Goal: Task Accomplishment & Management: Use online tool/utility

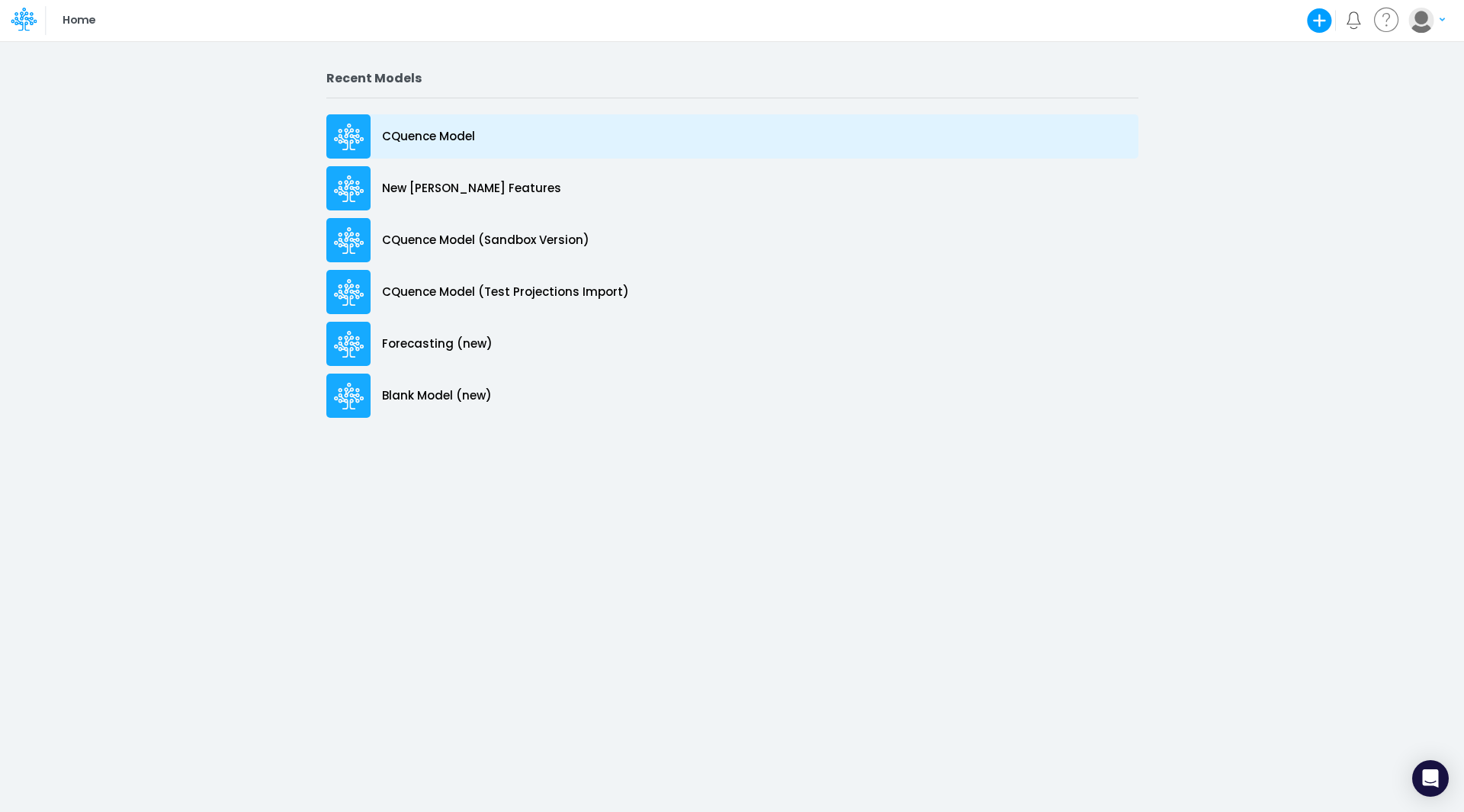
click at [432, 124] on div "CQuence Model" at bounding box center [732, 136] width 812 height 44
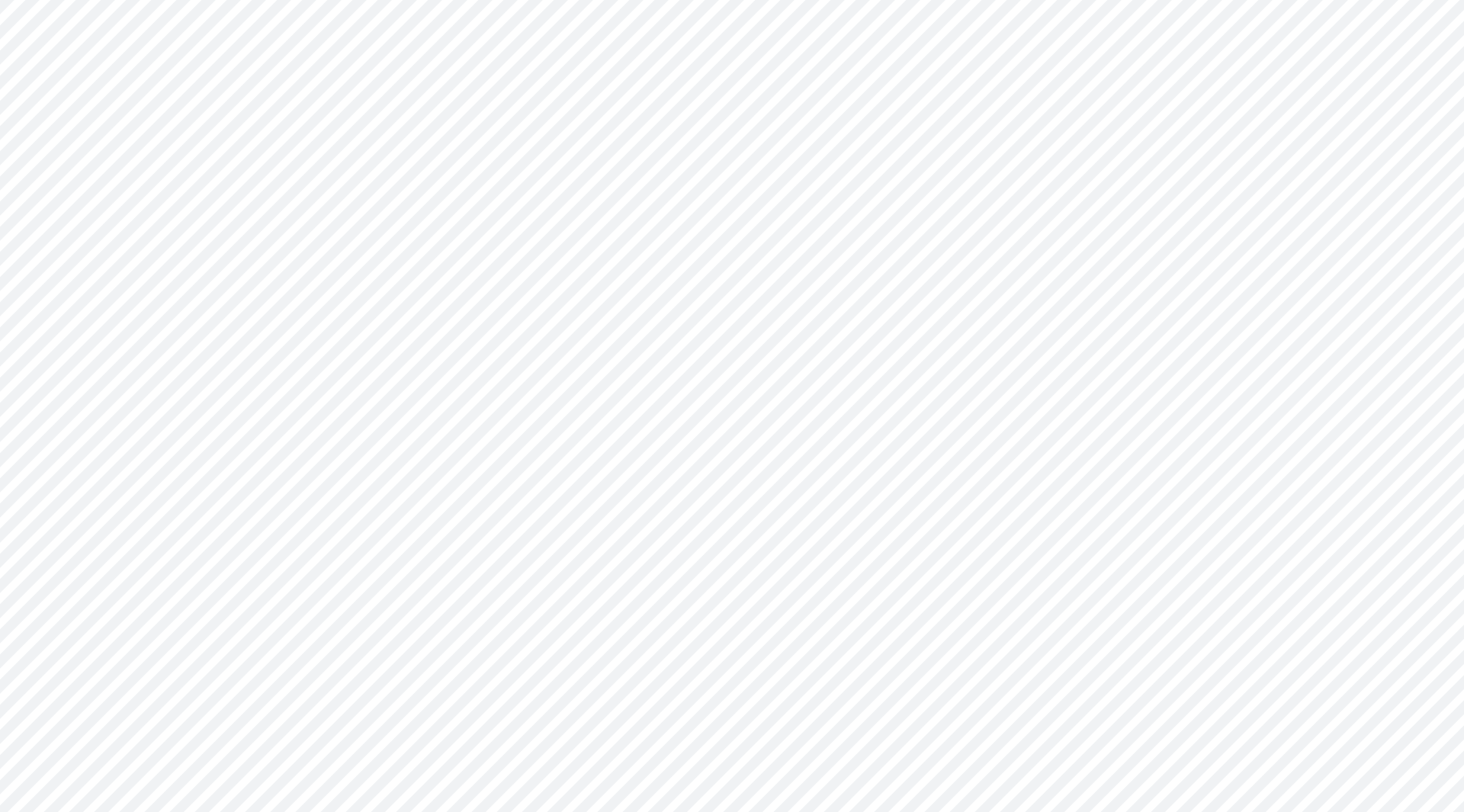
type input "Consolidated All by Month"
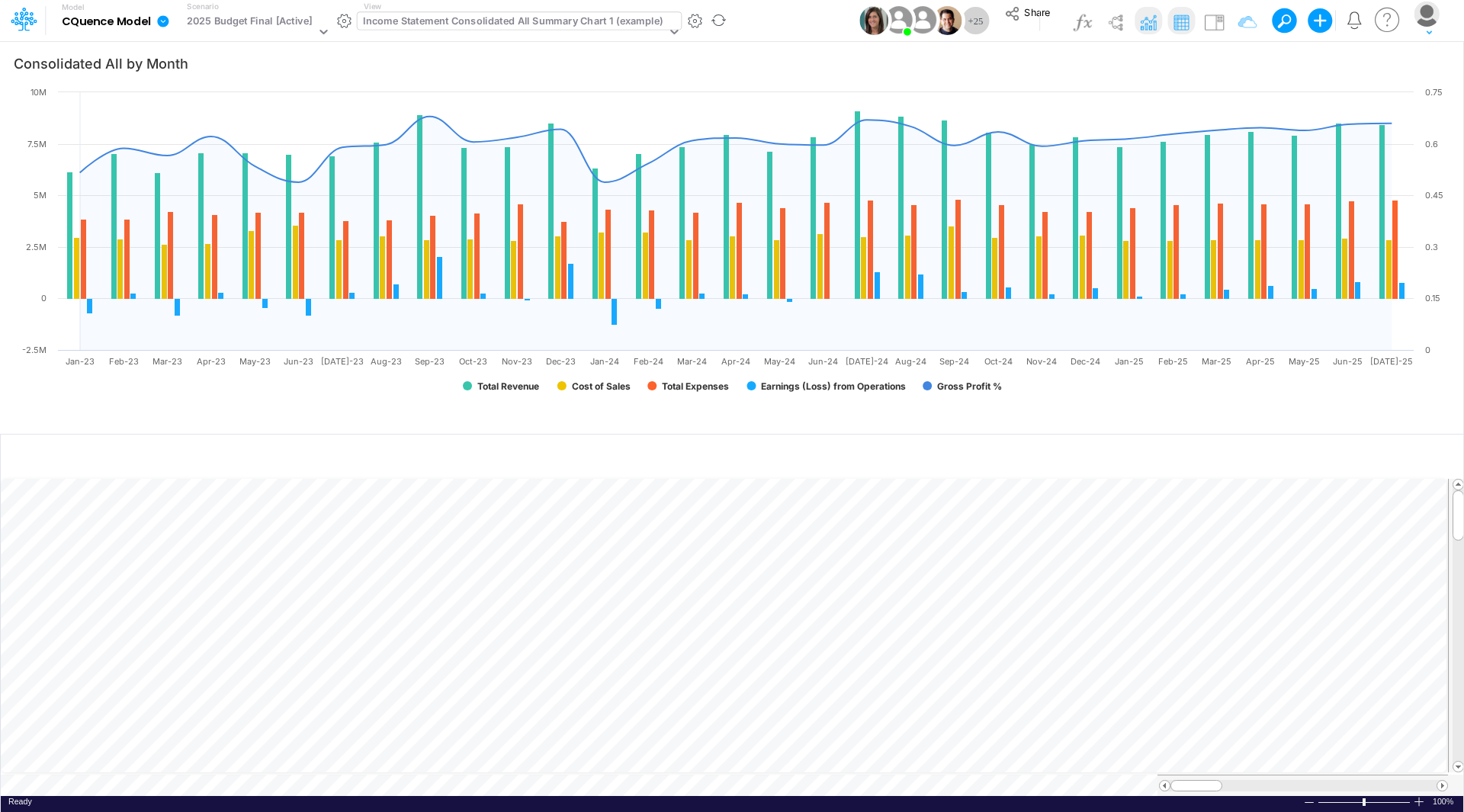
click at [443, 21] on div "Income Statement Consolidated All Summary Chart 1 (example)" at bounding box center [512, 23] width 299 height 18
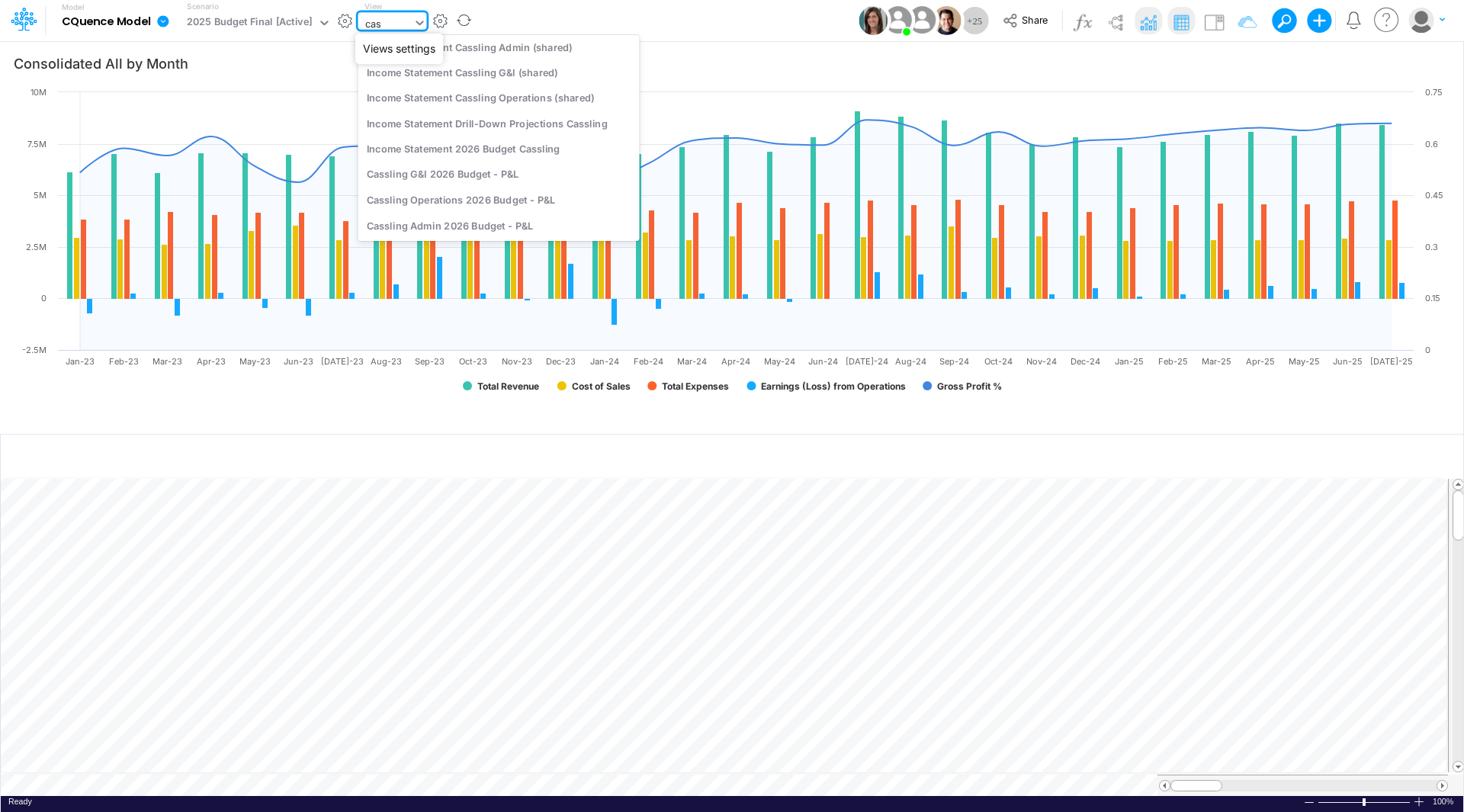
scroll to position [258, 0]
type input "cassling"
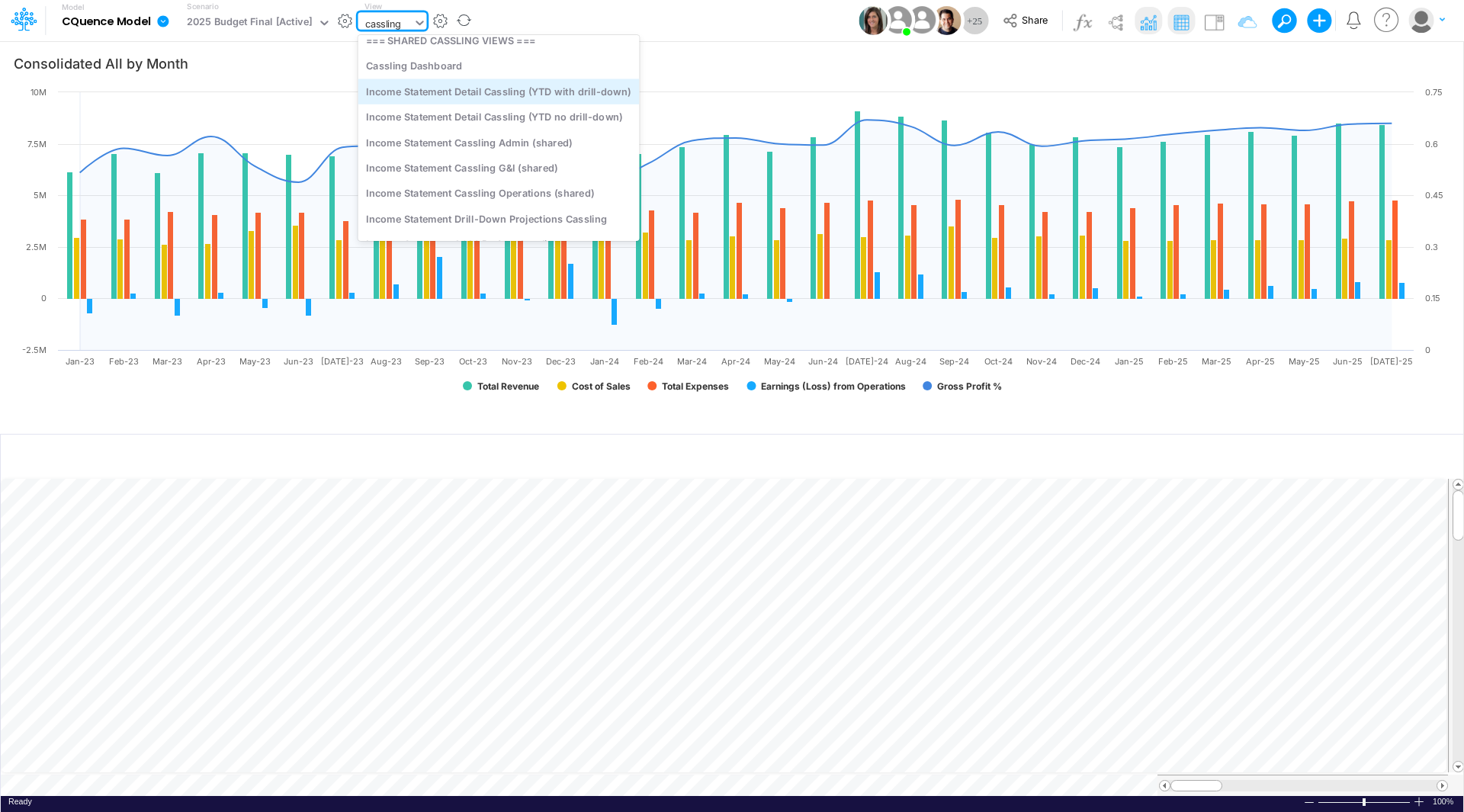
click at [473, 90] on div "Income Statement Detail Cassling (YTD with drill-down)" at bounding box center [499, 90] width 281 height 25
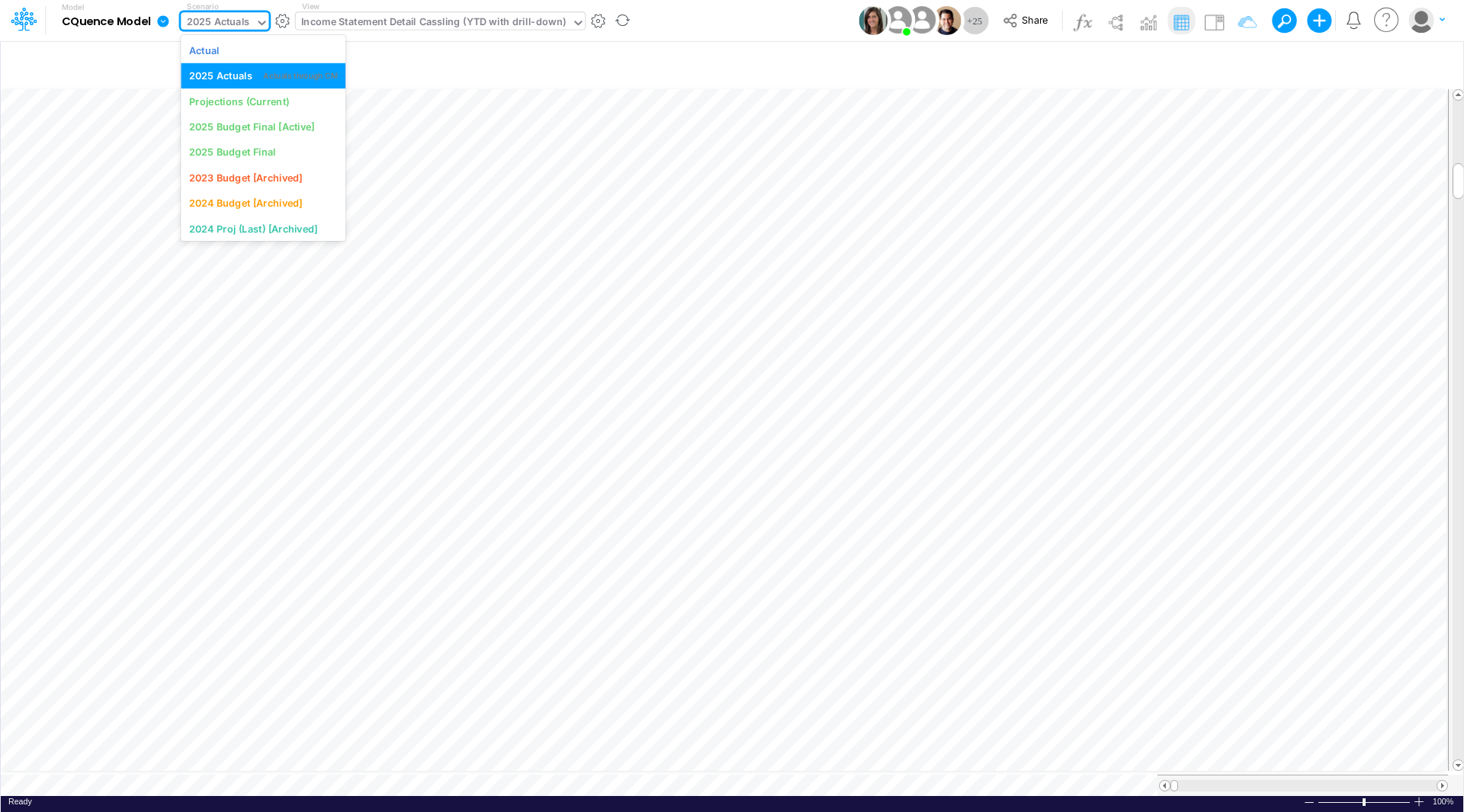
click at [257, 24] on icon at bounding box center [262, 23] width 14 height 14
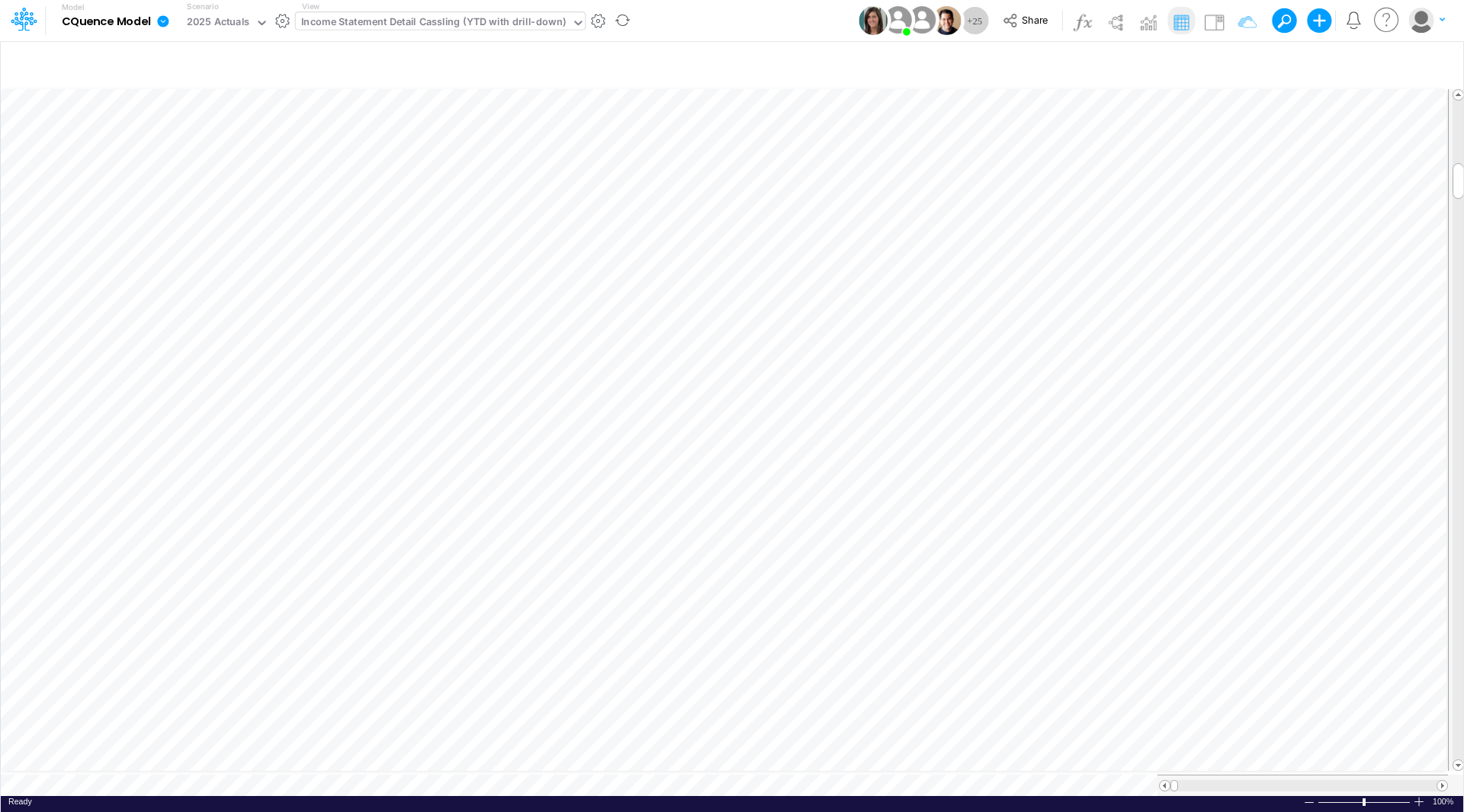
click at [160, 21] on icon at bounding box center [163, 21] width 12 height 12
click at [202, 113] on button "Import" at bounding box center [241, 108] width 163 height 25
click at [377, 144] on button "Data" at bounding box center [404, 142] width 163 height 24
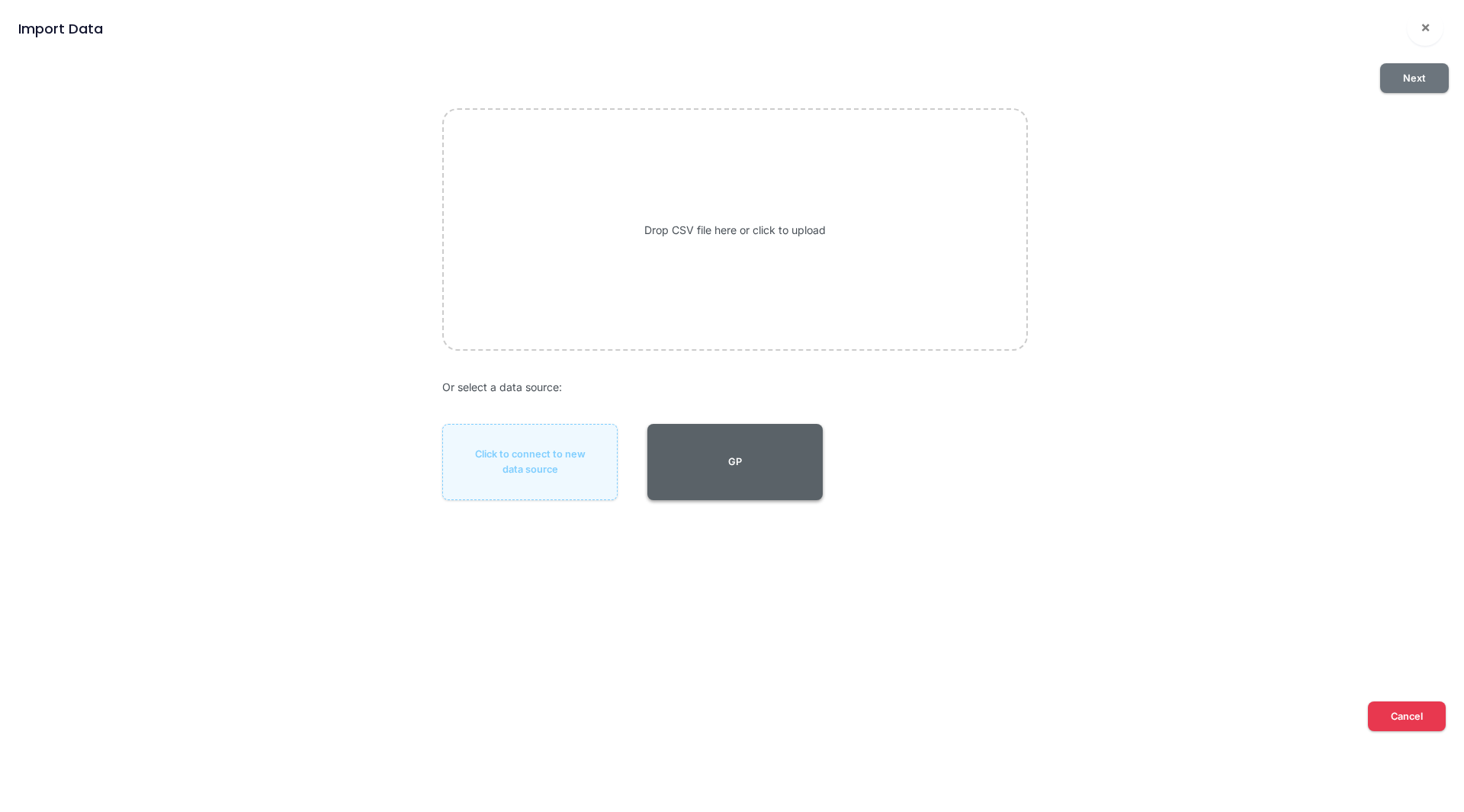
click at [738, 453] on button "GP" at bounding box center [734, 461] width 175 height 77
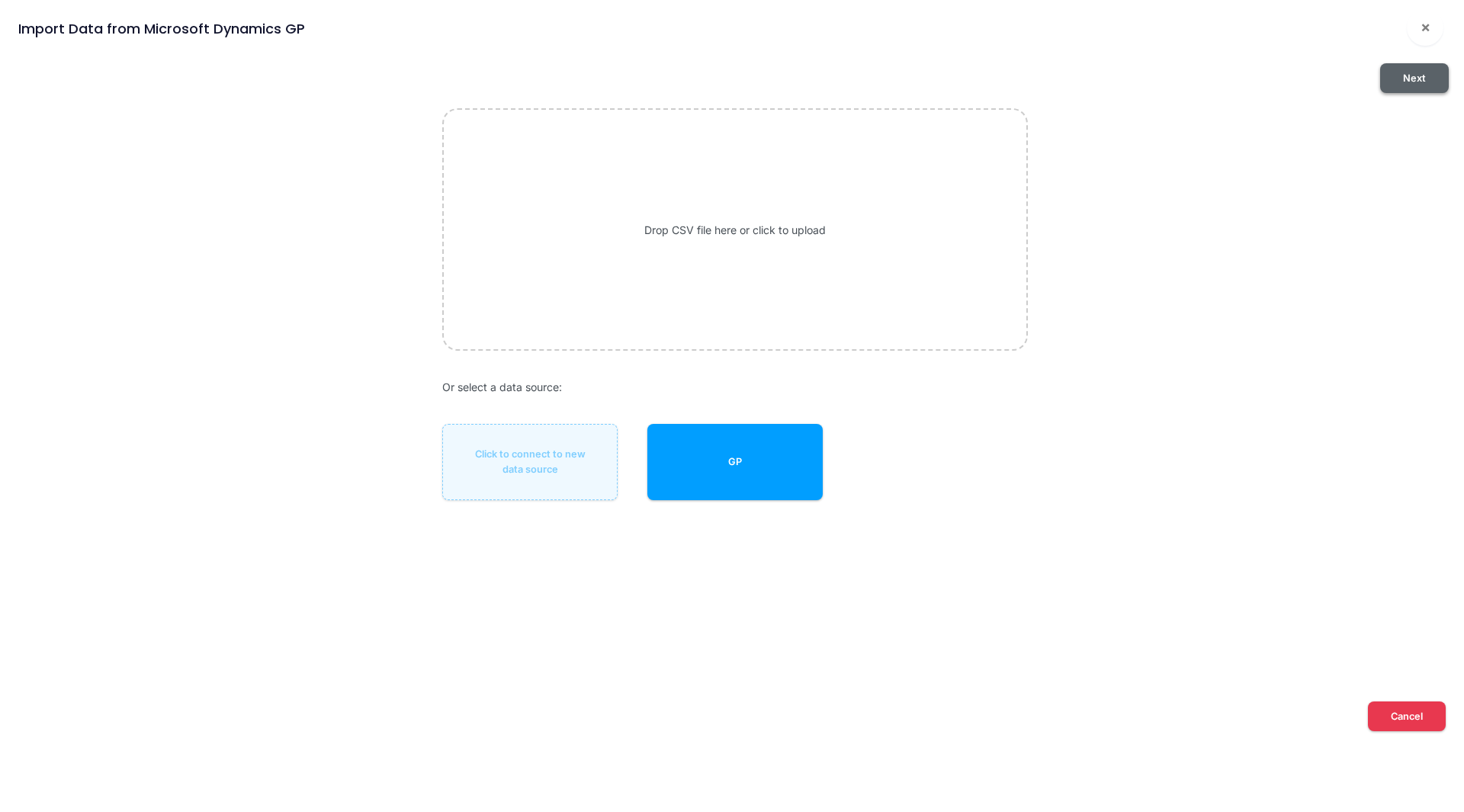
click at [1404, 81] on button "Next" at bounding box center [1413, 79] width 69 height 30
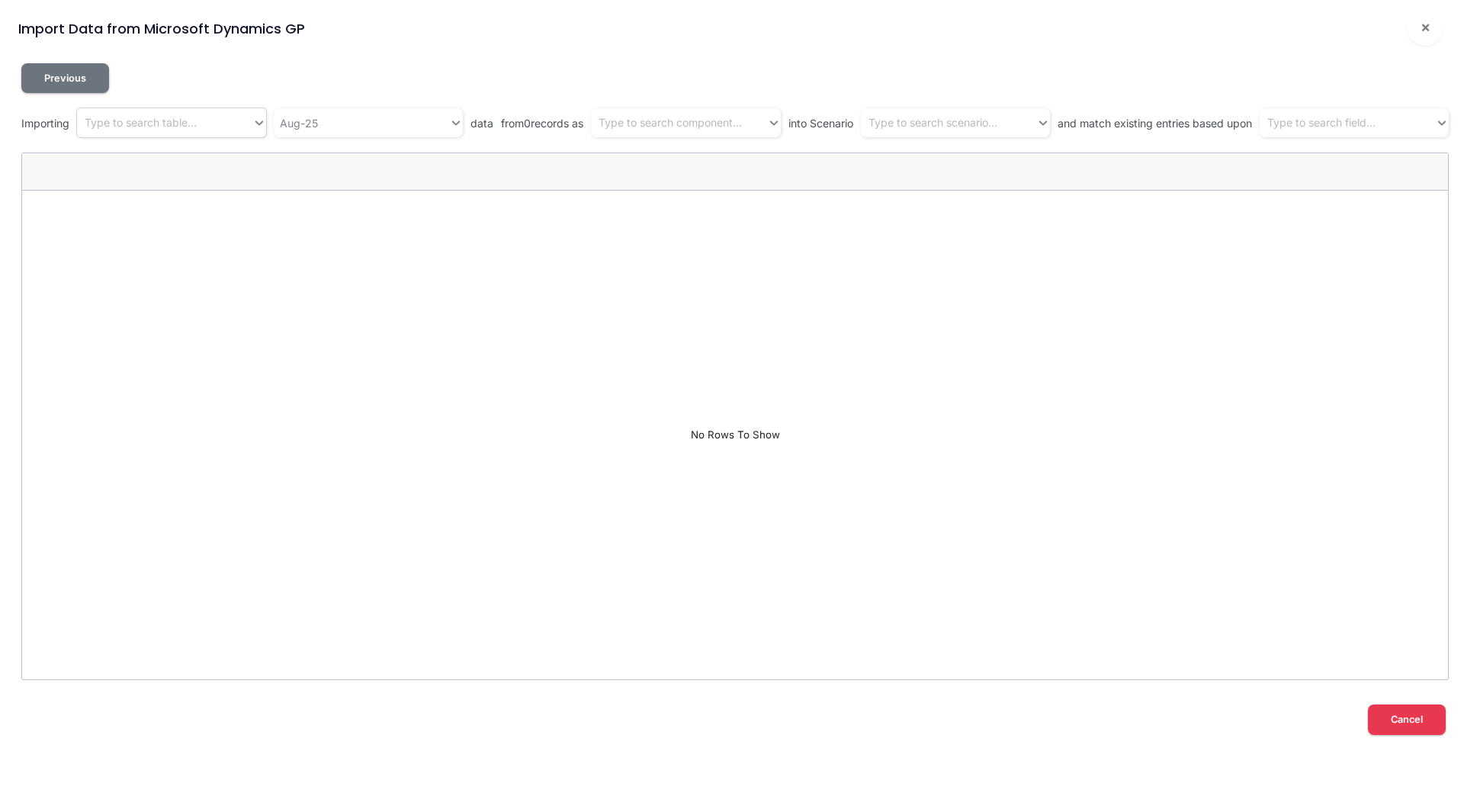
click at [188, 128] on div "Type to search table..." at bounding box center [140, 123] width 112 height 16
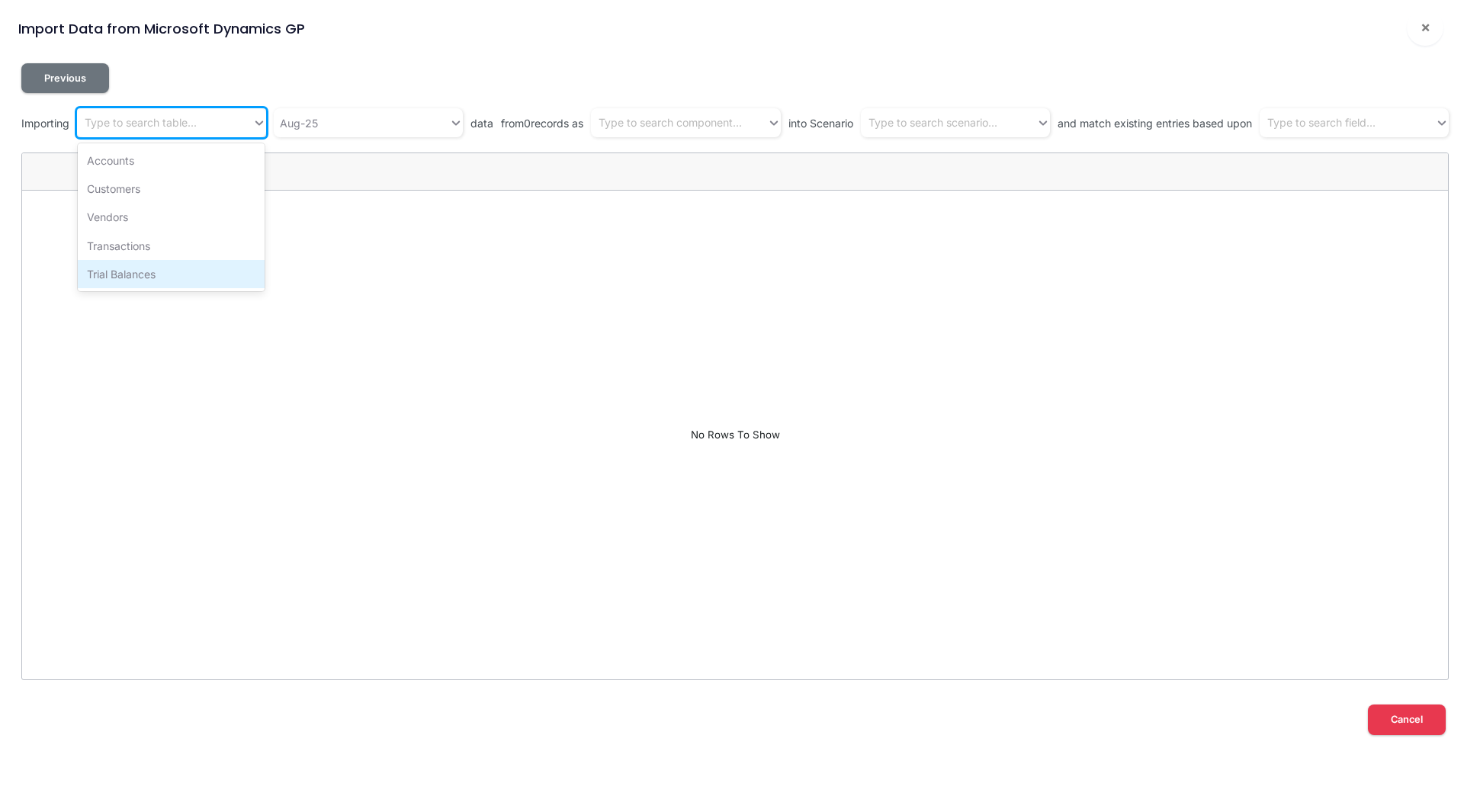
click at [154, 270] on div "Trial Balances" at bounding box center [171, 274] width 187 height 28
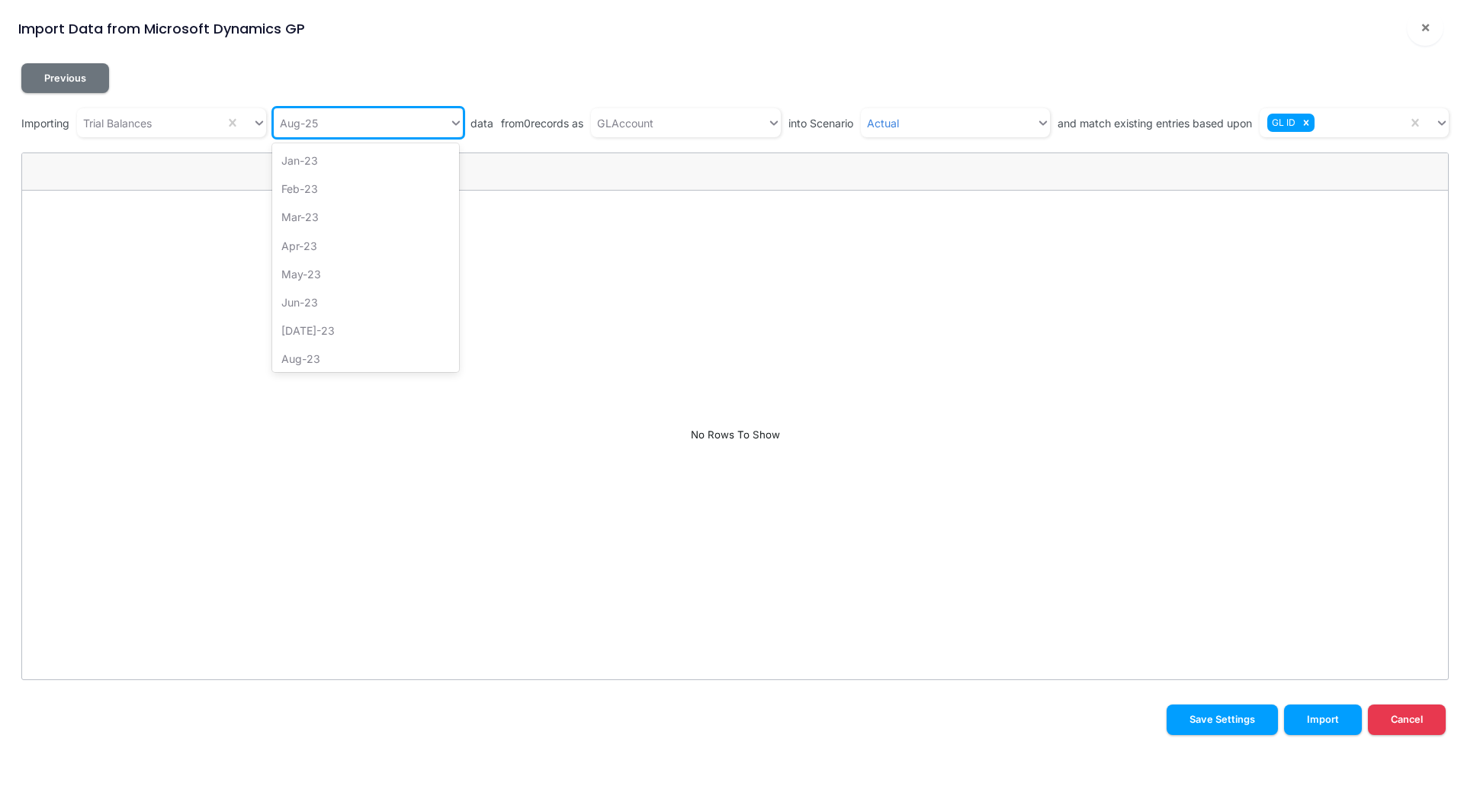
click at [329, 121] on div "Aug-25" at bounding box center [361, 122] width 175 height 25
type input "feb"
click at [300, 226] on div "Feb-25" at bounding box center [366, 217] width 187 height 28
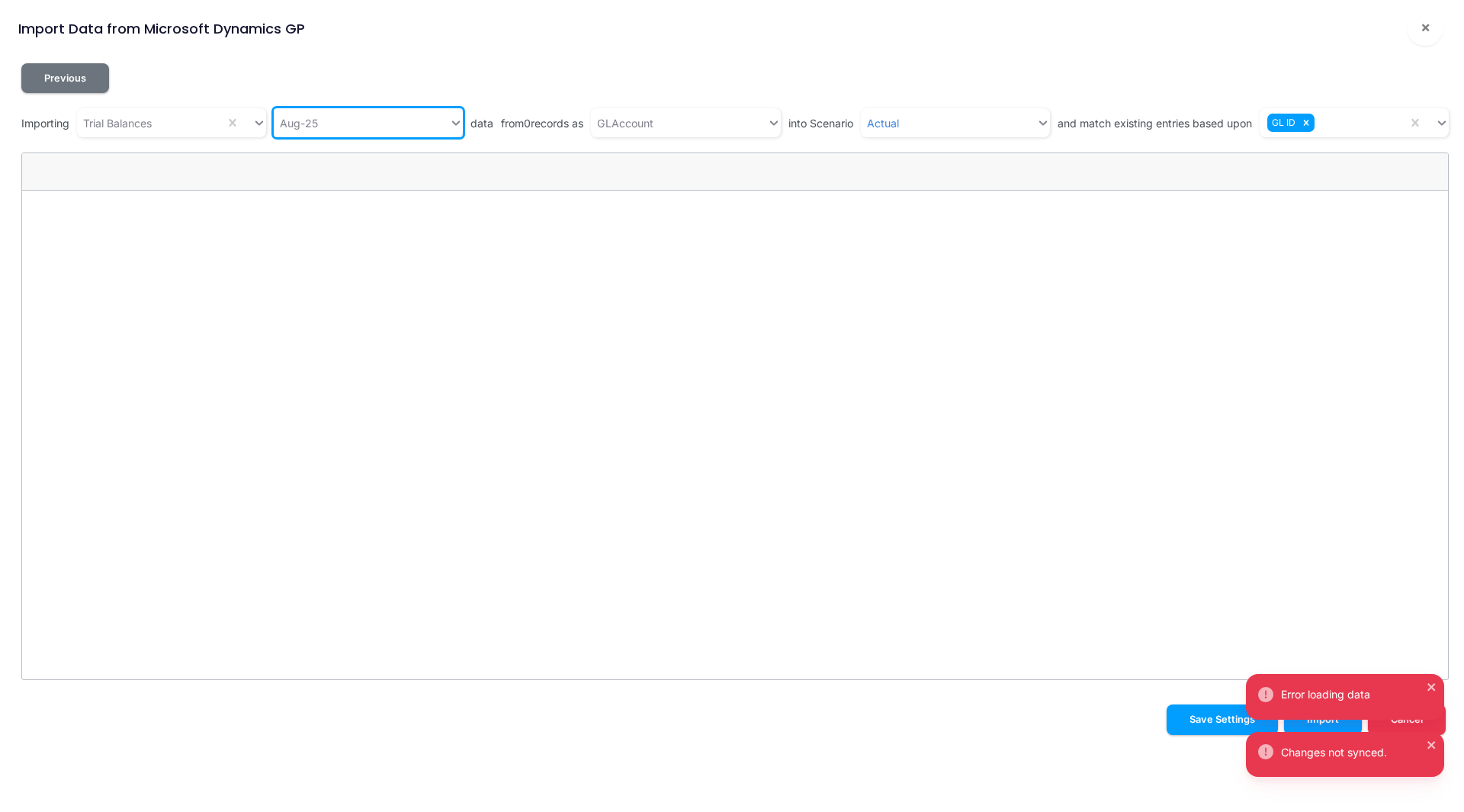
click at [330, 122] on div "Aug-25" at bounding box center [361, 122] width 175 height 25
type input "feb"
click at [309, 215] on div "Feb-25" at bounding box center [366, 217] width 187 height 28
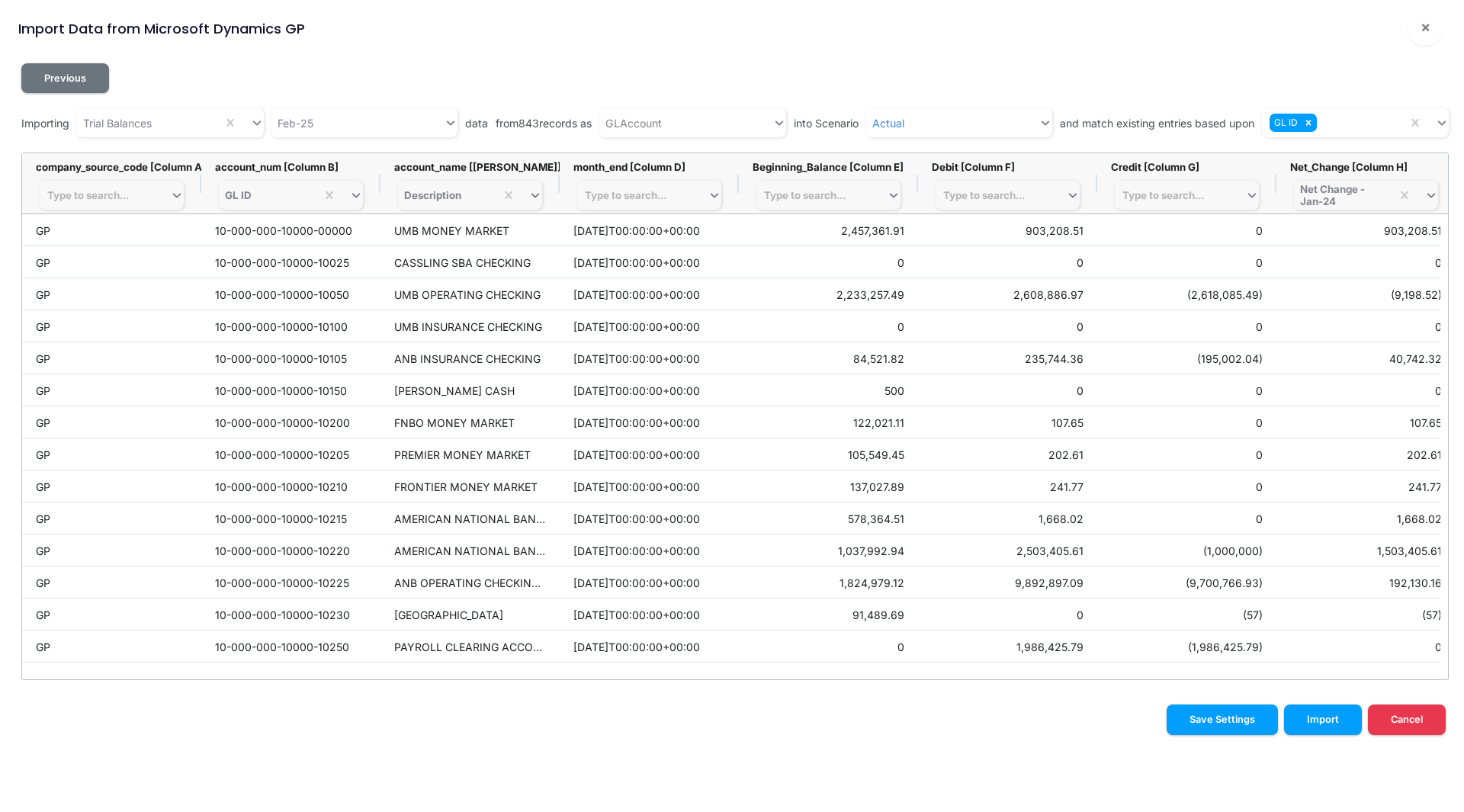
scroll to position [0, 195]
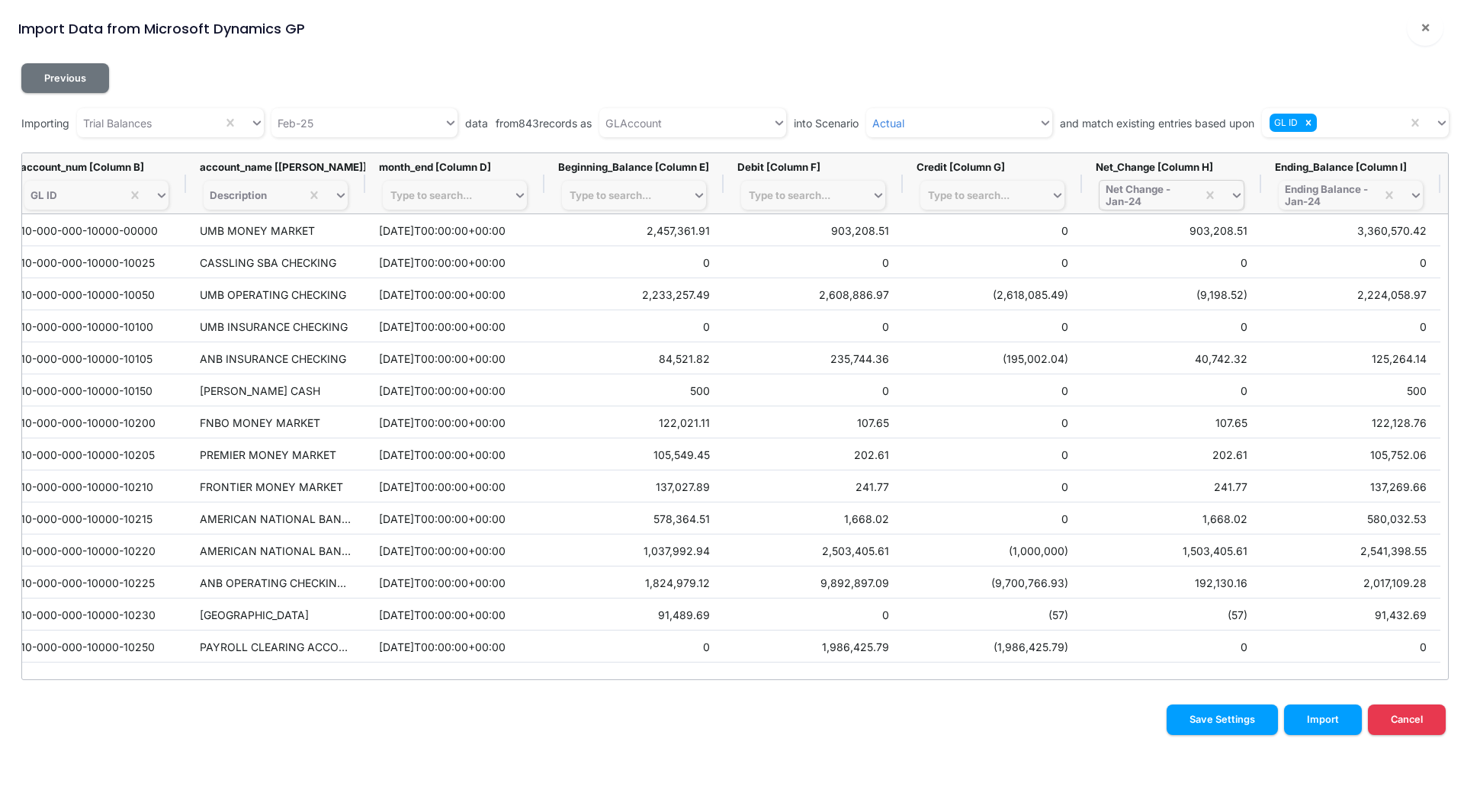
click at [1136, 193] on div "Net Change - Jan-24" at bounding box center [1147, 195] width 84 height 25
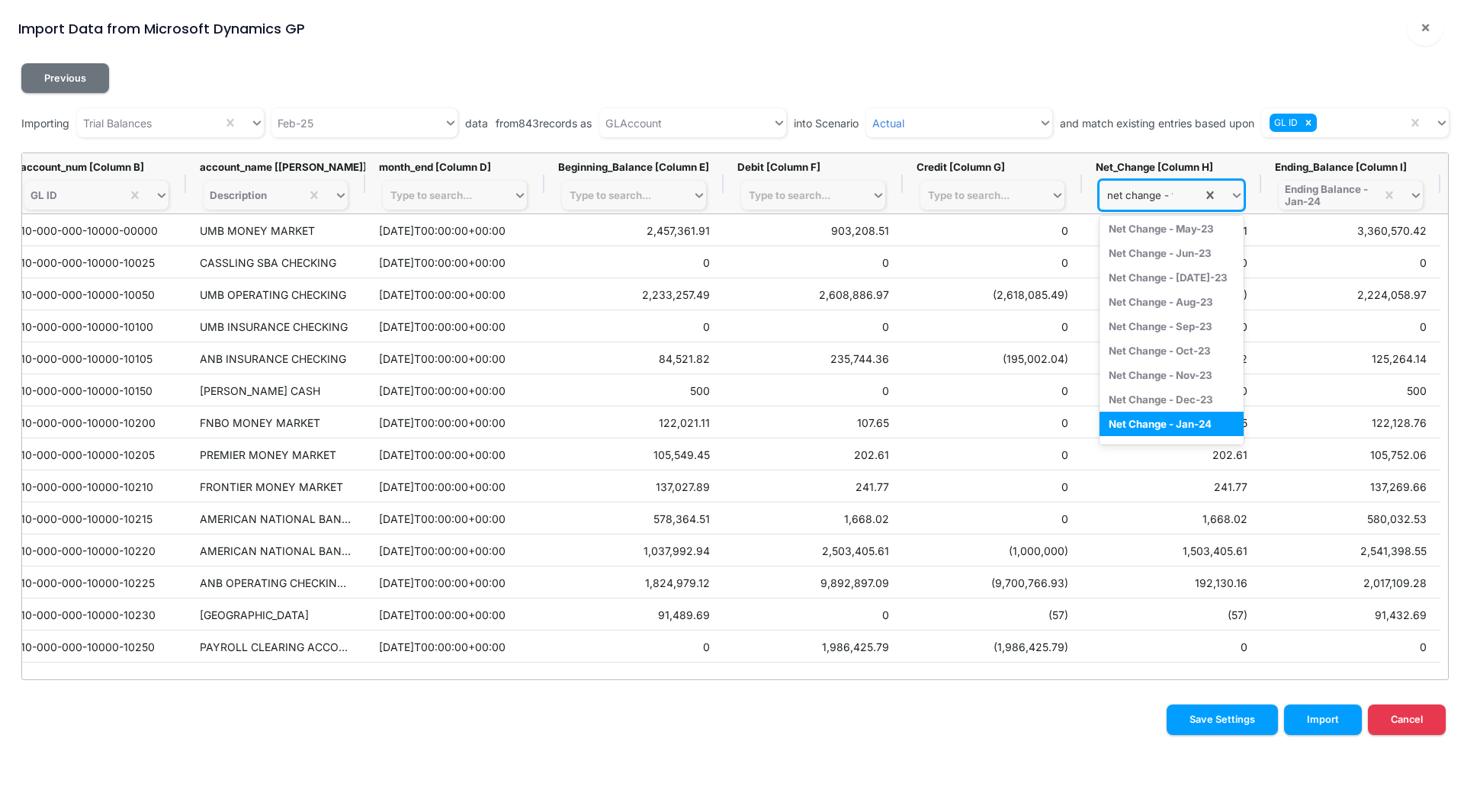
scroll to position [0, 0]
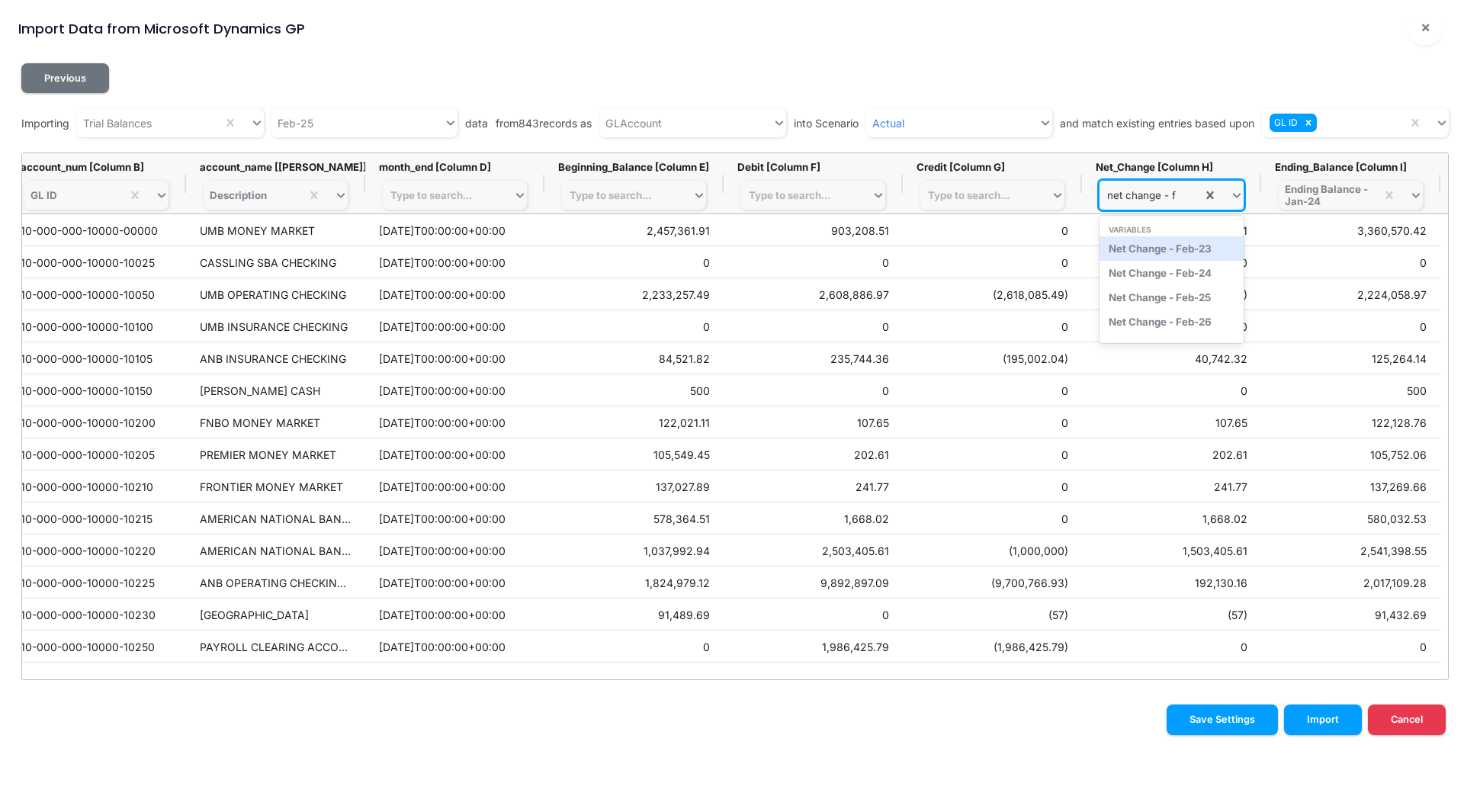
type input "net change - fe"
click at [1176, 287] on div "Net Change - Feb-25" at bounding box center [1171, 297] width 144 height 25
click at [1327, 195] on div "Ending Balance - Jan-24" at bounding box center [1326, 195] width 84 height 25
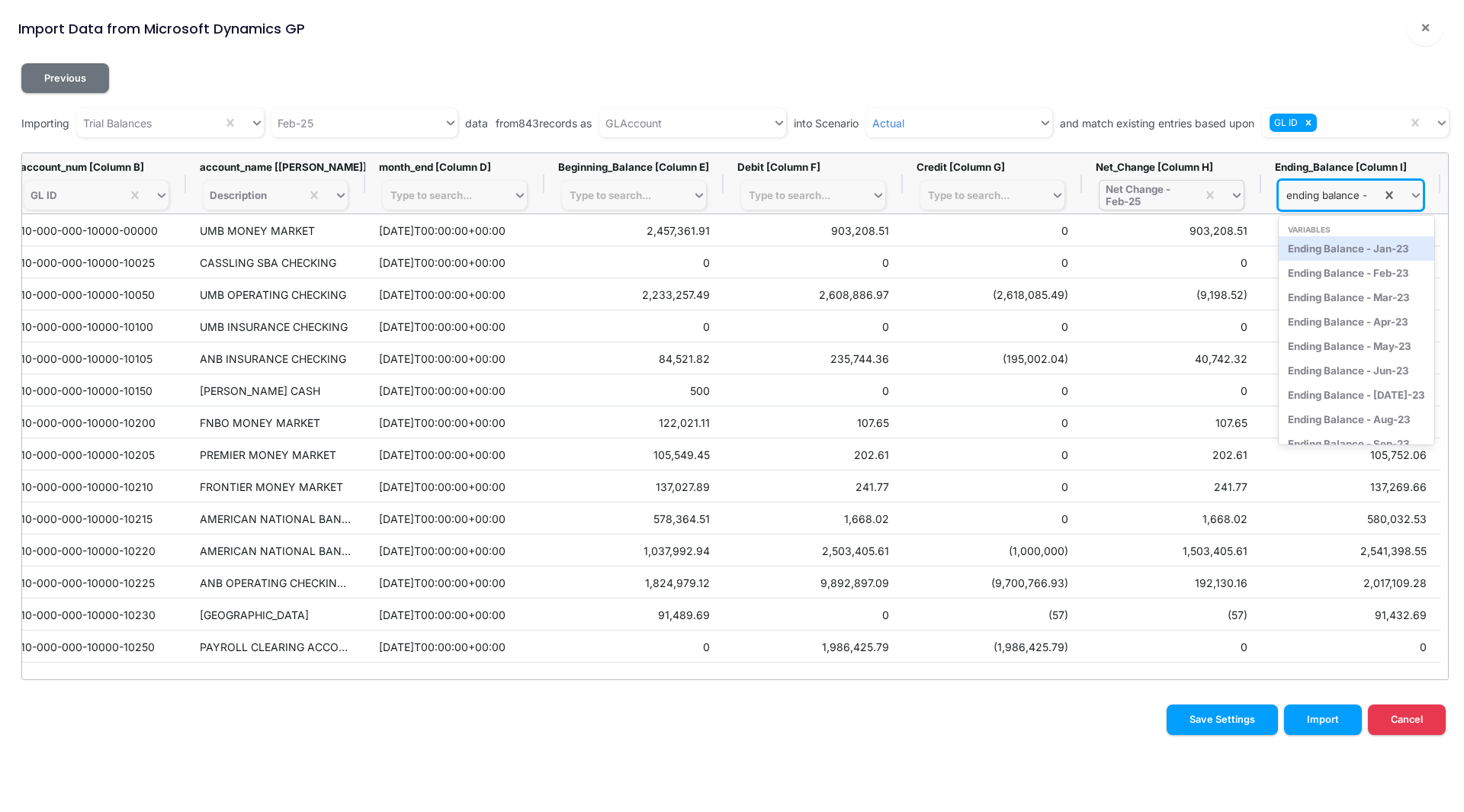
type input "ending balance - f"
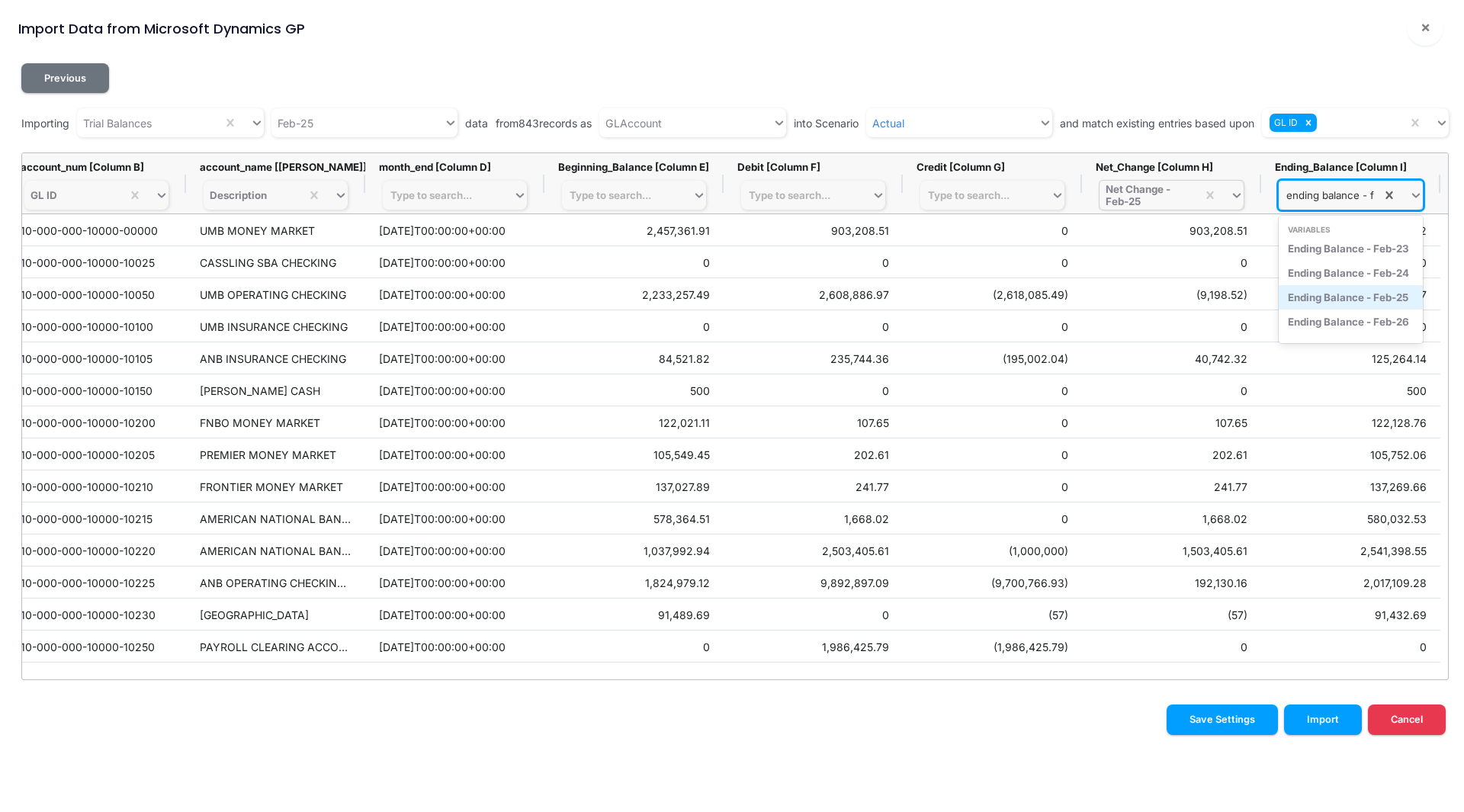
click at [1331, 295] on div "Ending Balance - Feb-25" at bounding box center [1350, 297] width 144 height 25
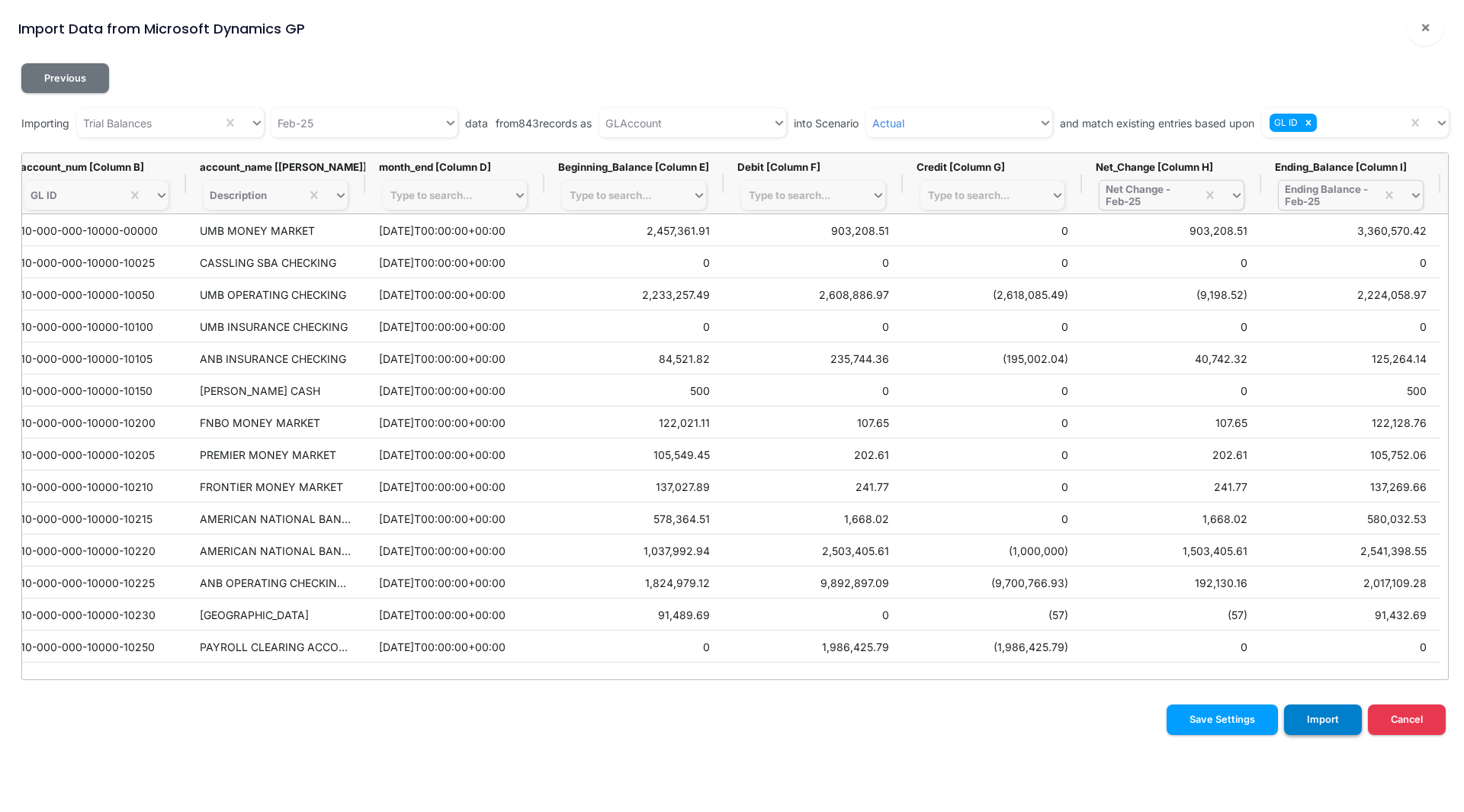
click at [1316, 729] on button "Import" at bounding box center [1323, 720] width 78 height 30
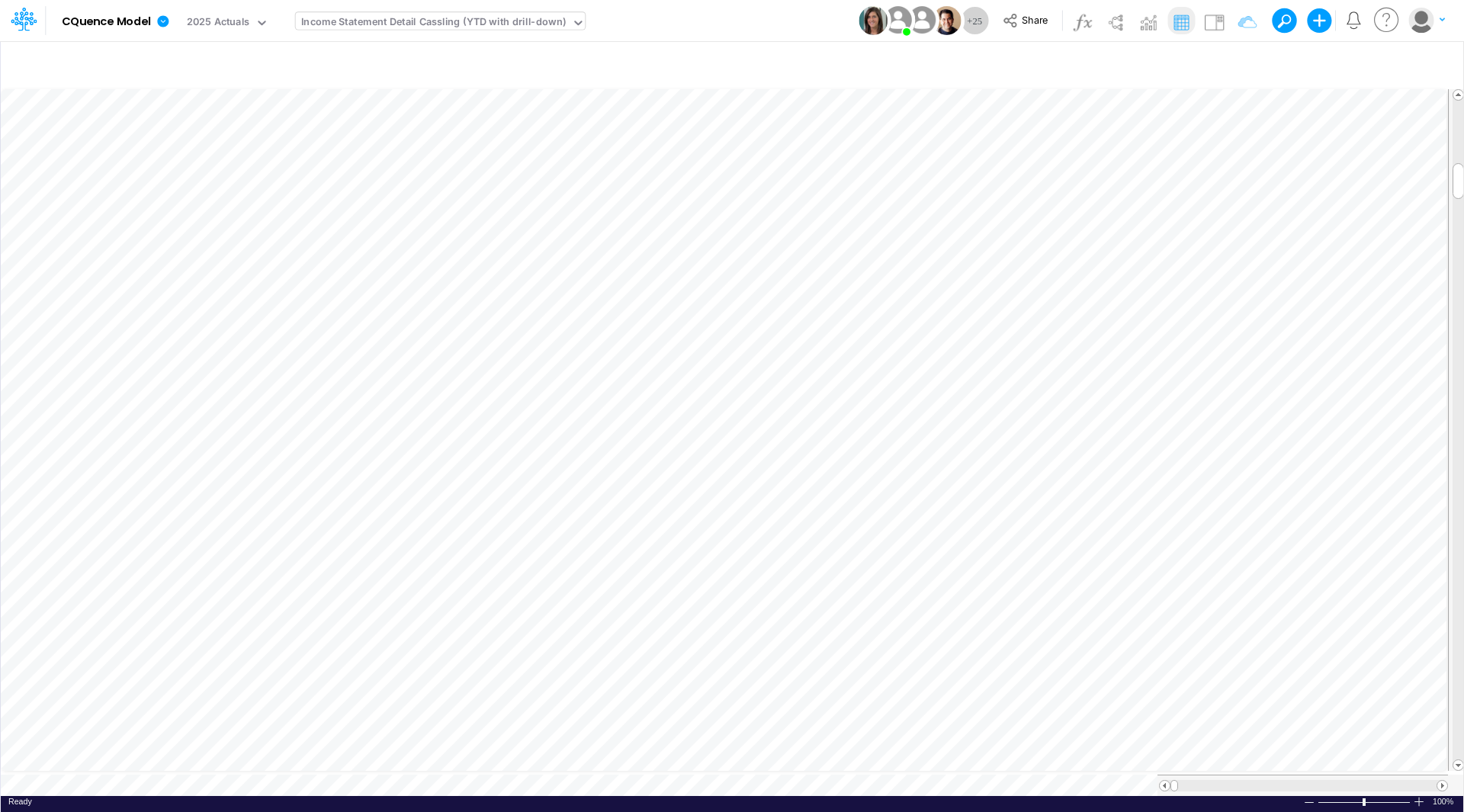
scroll to position [8, 1]
click at [164, 25] on icon at bounding box center [163, 21] width 12 height 12
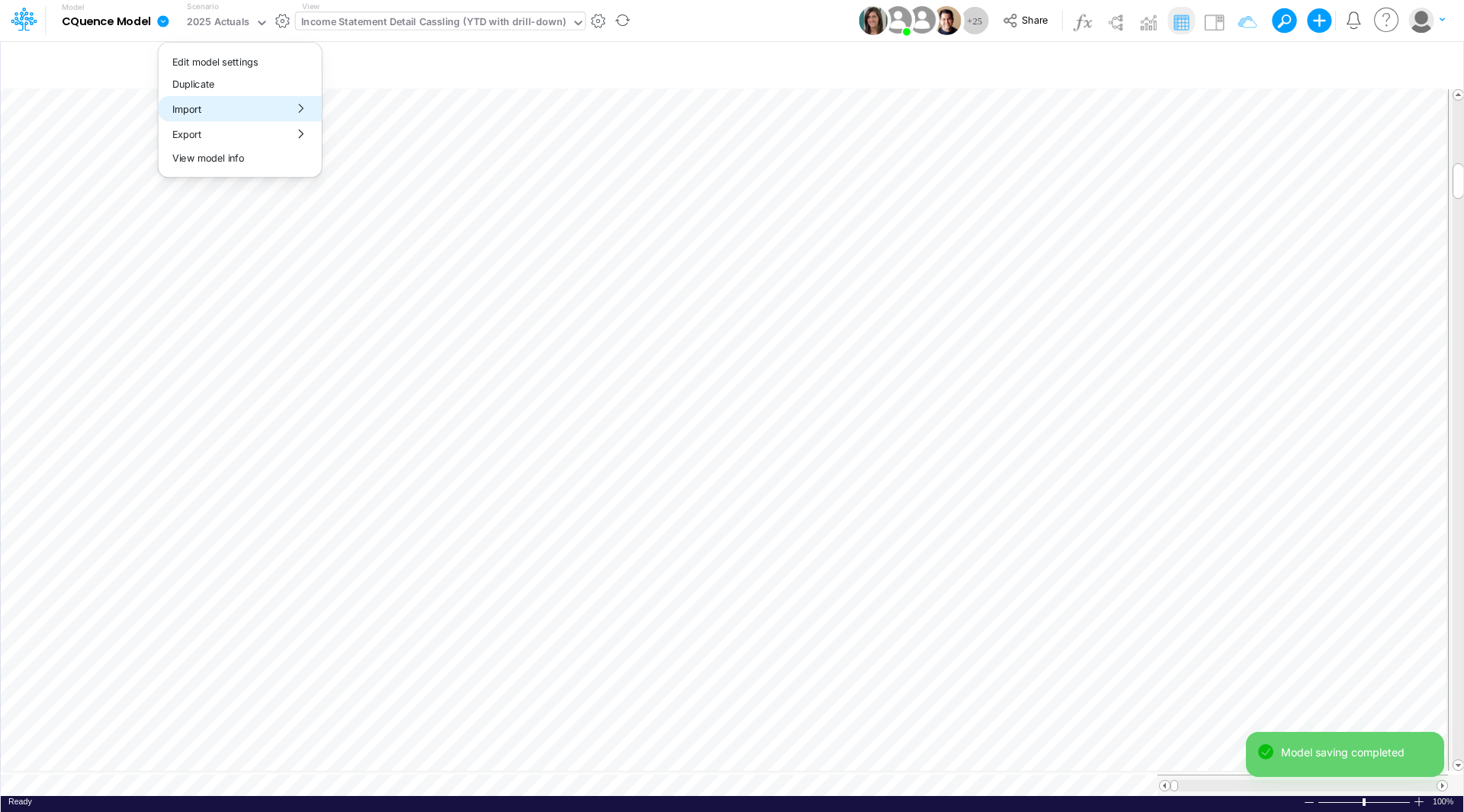
click at [194, 107] on button "Import" at bounding box center [241, 108] width 163 height 25
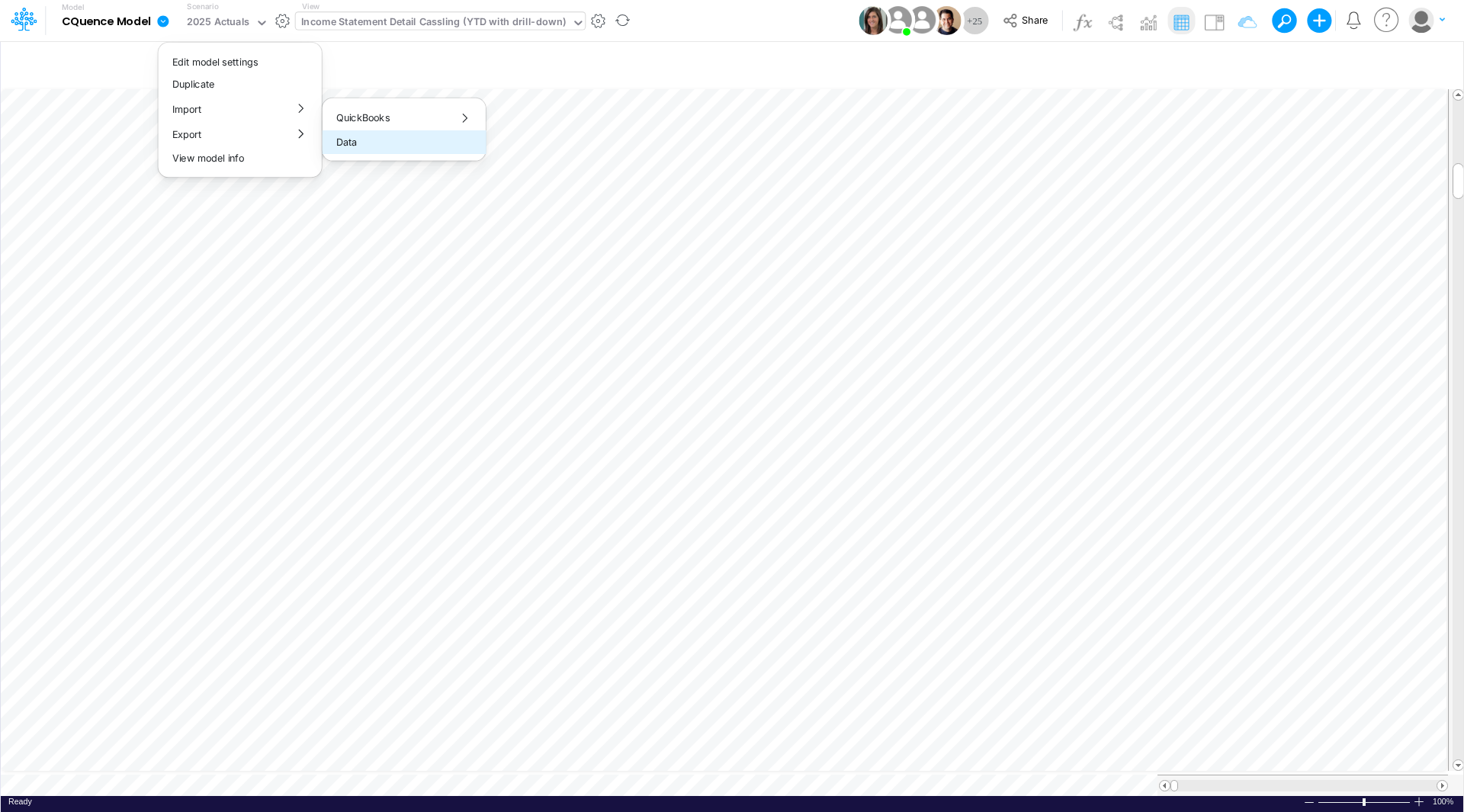
click at [366, 139] on button "Data" at bounding box center [404, 142] width 163 height 24
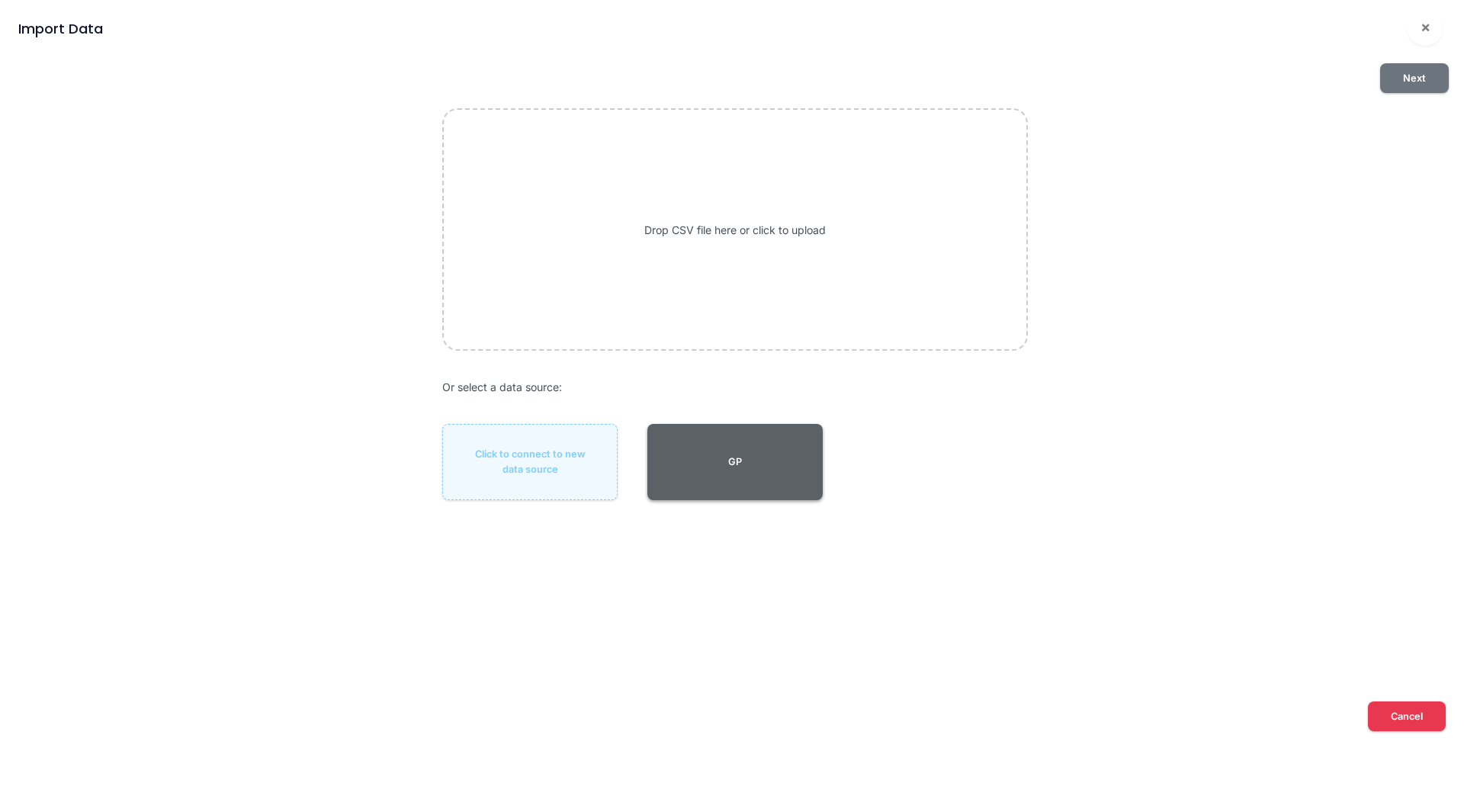
click at [717, 456] on button "GP" at bounding box center [734, 461] width 175 height 77
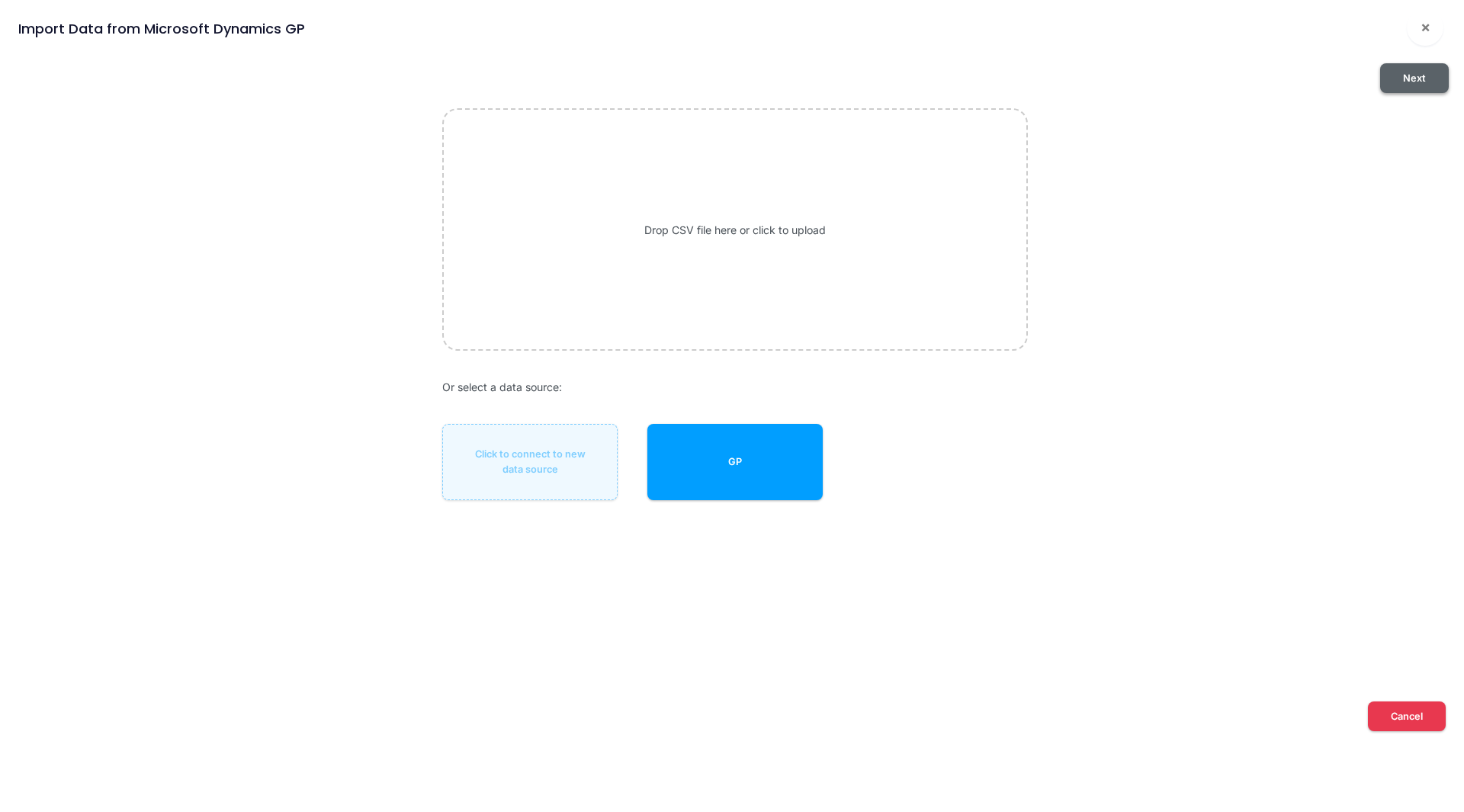
click at [1406, 74] on button "Next" at bounding box center [1413, 79] width 69 height 30
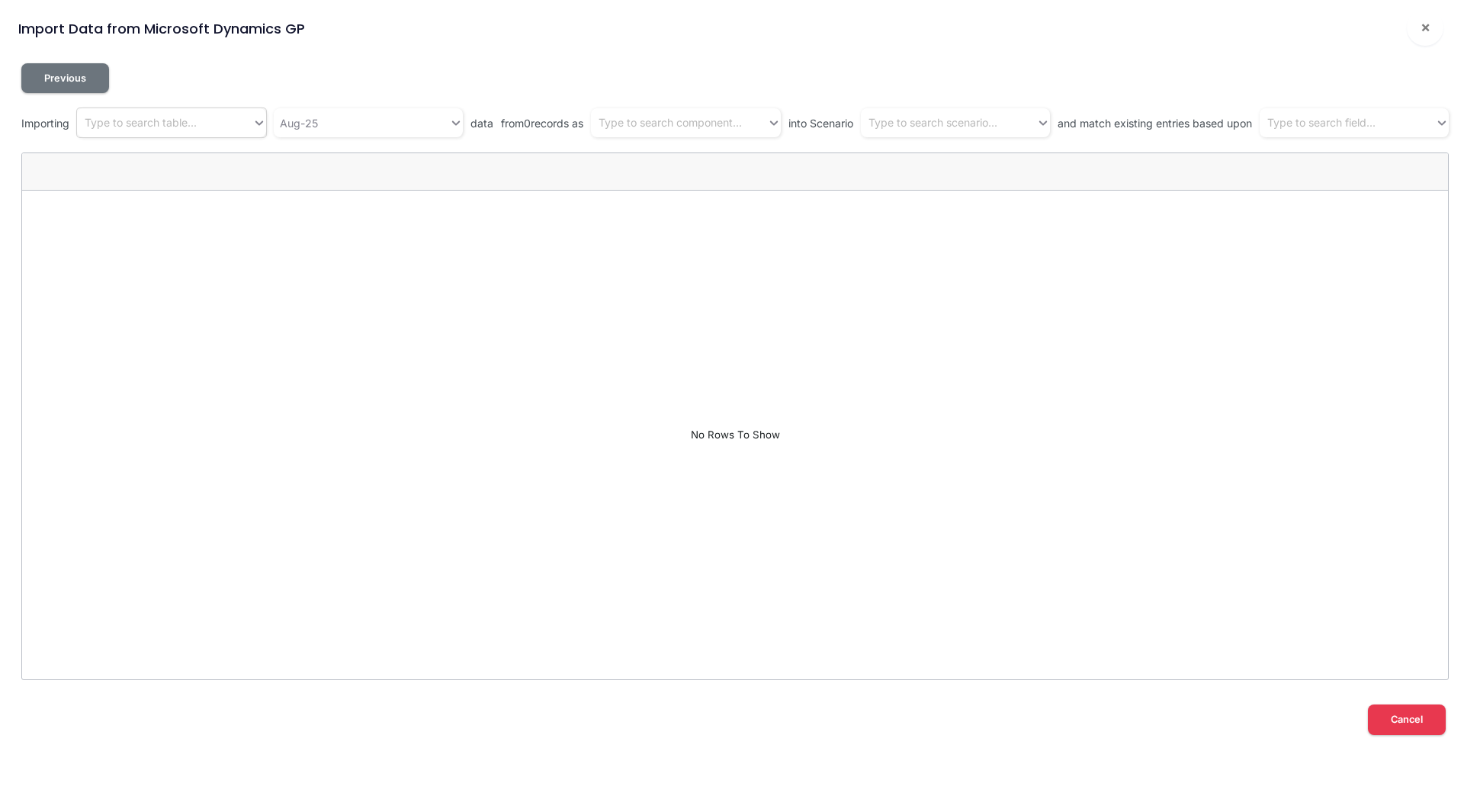
click at [178, 126] on div "Type to search table..." at bounding box center [140, 123] width 112 height 16
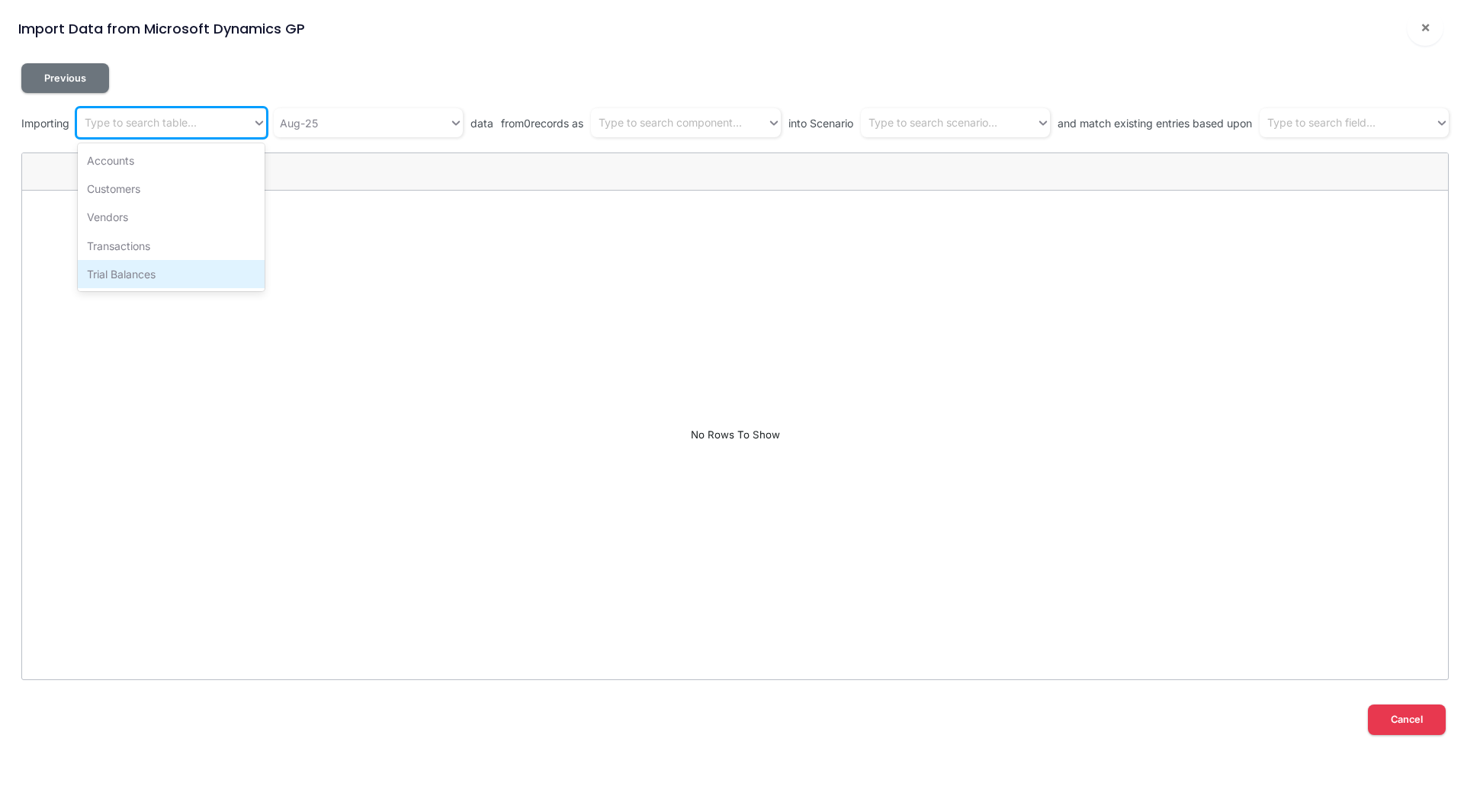
click at [143, 276] on div "Trial Balances" at bounding box center [171, 274] width 187 height 28
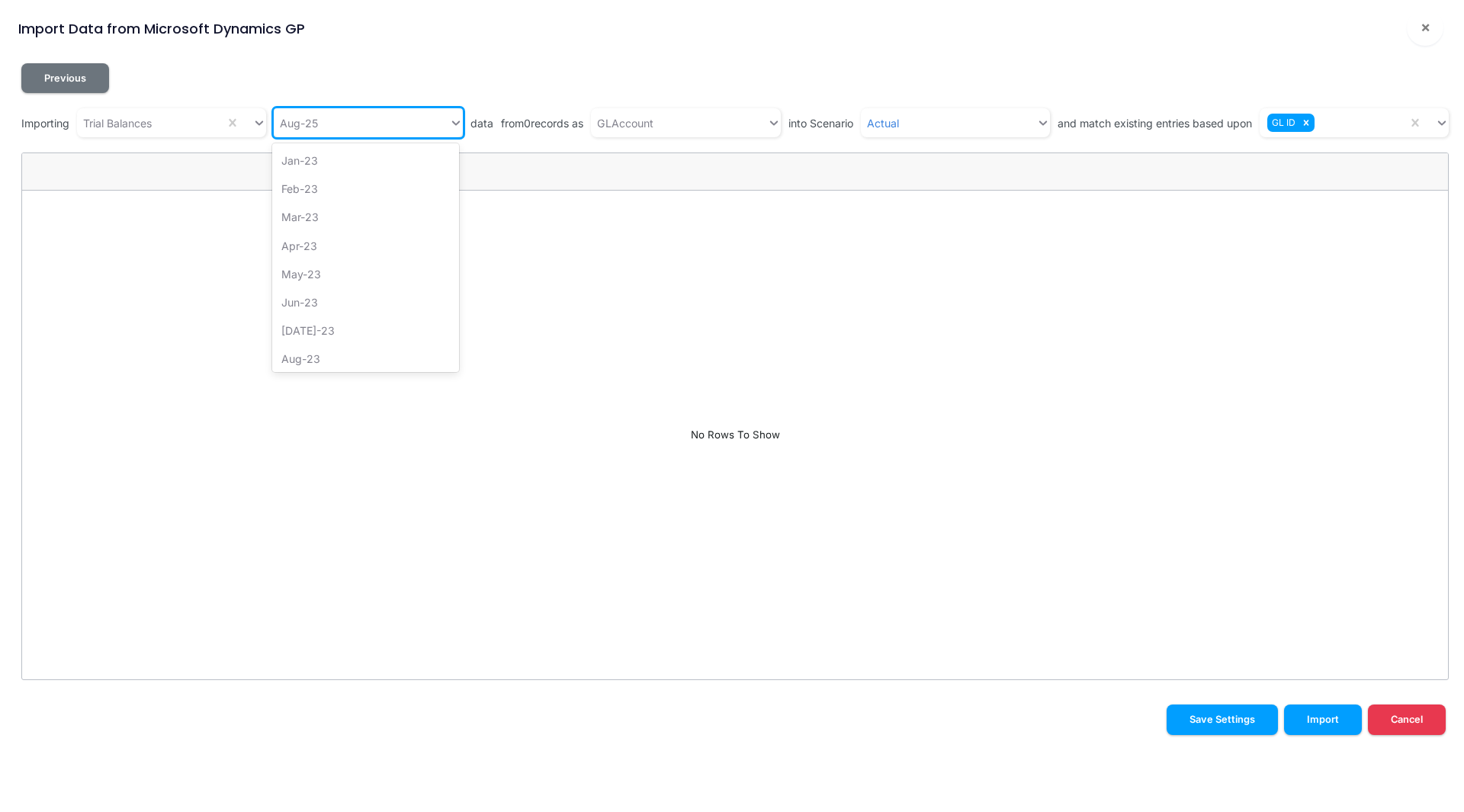
click at [345, 126] on div "Aug-25" at bounding box center [361, 122] width 175 height 25
type input "mar"
click at [362, 212] on div "Mar-25" at bounding box center [366, 217] width 187 height 28
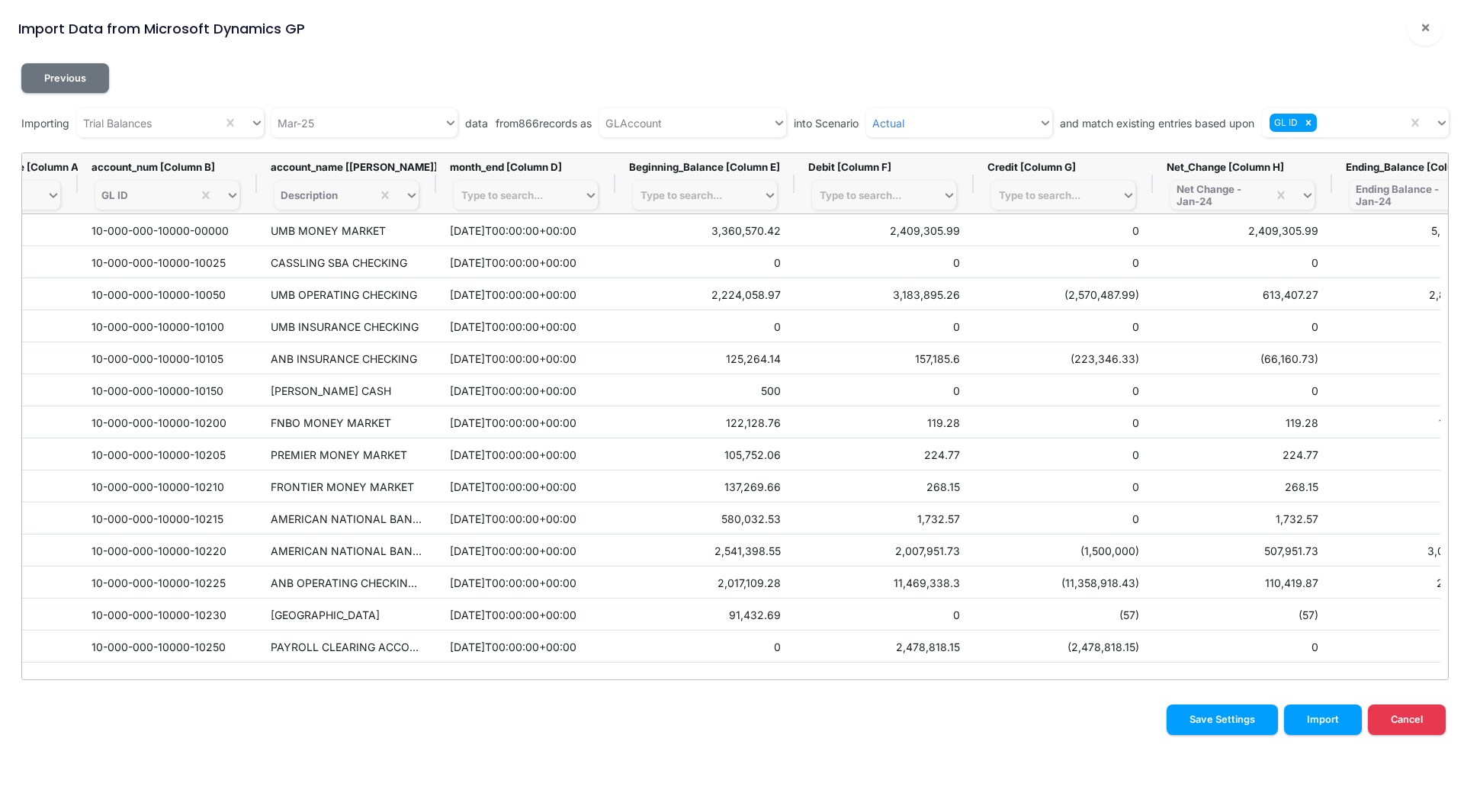
scroll to position [0, 195]
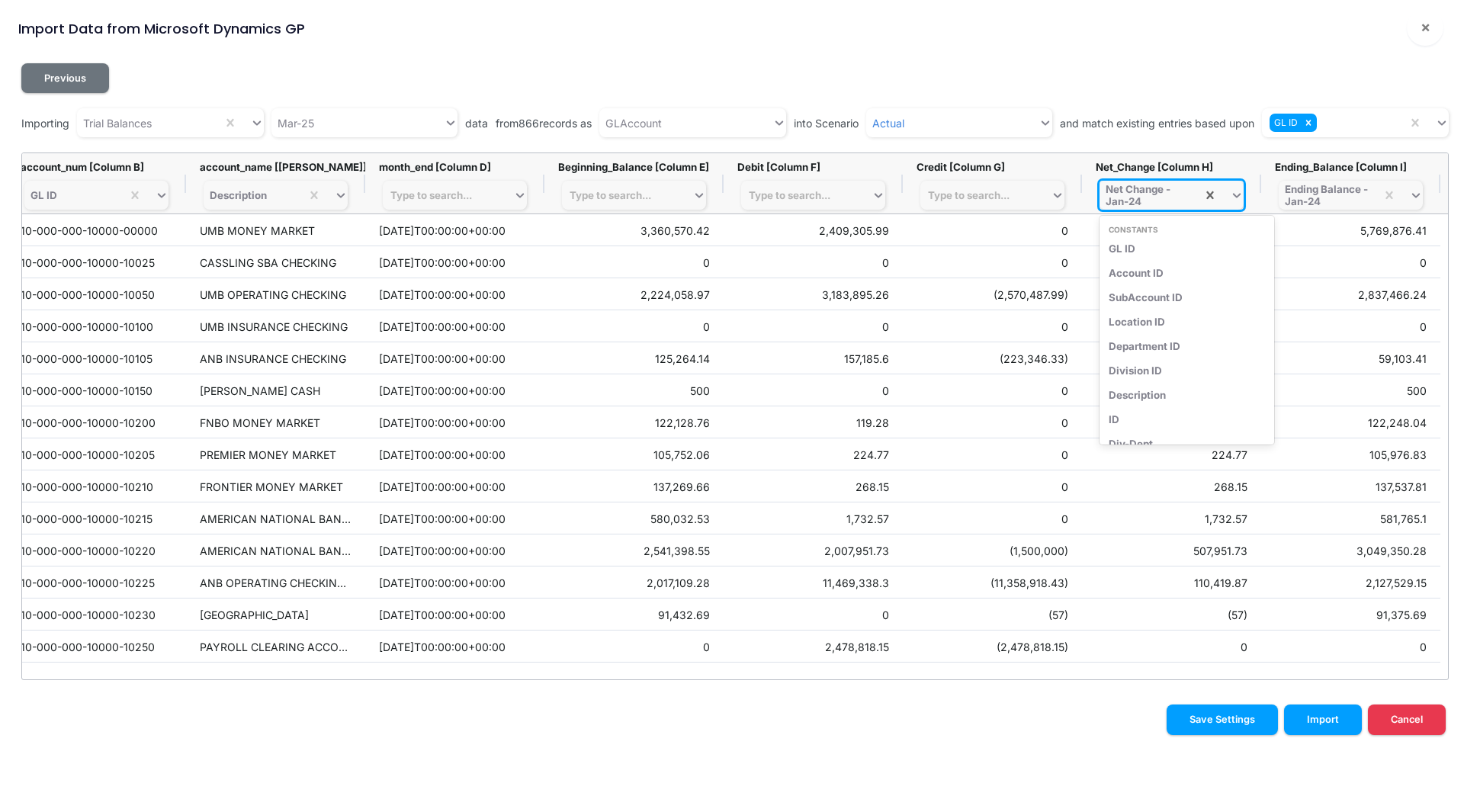
click at [1125, 202] on div "Net Change - Jan-24" at bounding box center [1147, 195] width 84 height 25
type input "net change - mar"
click at [1150, 296] on div "Net Change - Mar-25" at bounding box center [1171, 297] width 144 height 25
click at [1317, 196] on div "Ending Balance - Jan-24" at bounding box center [1326, 195] width 84 height 25
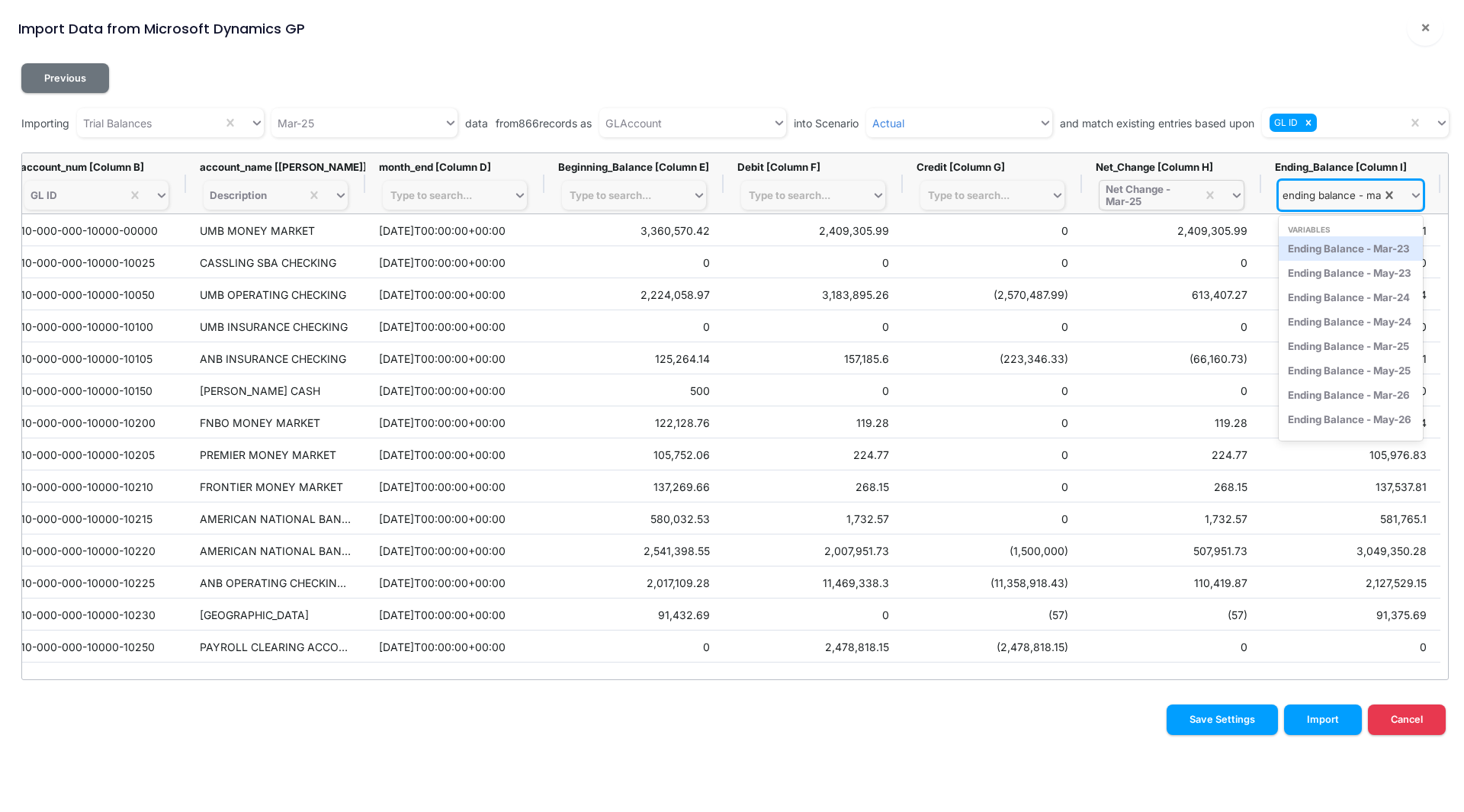
type input "ending balance - mar"
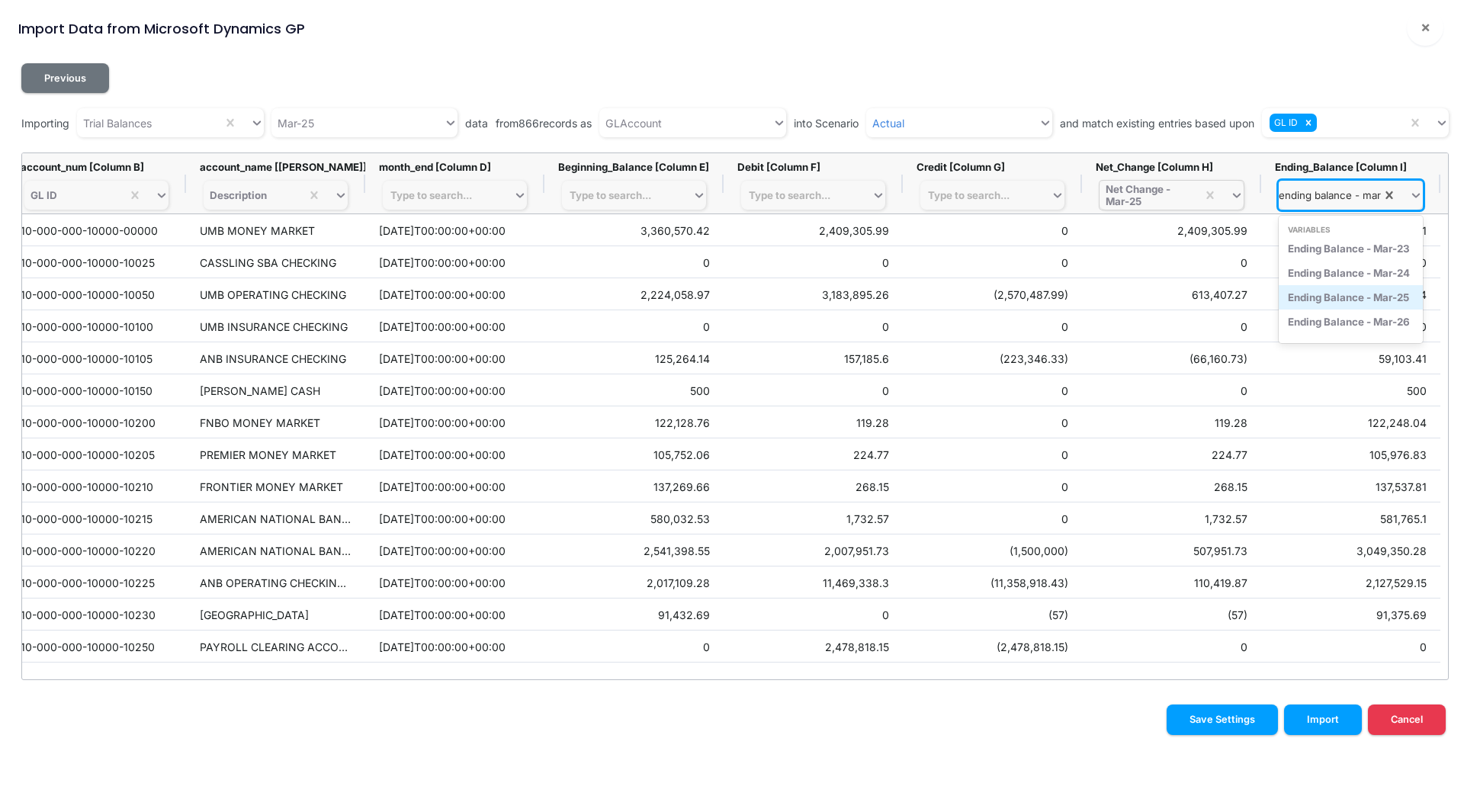
click at [1339, 293] on div "Ending Balance - Mar-25" at bounding box center [1350, 297] width 144 height 25
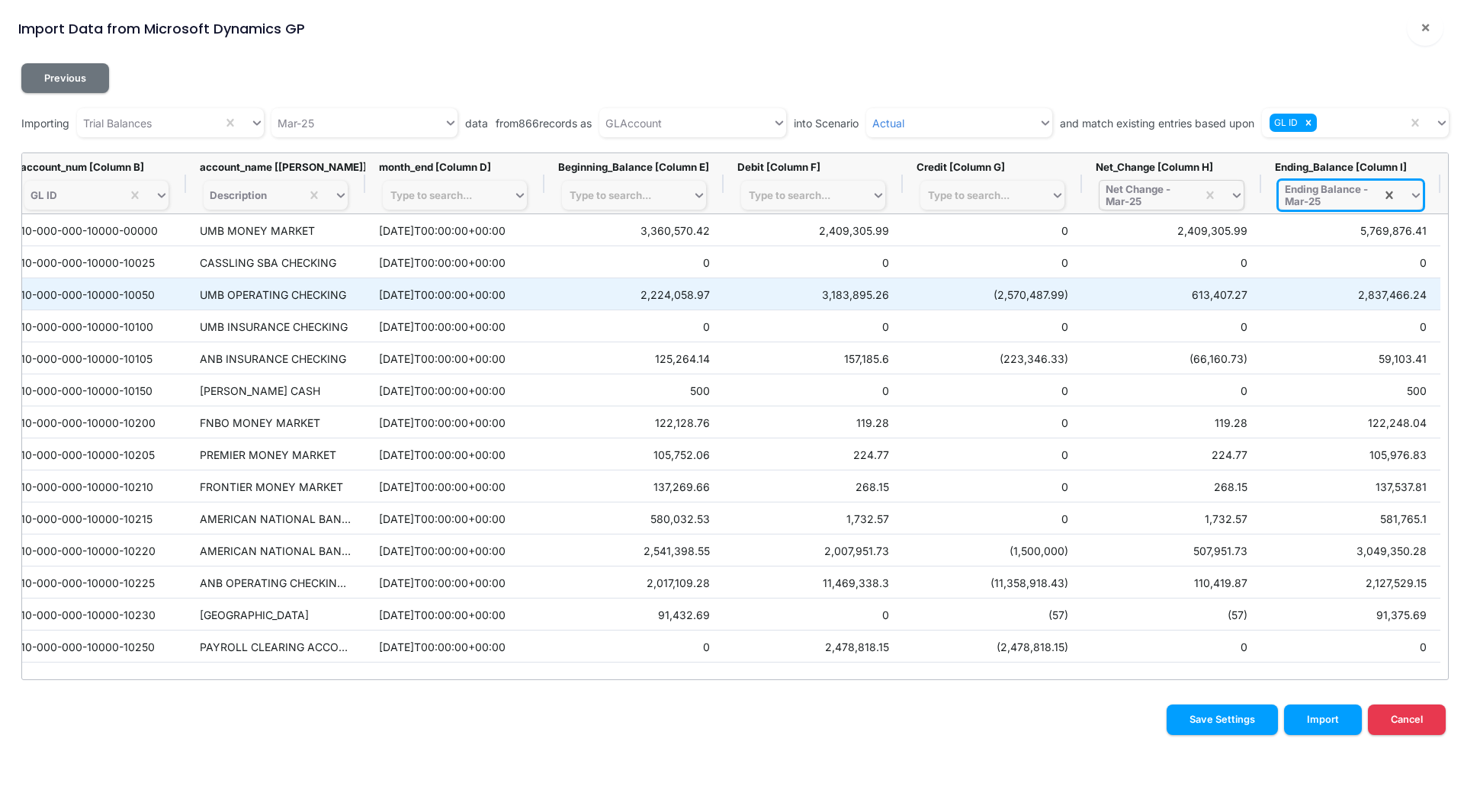
scroll to position [0, 0]
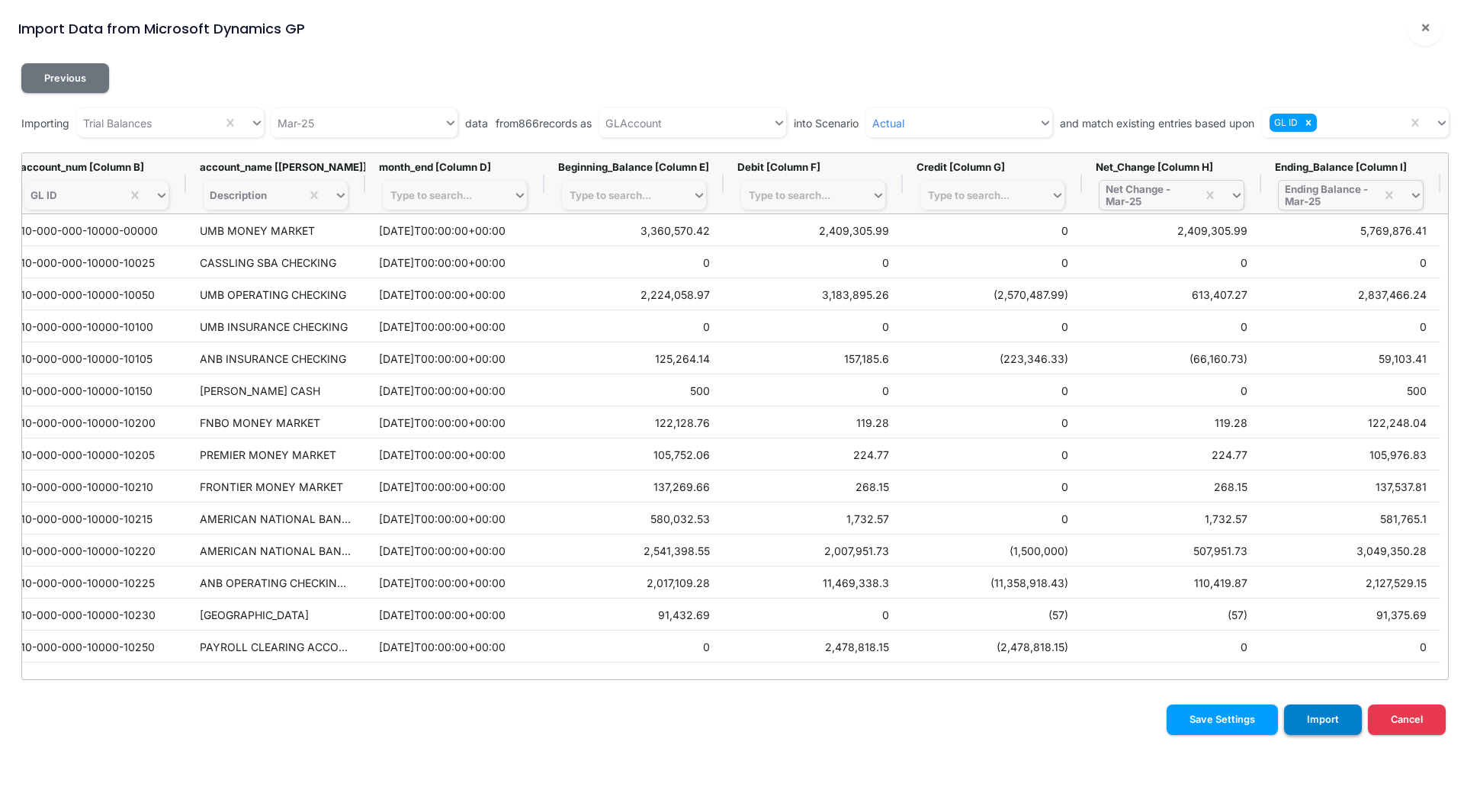
click at [1314, 719] on button "Import" at bounding box center [1323, 720] width 78 height 30
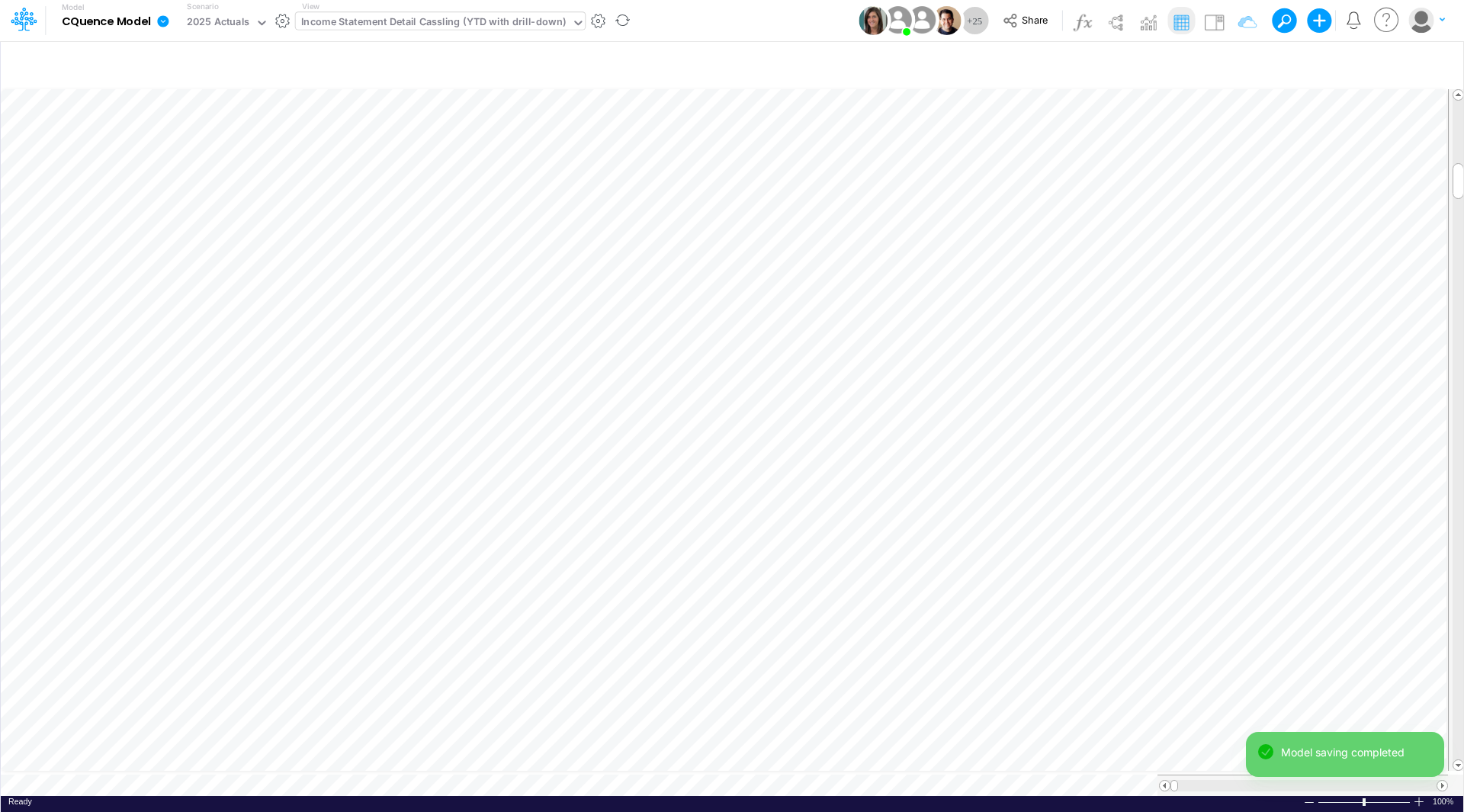
click at [169, 22] on icon at bounding box center [163, 21] width 12 height 12
click at [201, 116] on button "Import" at bounding box center [241, 108] width 163 height 25
click at [367, 142] on button "Data" at bounding box center [404, 142] width 163 height 24
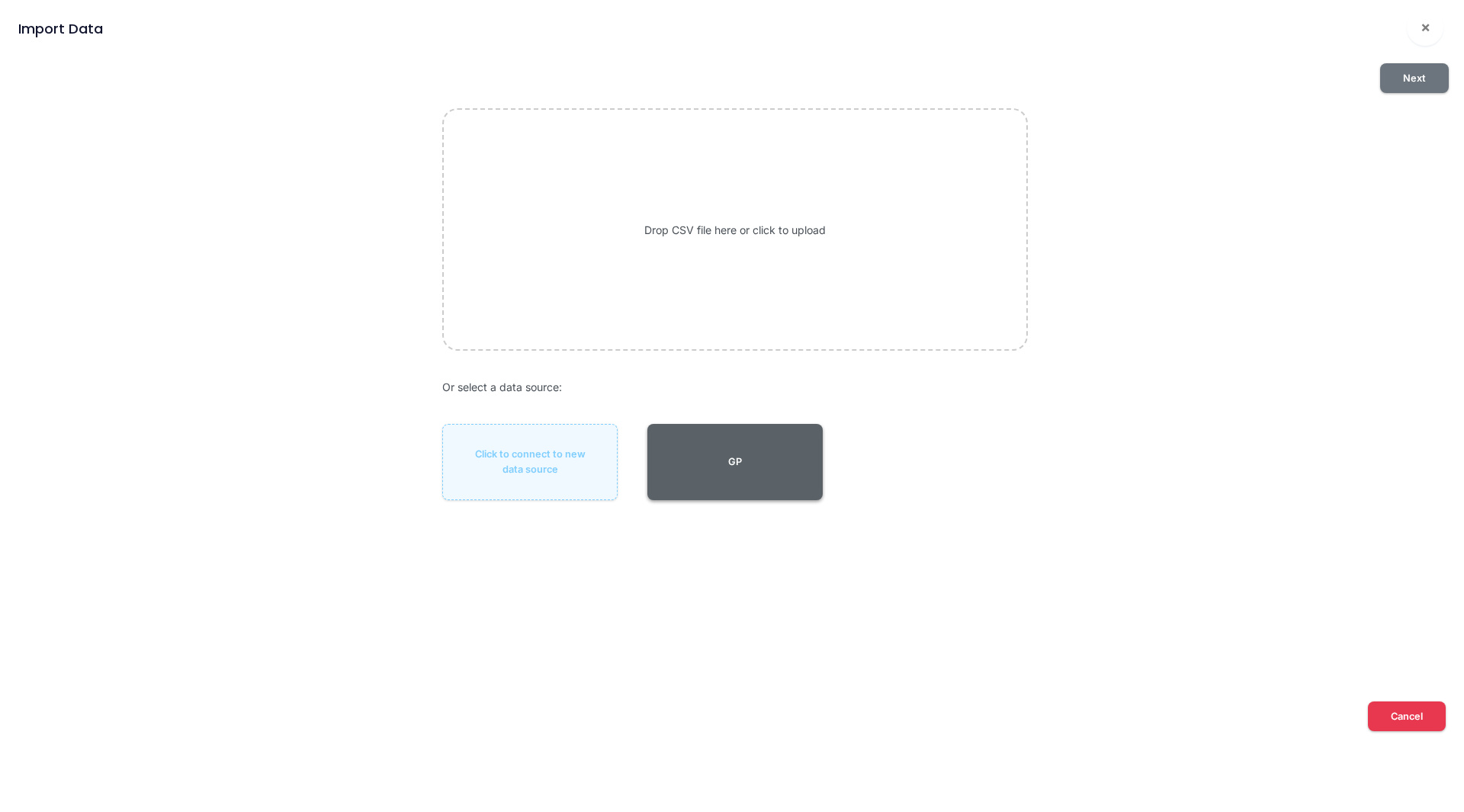
click at [744, 451] on button "GP" at bounding box center [734, 461] width 175 height 77
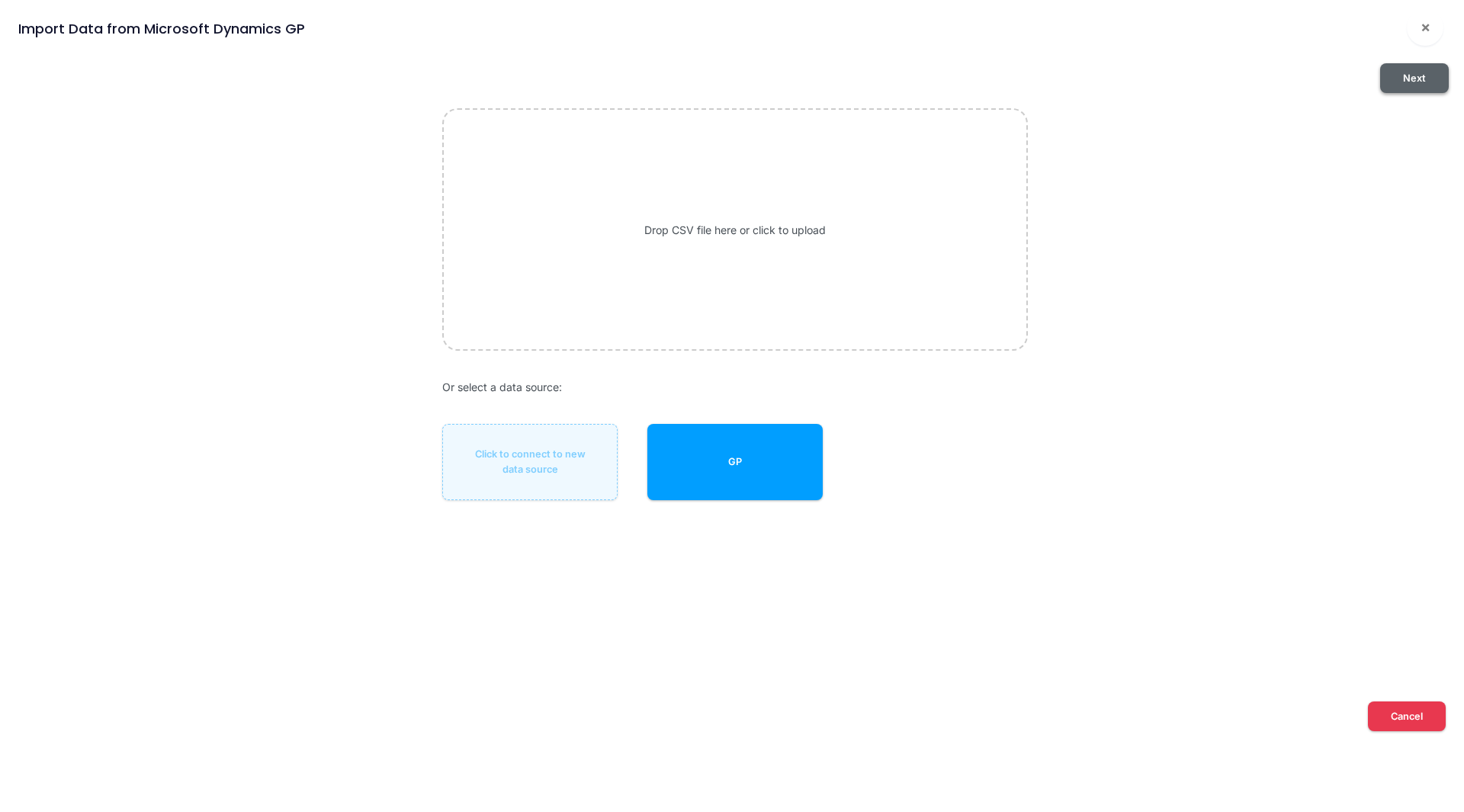
click at [1424, 77] on button "Next" at bounding box center [1413, 79] width 69 height 30
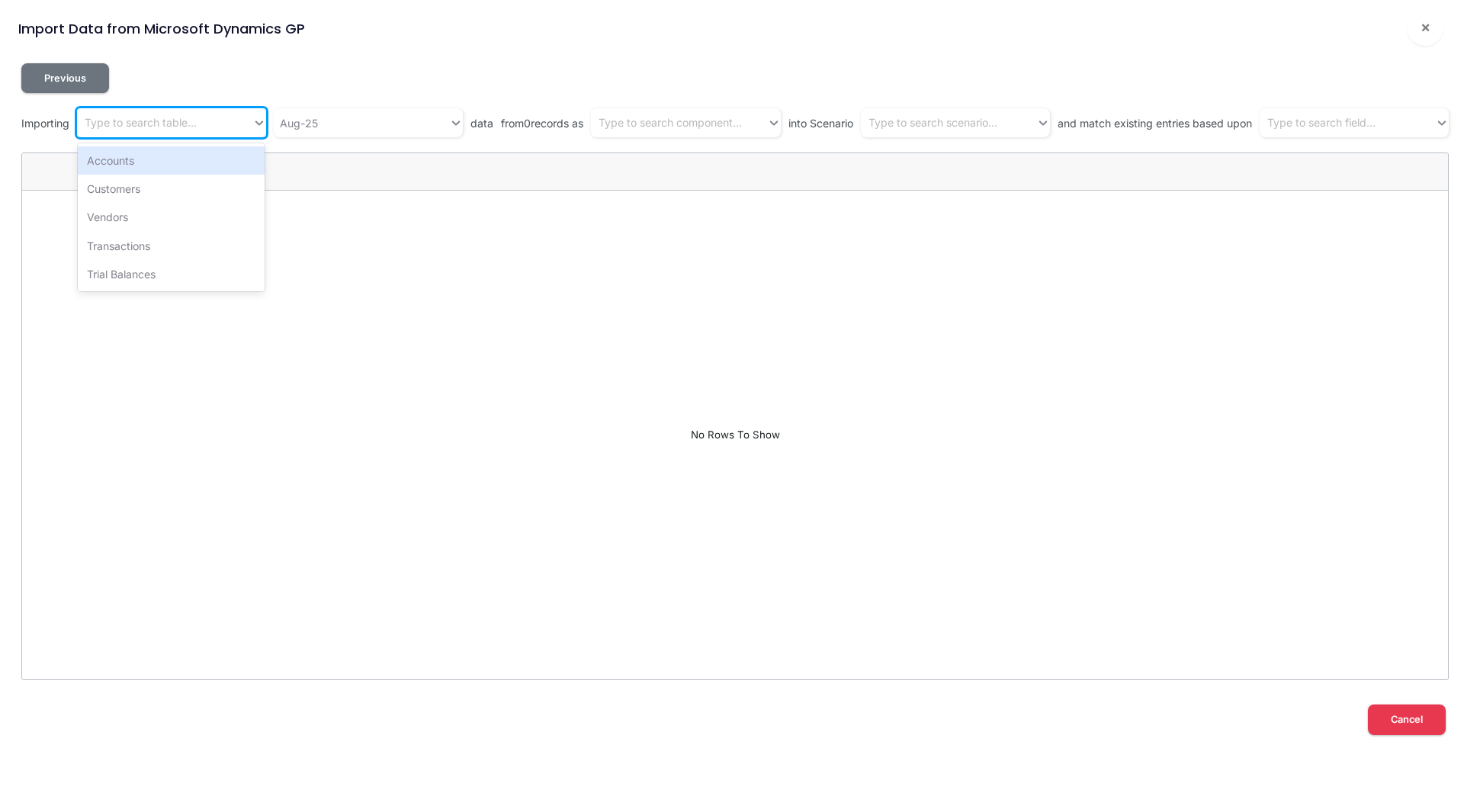
click at [167, 120] on div "Type to search table..." at bounding box center [140, 123] width 112 height 16
click at [142, 277] on div "Trial Balances" at bounding box center [171, 274] width 187 height 28
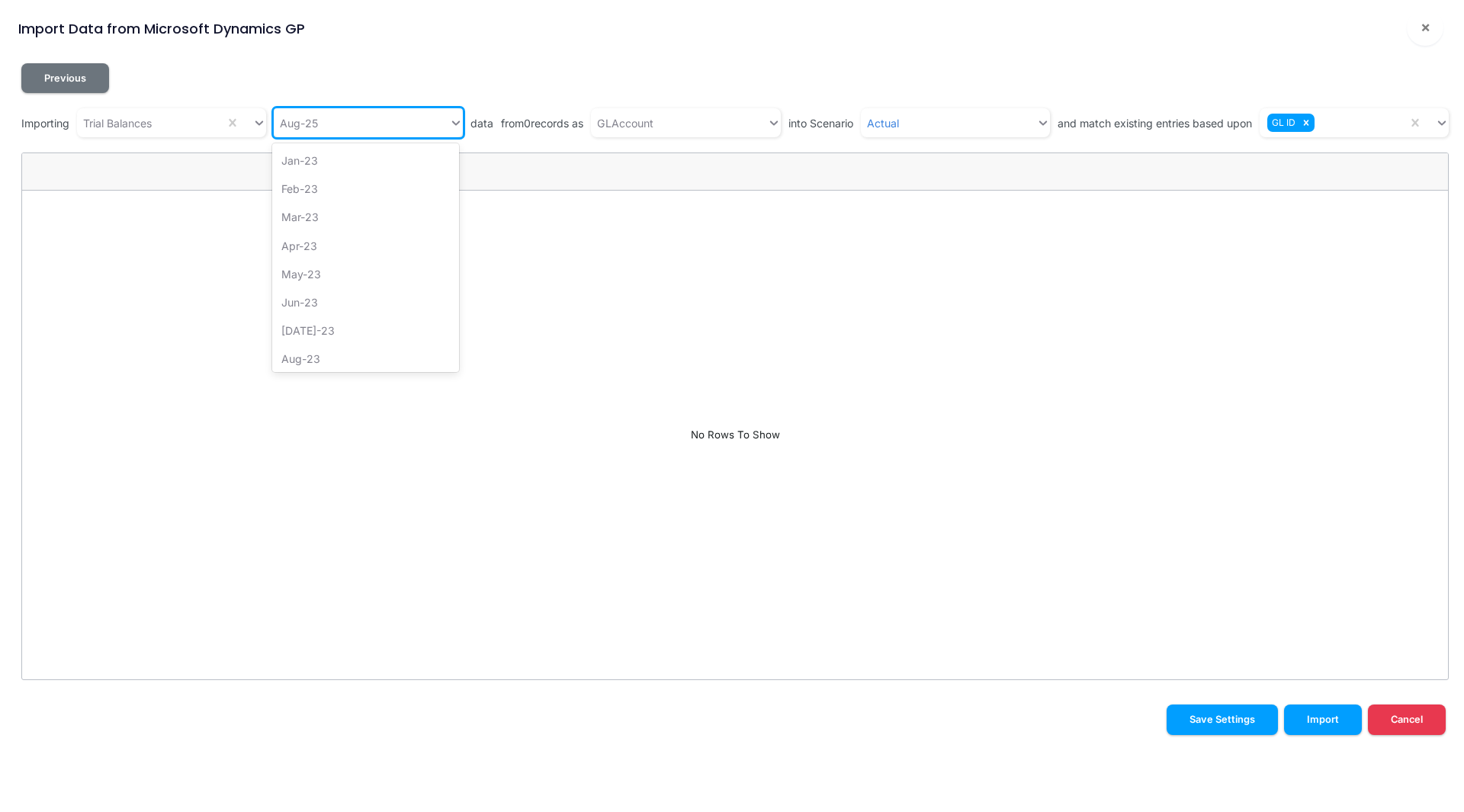
click at [341, 127] on div "Aug-25" at bounding box center [361, 122] width 175 height 25
type input "apr"
click at [309, 217] on div "Apr-25" at bounding box center [366, 217] width 187 height 28
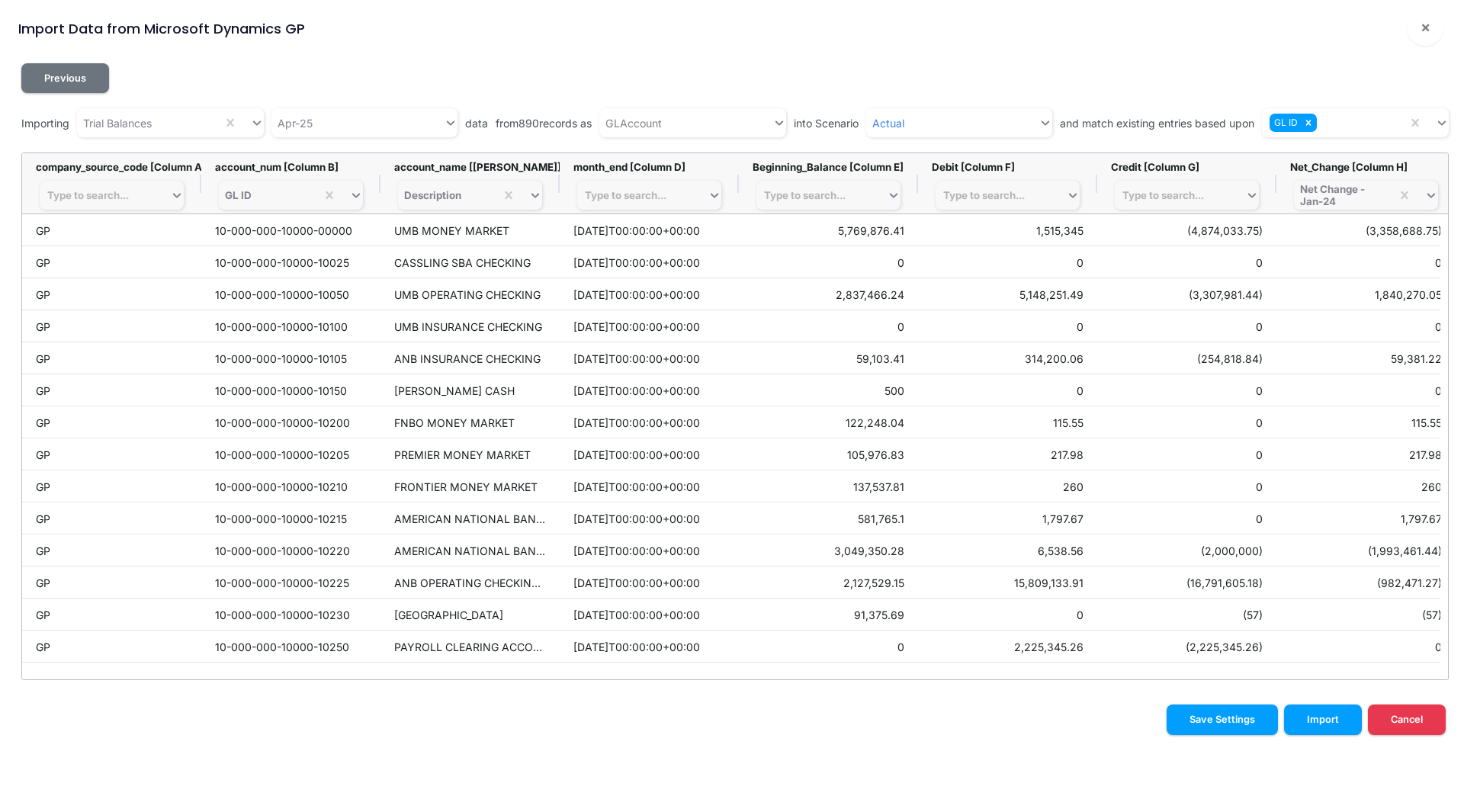
scroll to position [0, 195]
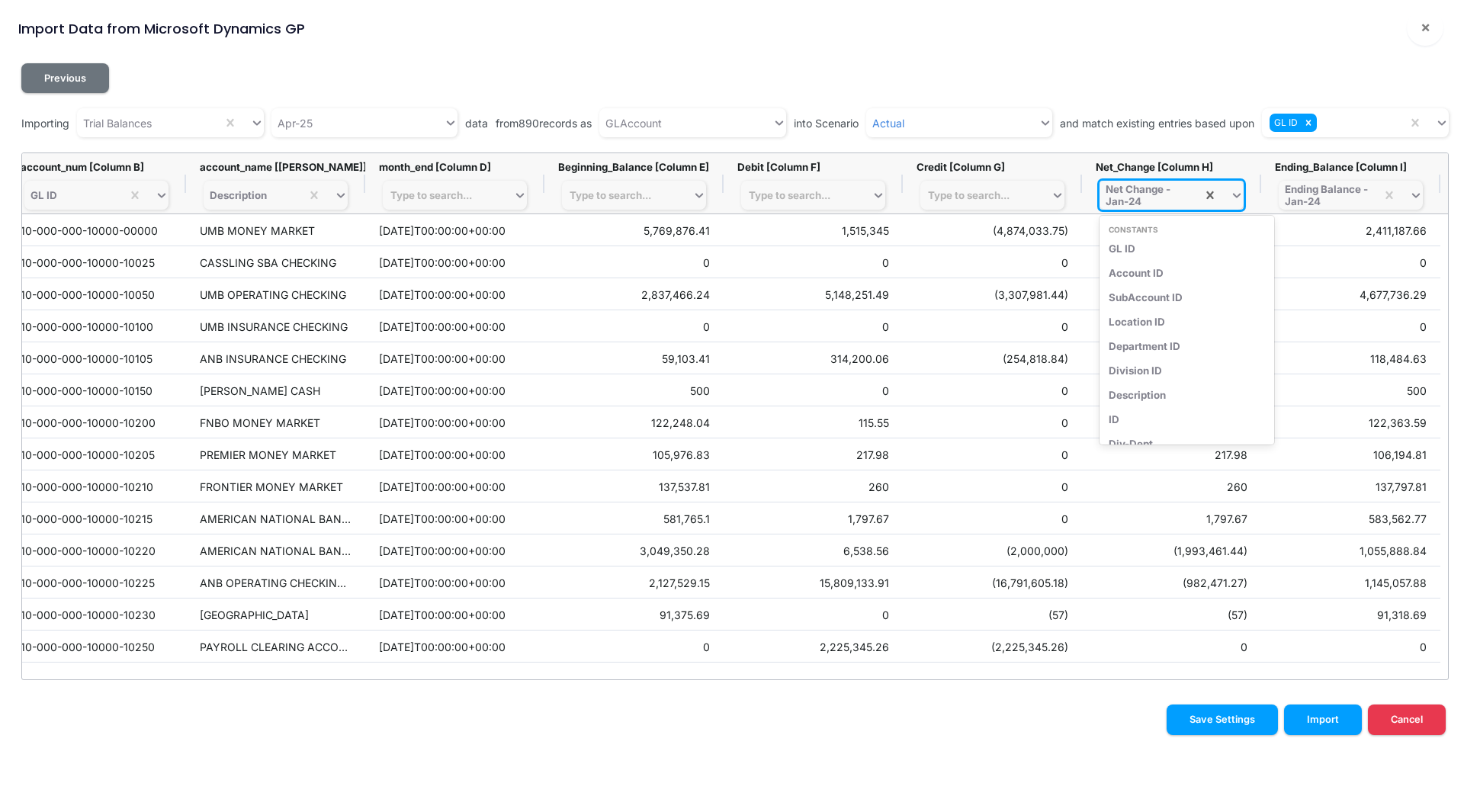
drag, startPoint x: 1136, startPoint y: 195, endPoint x: 1146, endPoint y: 209, distance: 17.2
click at [1140, 202] on div "Net Change - Jan-24" at bounding box center [1147, 195] width 84 height 25
click at [1154, 199] on div "Net Change - Jan-24" at bounding box center [1147, 195] width 84 height 25
type input "net change - ap"
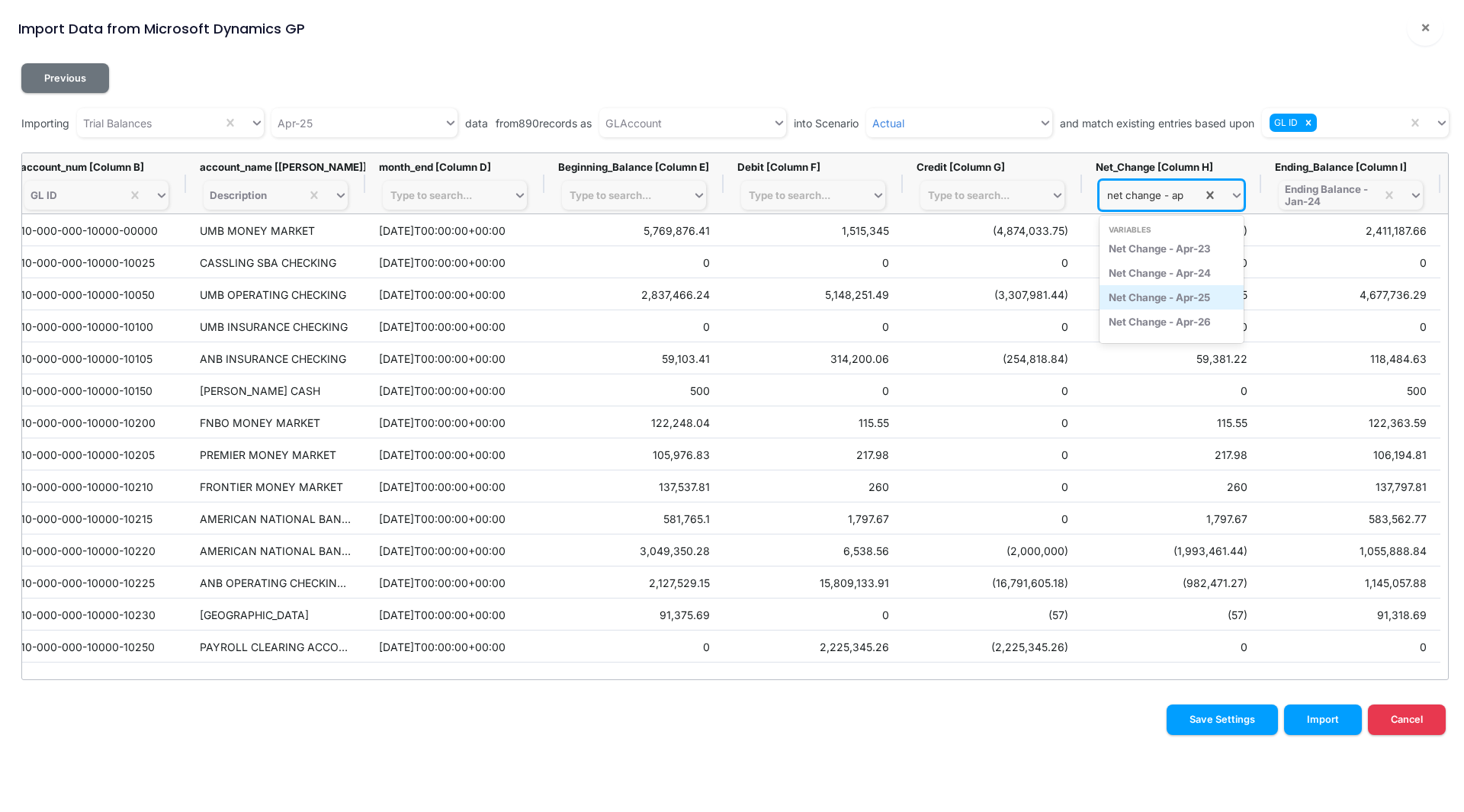
click at [1157, 293] on div "Net Change - Apr-25" at bounding box center [1171, 297] width 144 height 25
click at [1331, 198] on div "Ending Balance - Jan-24" at bounding box center [1326, 195] width 84 height 25
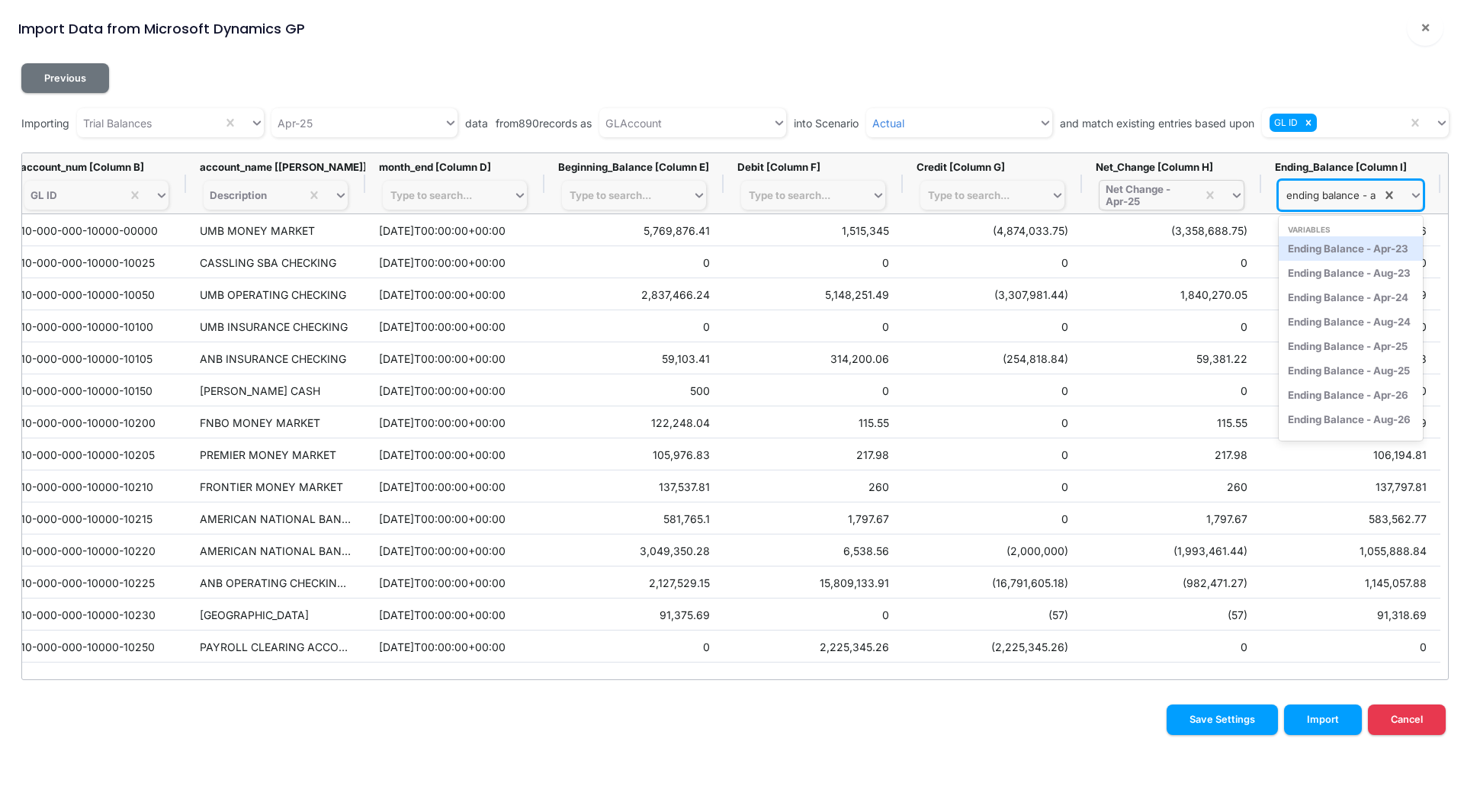
scroll to position [0, 0]
type input "ending balance - ap"
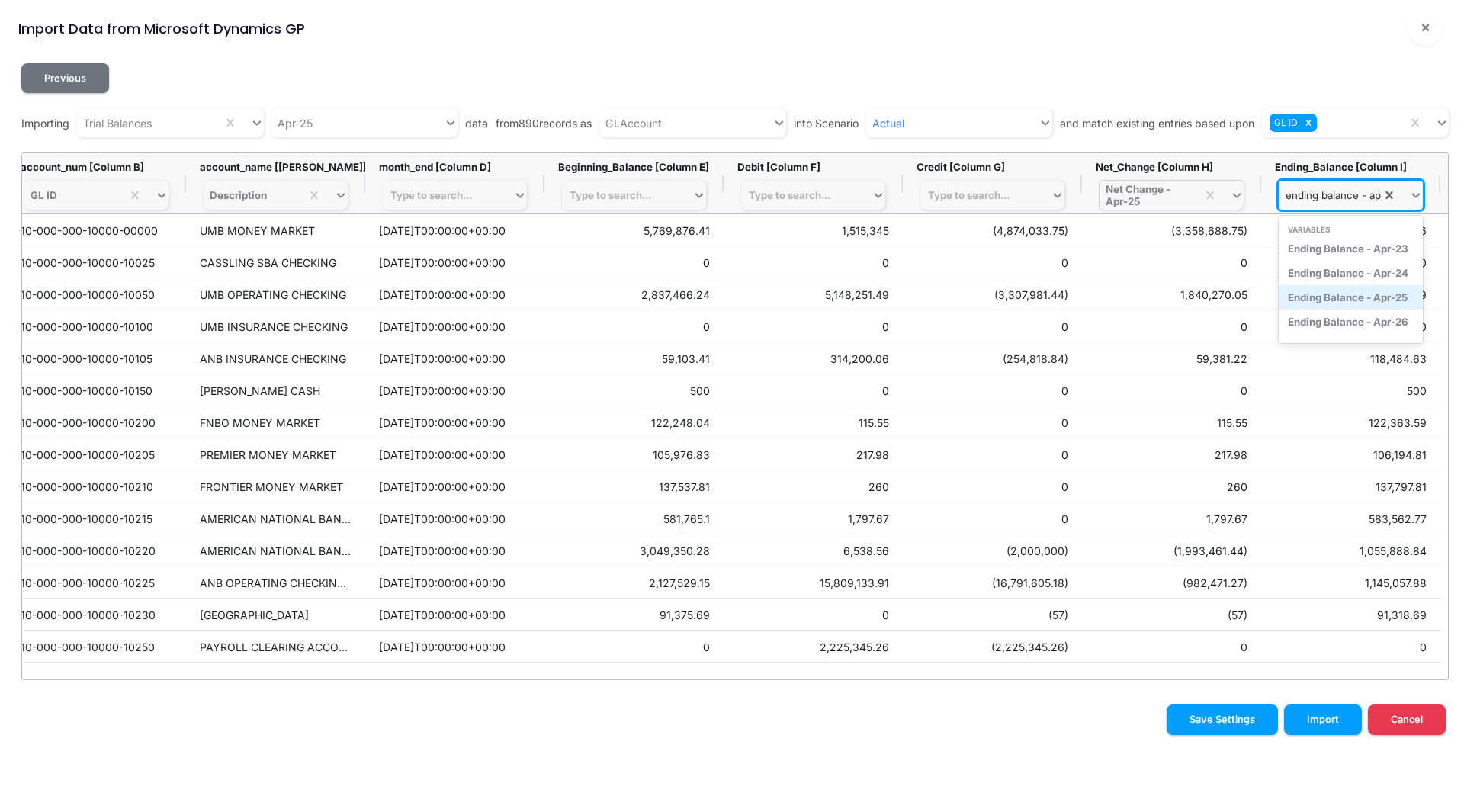
click at [1329, 293] on div "Ending Balance - Apr-25" at bounding box center [1350, 297] width 144 height 25
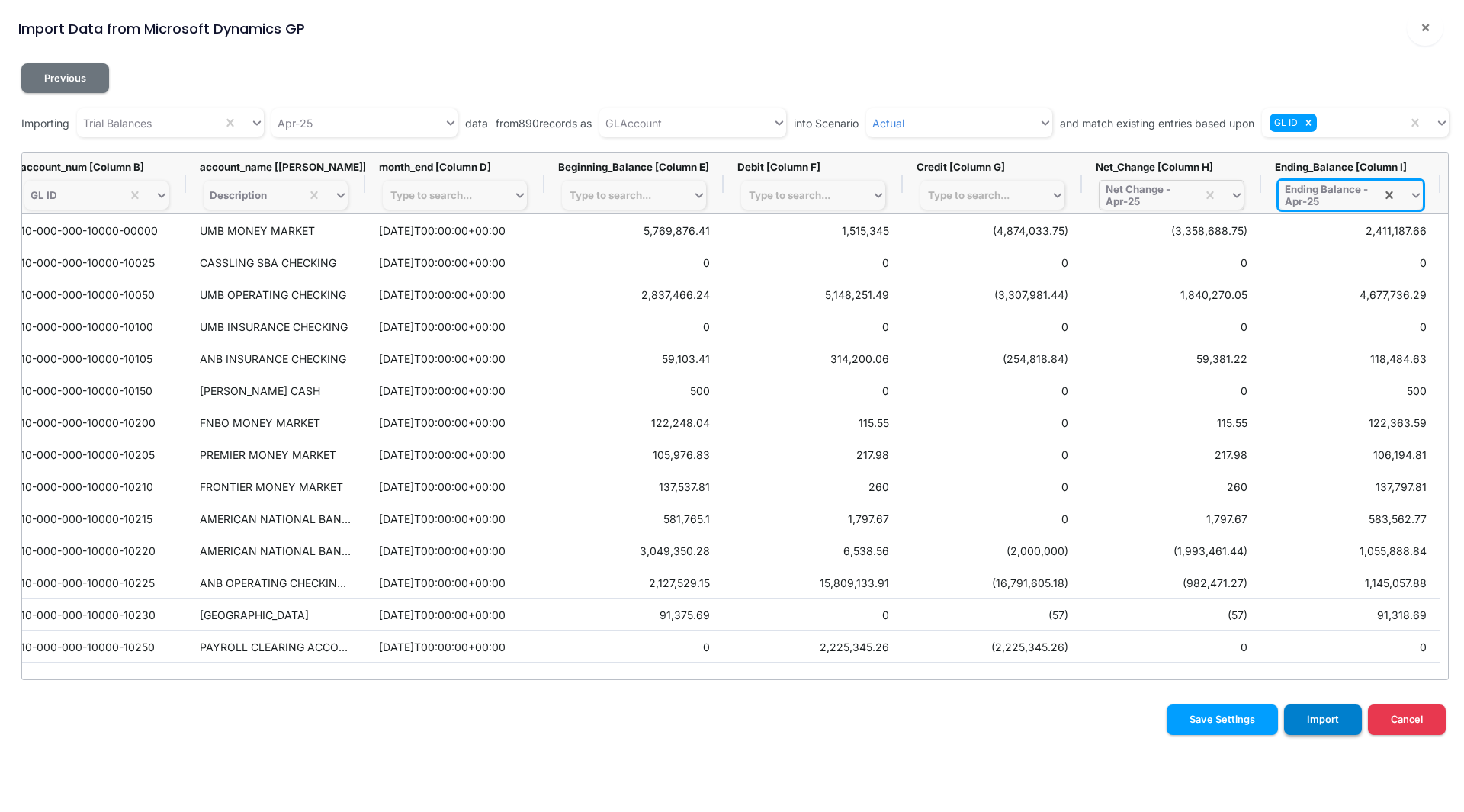
click at [1323, 725] on button "Import" at bounding box center [1323, 720] width 78 height 30
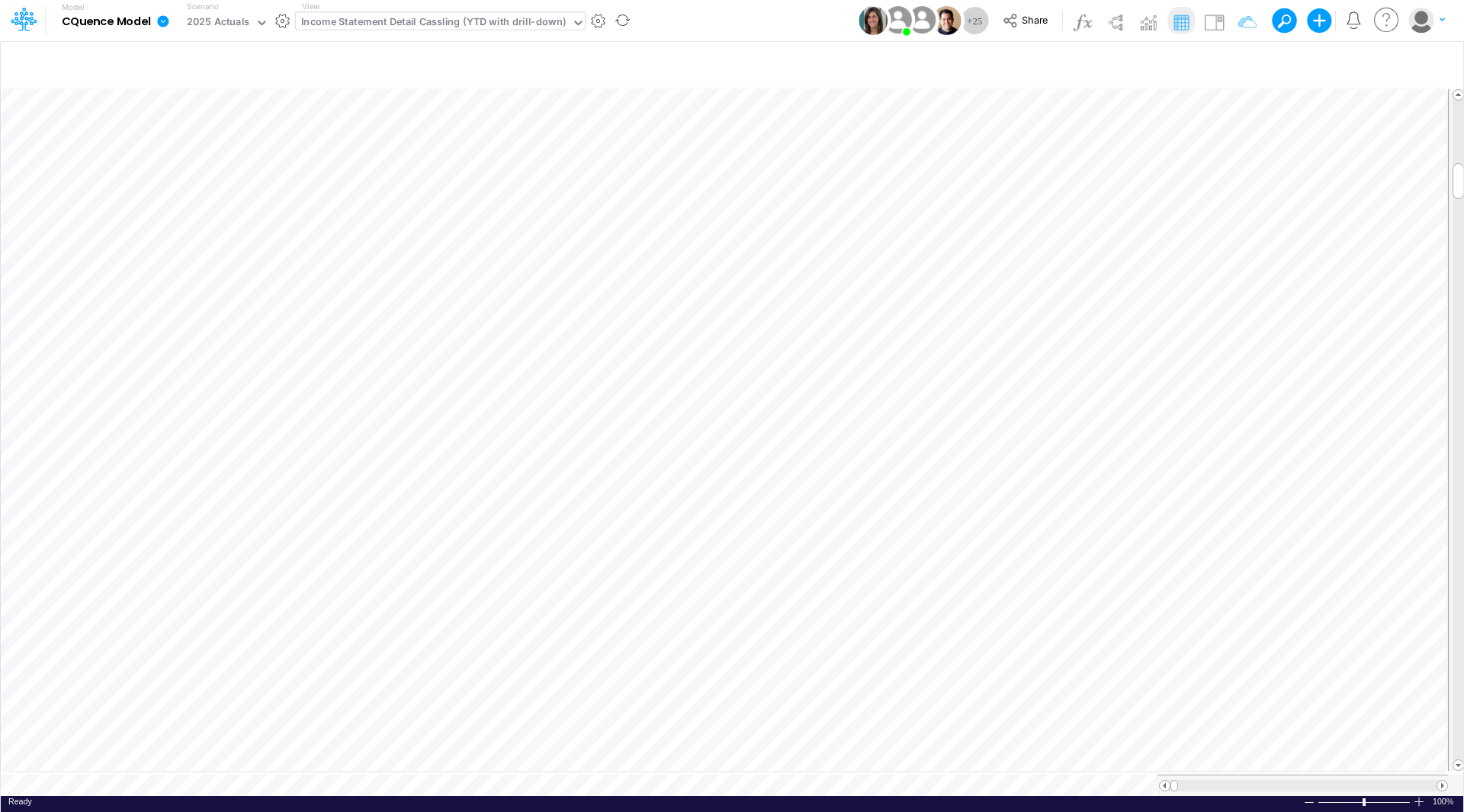
click at [165, 21] on icon at bounding box center [163, 21] width 12 height 12
click at [202, 110] on button "Import" at bounding box center [241, 108] width 163 height 25
click at [355, 148] on button "Data" at bounding box center [404, 142] width 163 height 24
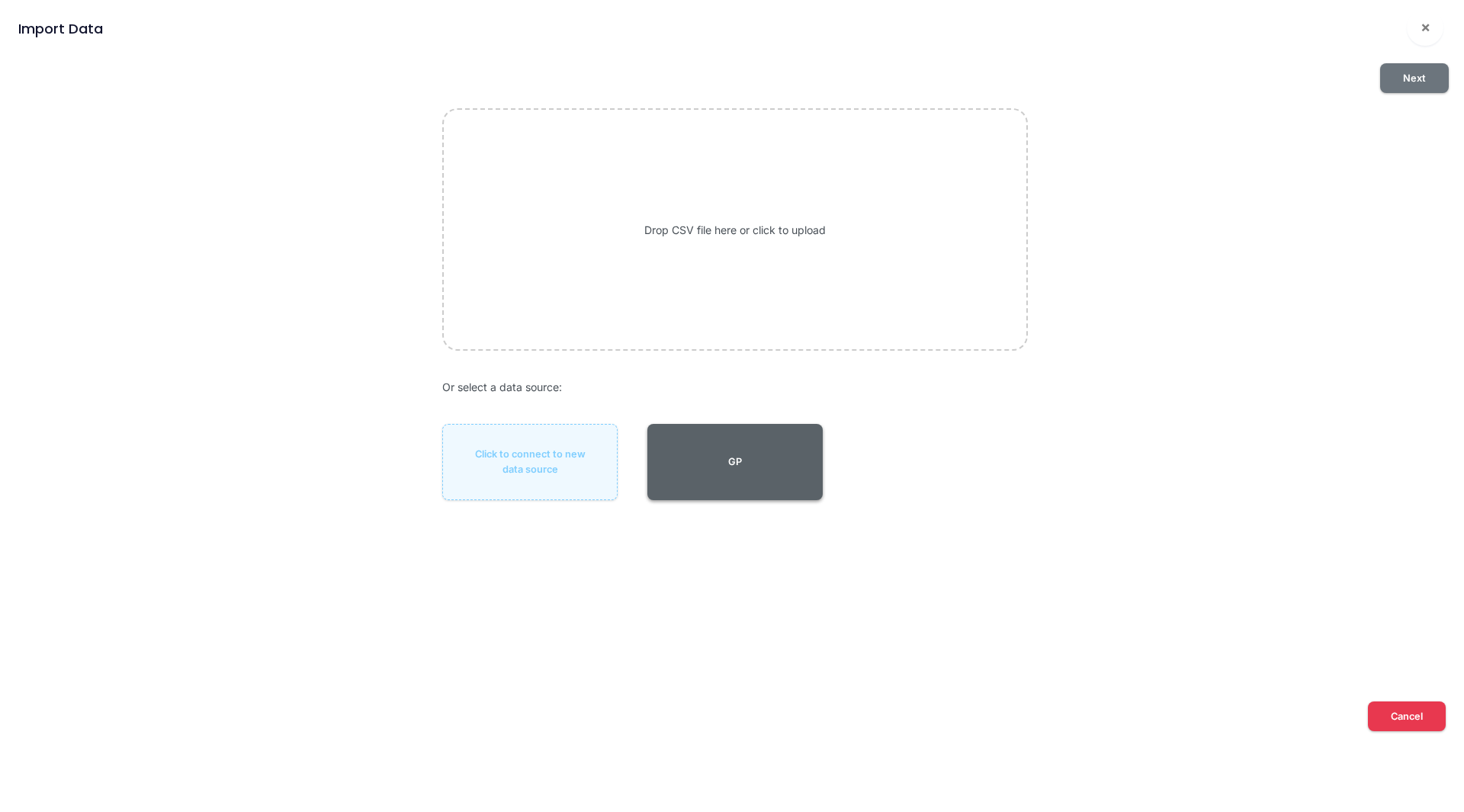
drag, startPoint x: 709, startPoint y: 441, endPoint x: 767, endPoint y: 430, distance: 59.0
click at [710, 442] on button "GP" at bounding box center [734, 461] width 175 height 77
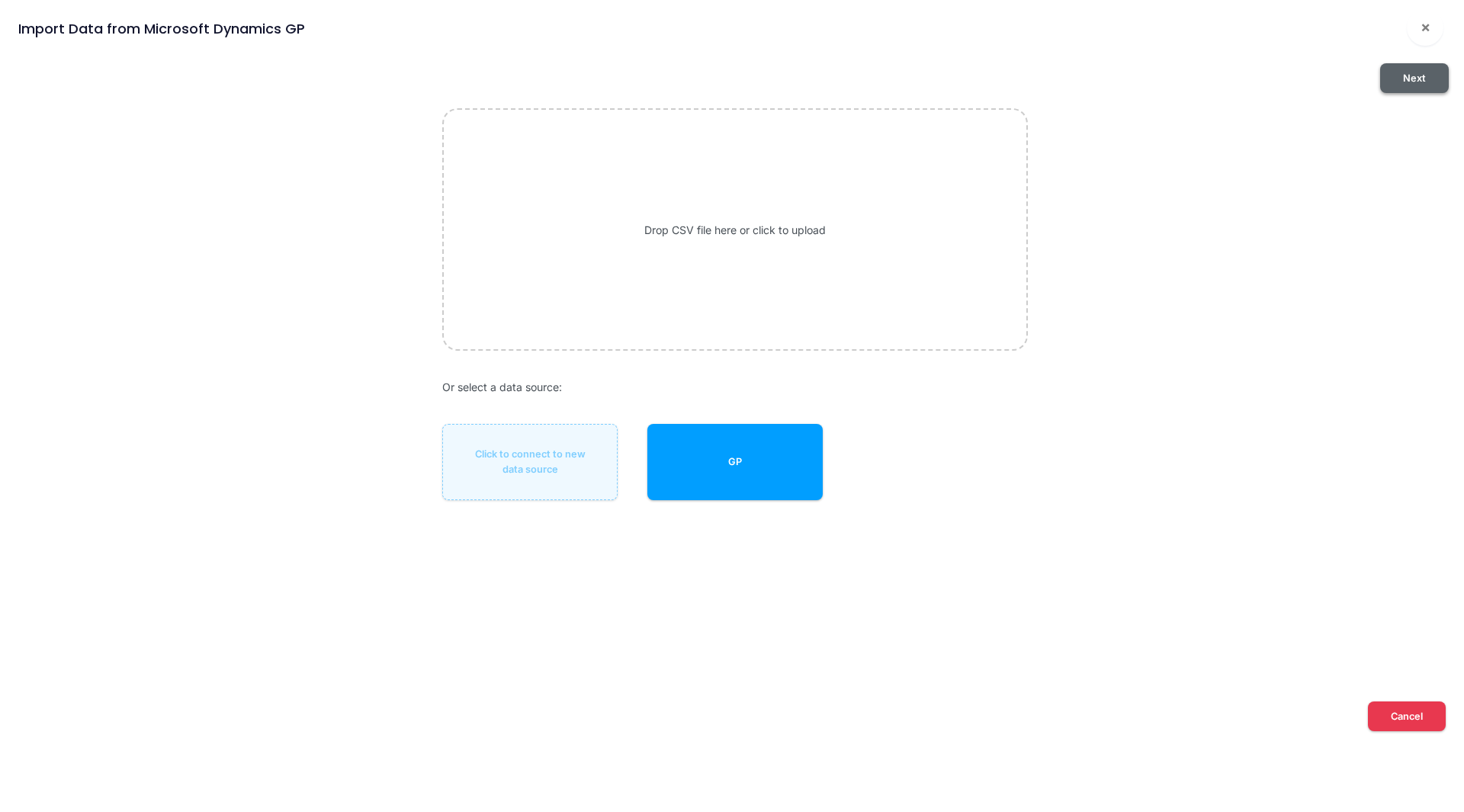
click at [1412, 88] on button "Next" at bounding box center [1413, 79] width 69 height 30
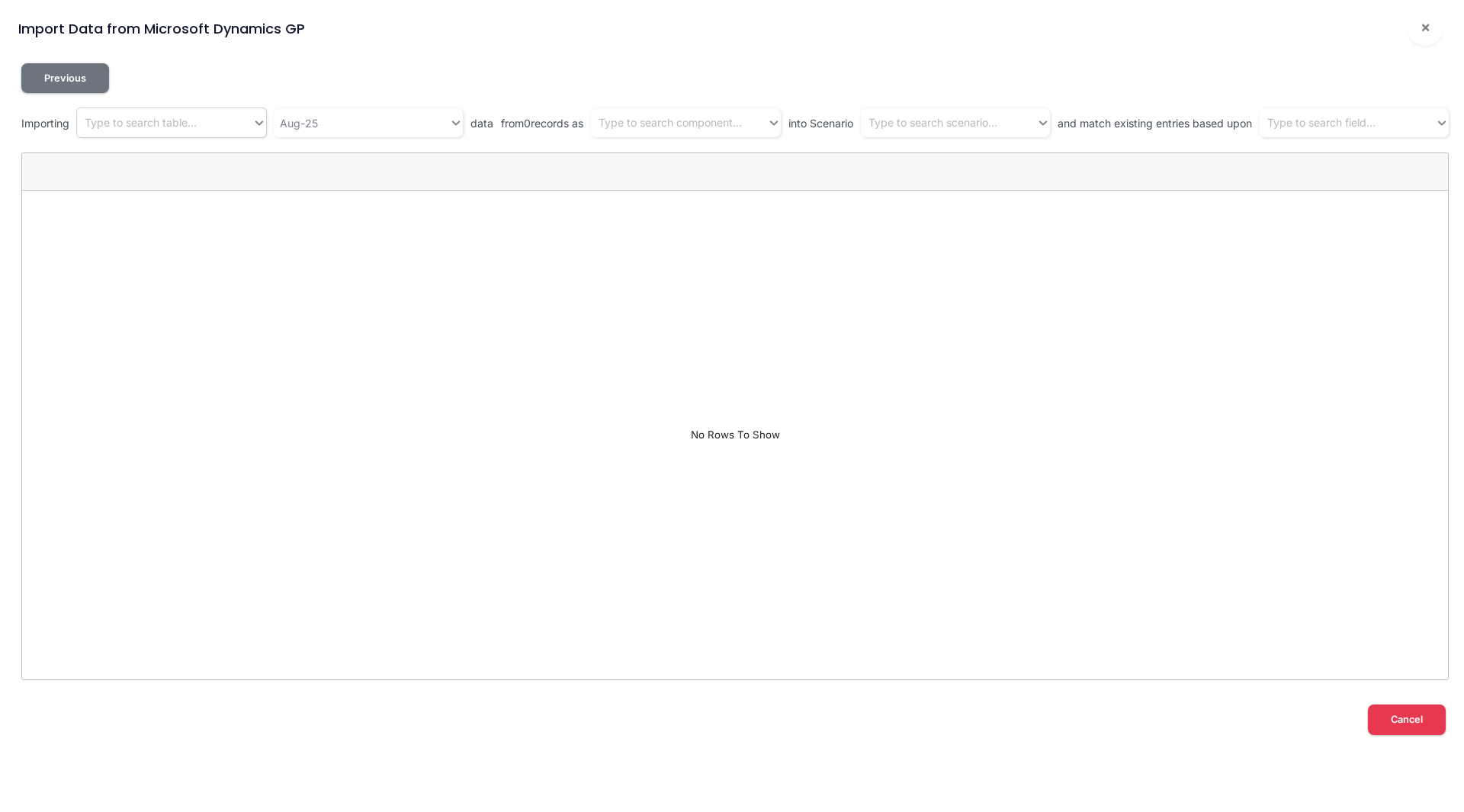
click at [181, 128] on div "Type to search table..." at bounding box center [140, 123] width 112 height 16
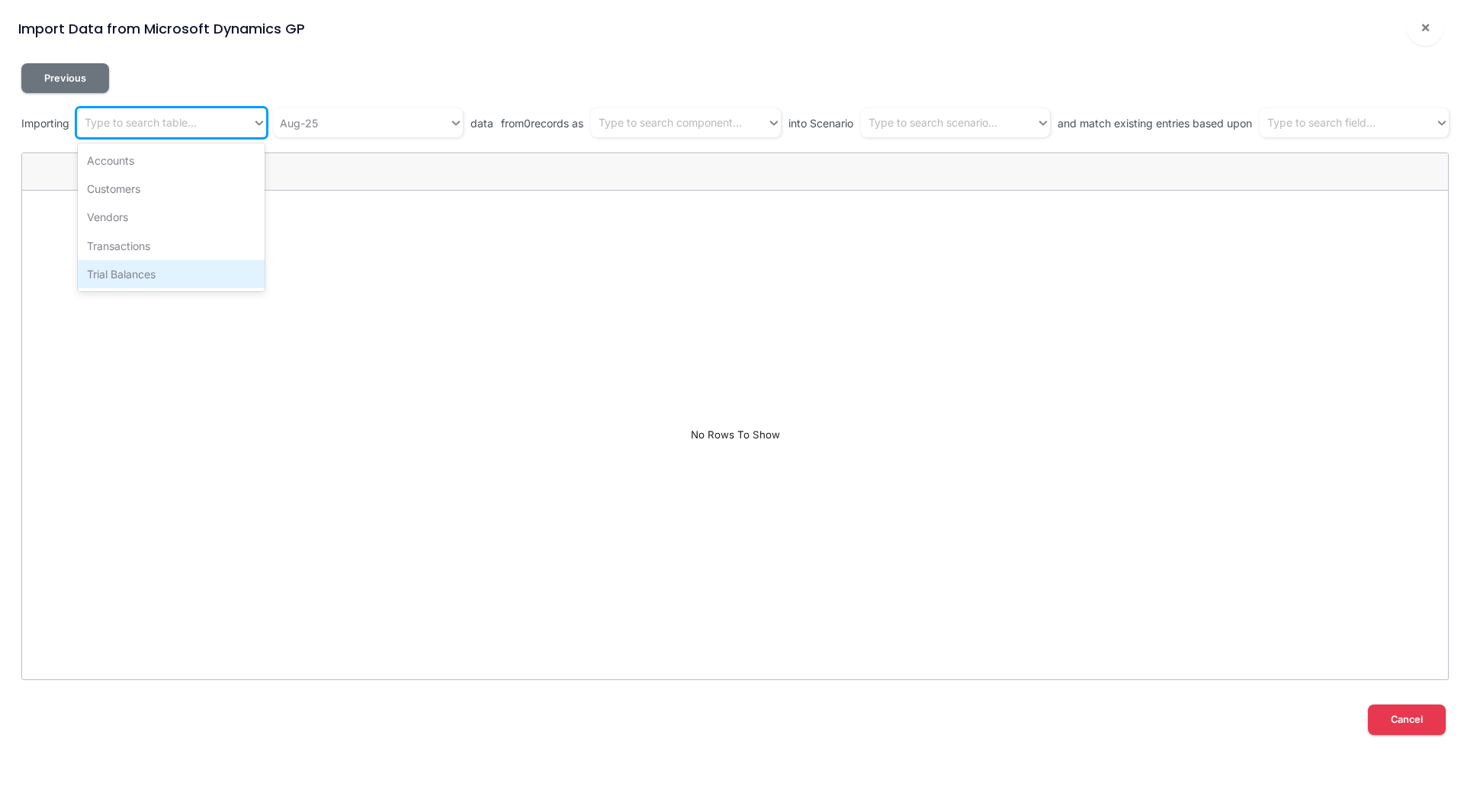
click at [191, 267] on div "Trial Balances" at bounding box center [171, 274] width 187 height 28
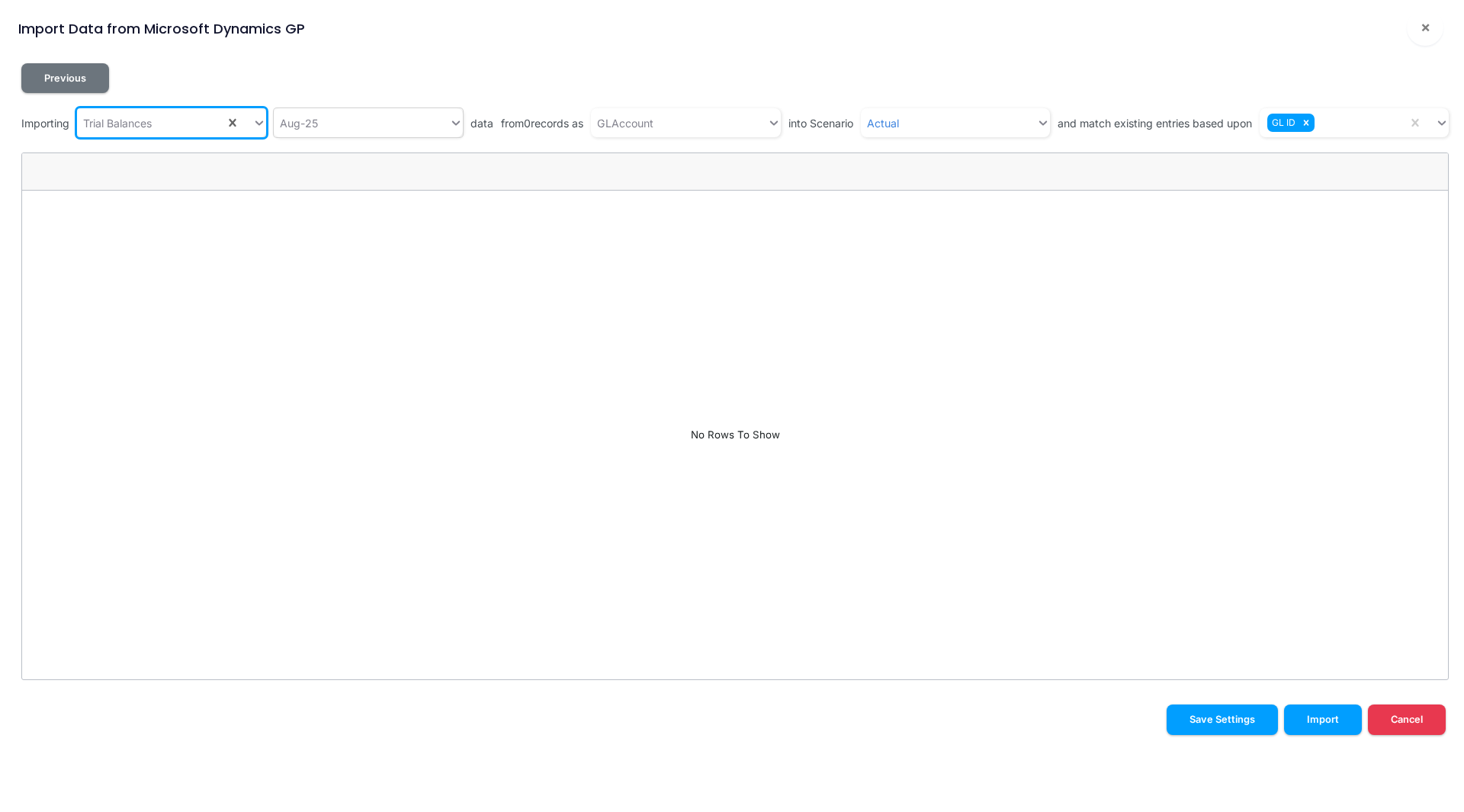
click at [328, 127] on div "Aug-25" at bounding box center [361, 122] width 175 height 25
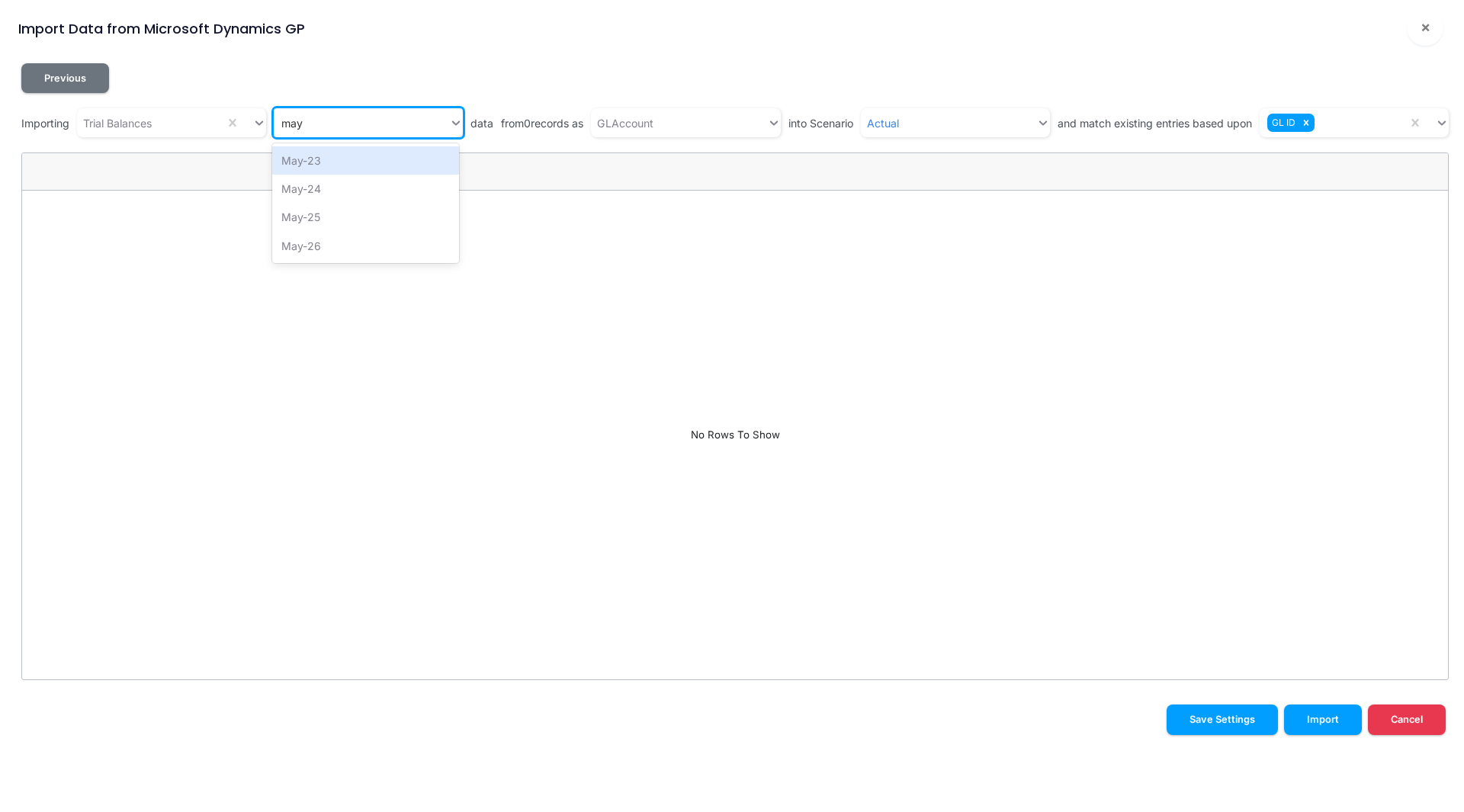
type input "may"
click at [305, 220] on div "May-25" at bounding box center [366, 217] width 187 height 28
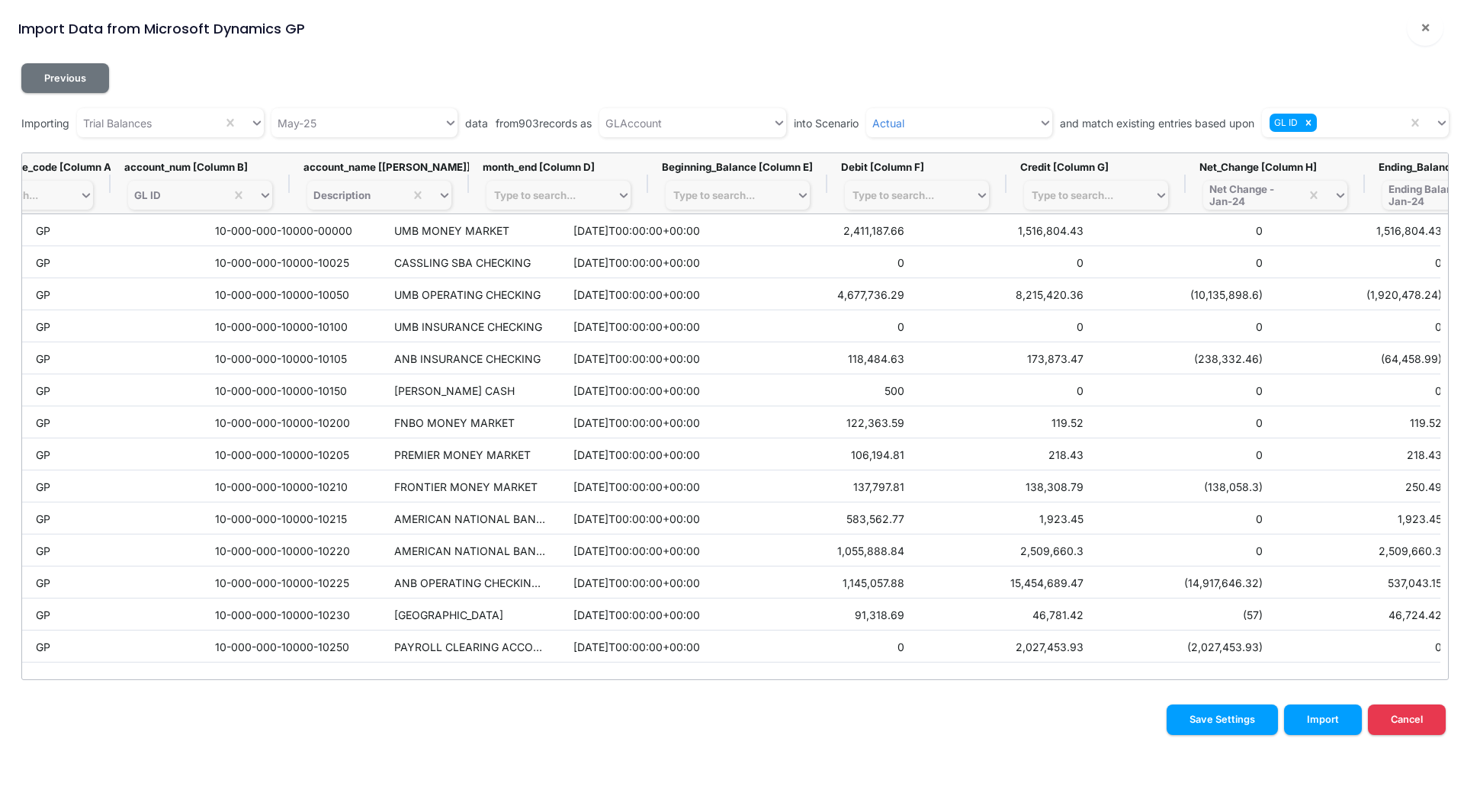
scroll to position [0, 195]
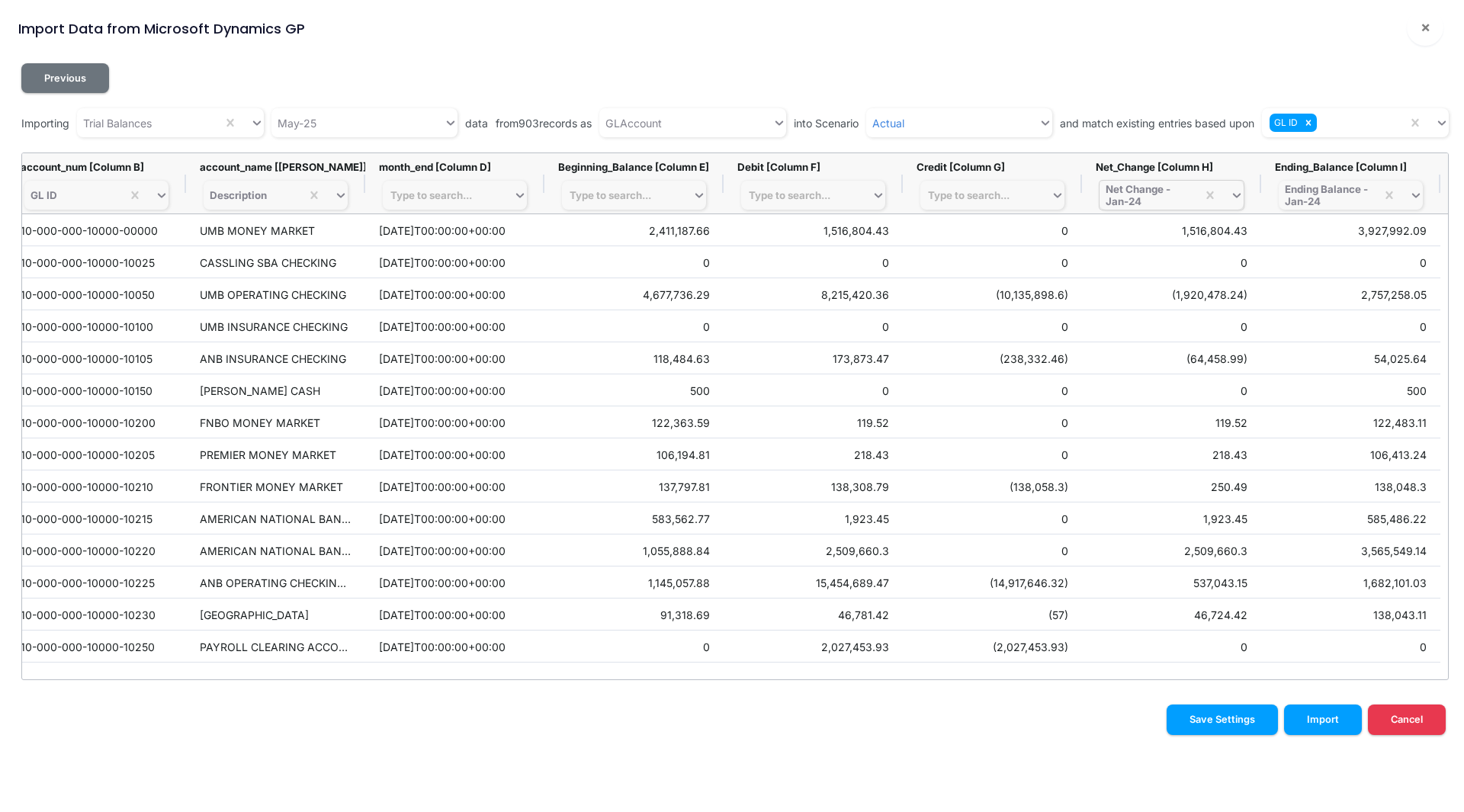
click at [1157, 202] on div "Net Change - Jan-24" at bounding box center [1147, 195] width 84 height 25
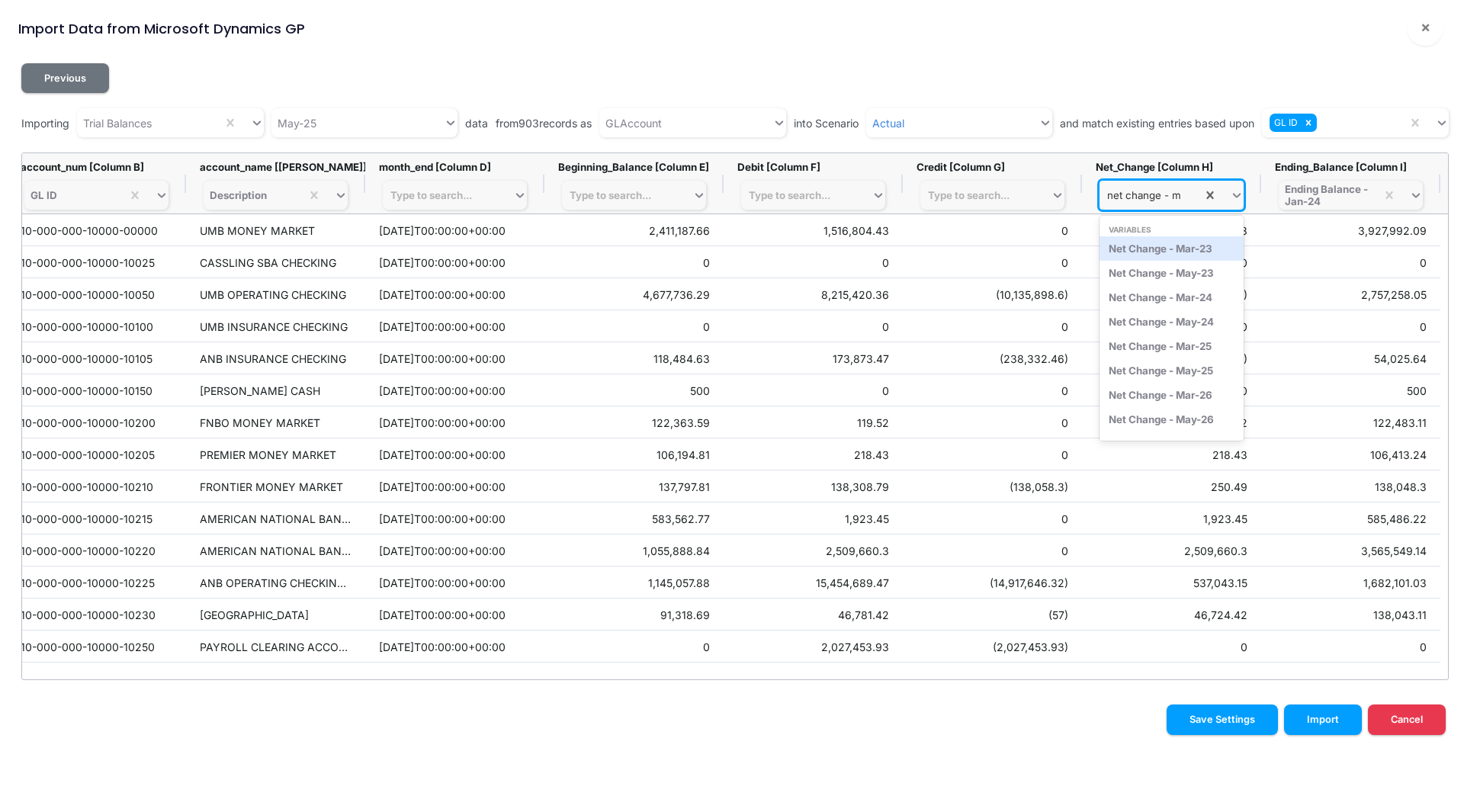
type input "net change - ma"
click at [1171, 368] on div "Net Change - May-25" at bounding box center [1171, 371] width 144 height 25
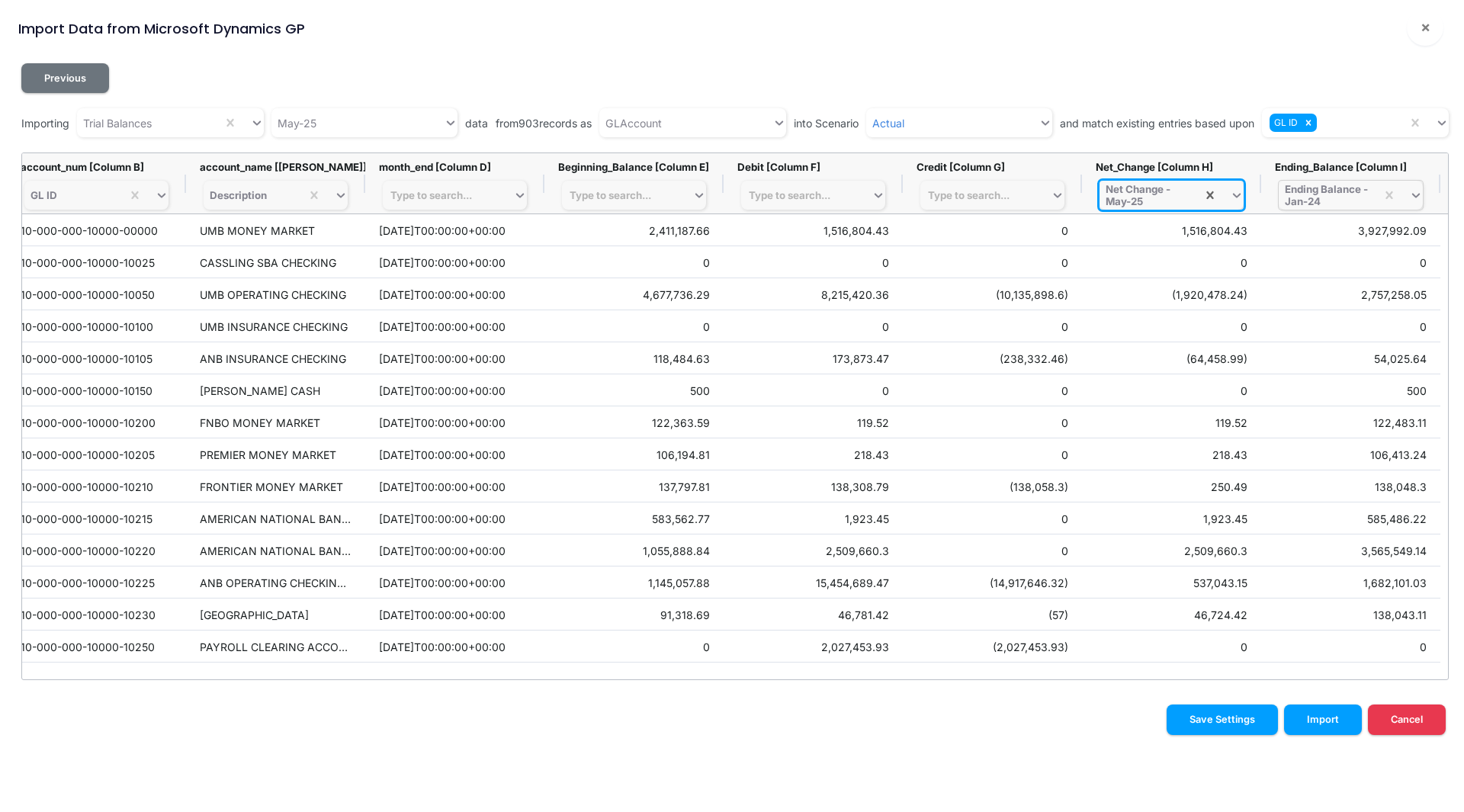
click at [1327, 196] on div "Ending Balance - Jan-24" at bounding box center [1326, 195] width 84 height 25
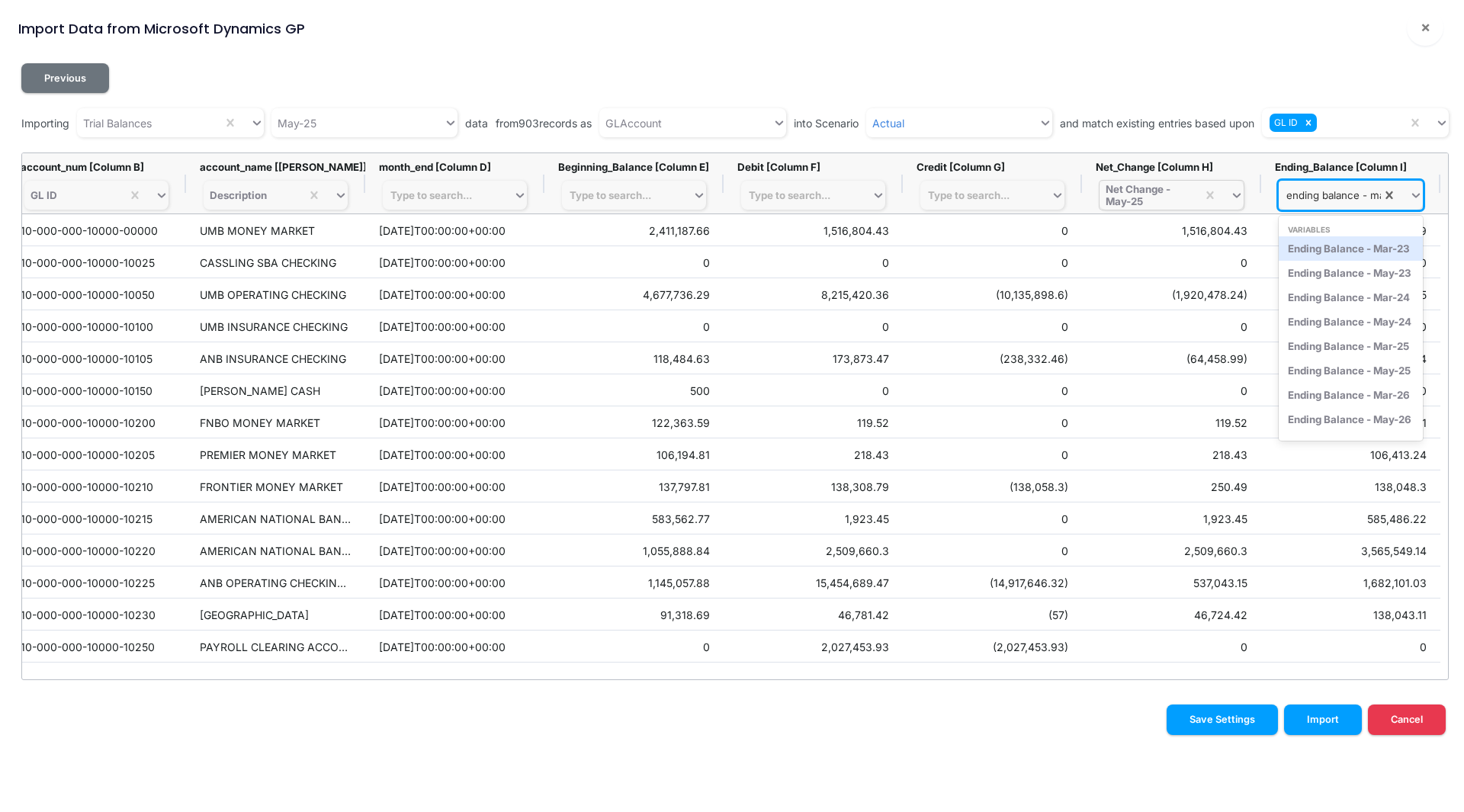
scroll to position [0, 4]
type input "ending balance - may"
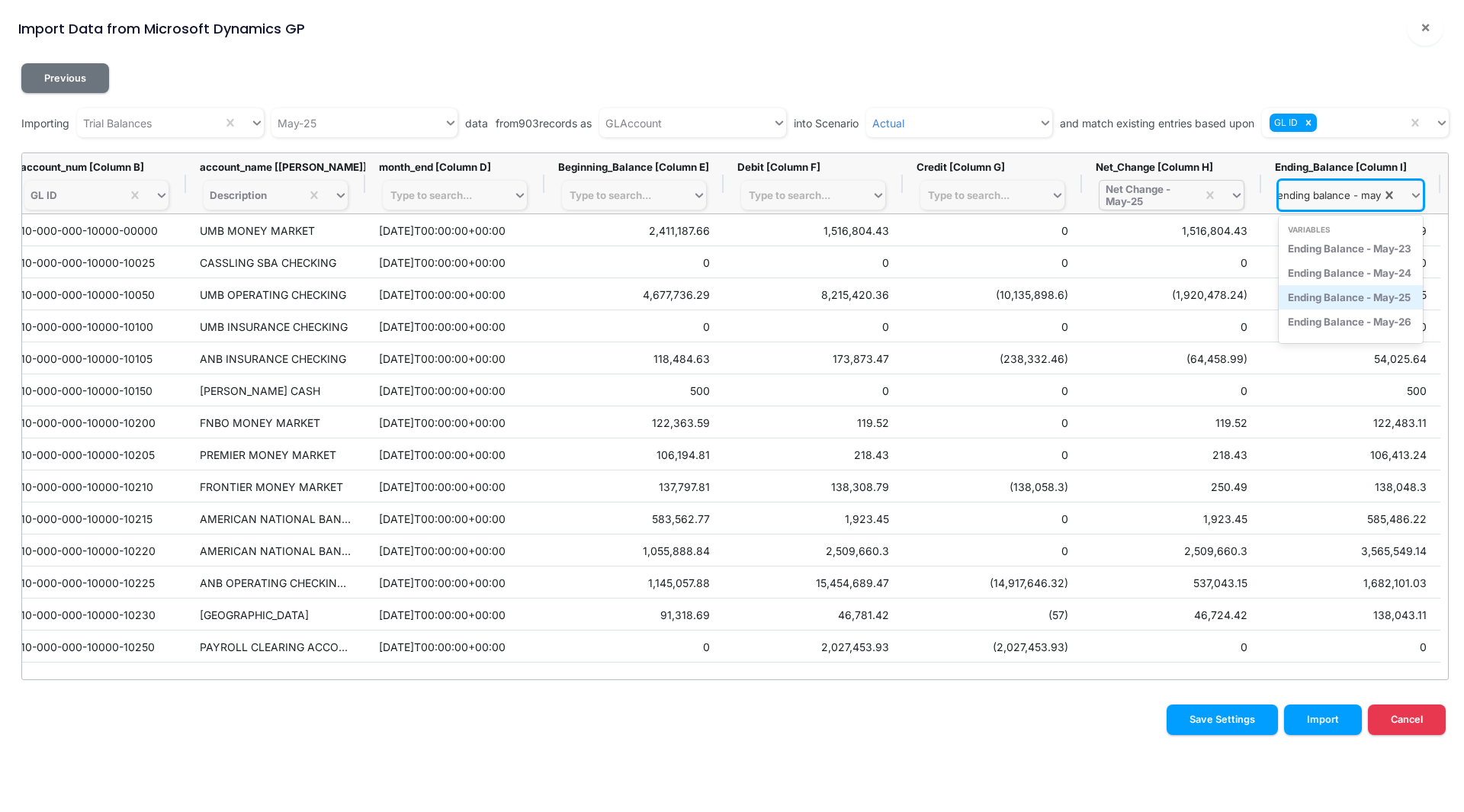
click at [1343, 302] on div "Ending Balance - May-25" at bounding box center [1350, 297] width 144 height 25
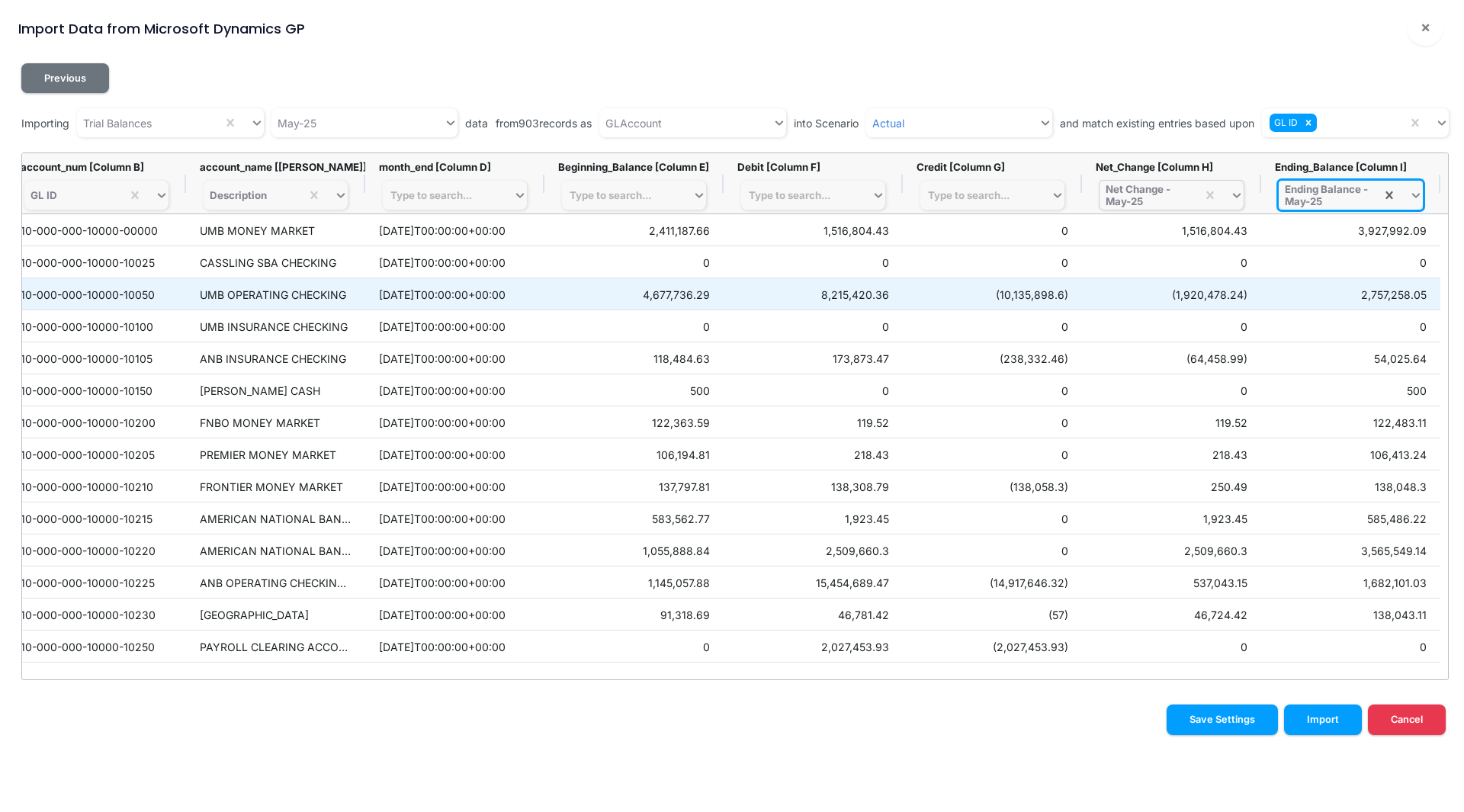
scroll to position [0, 0]
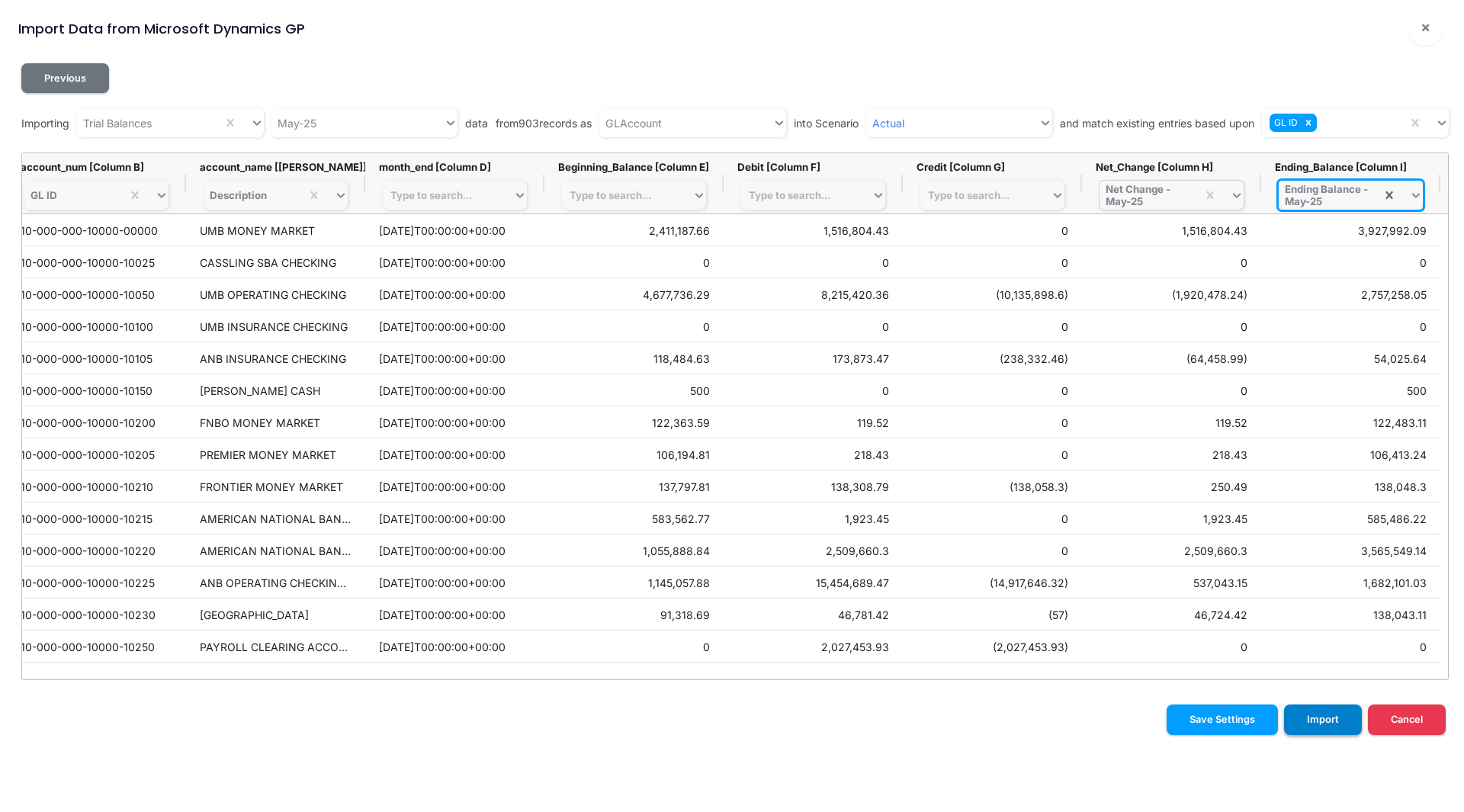
click at [1302, 721] on button "Import" at bounding box center [1323, 720] width 78 height 30
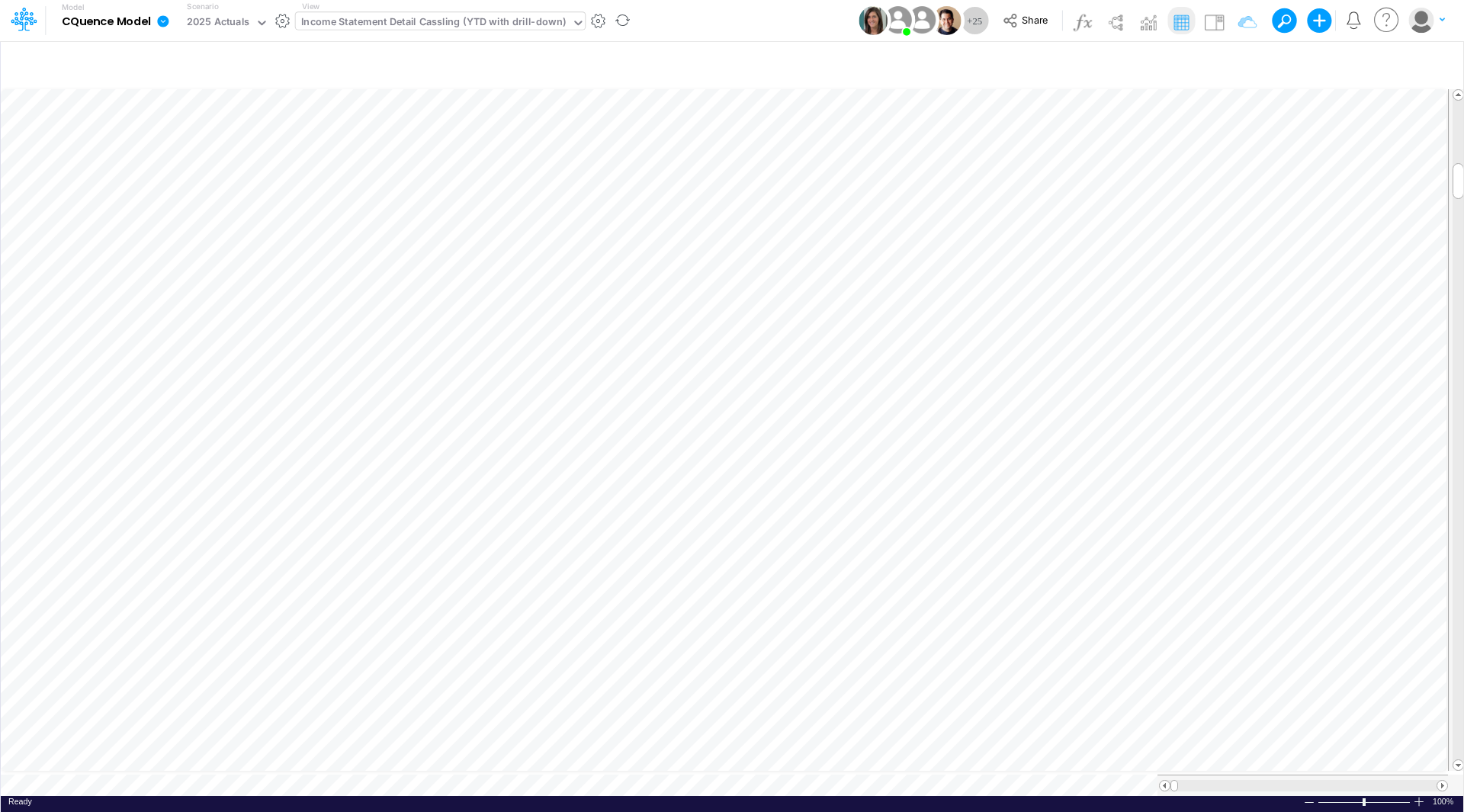
click at [162, 23] on icon at bounding box center [163, 21] width 12 height 12
click at [195, 111] on button "Import" at bounding box center [241, 108] width 163 height 25
click at [359, 138] on button "Data" at bounding box center [404, 142] width 163 height 24
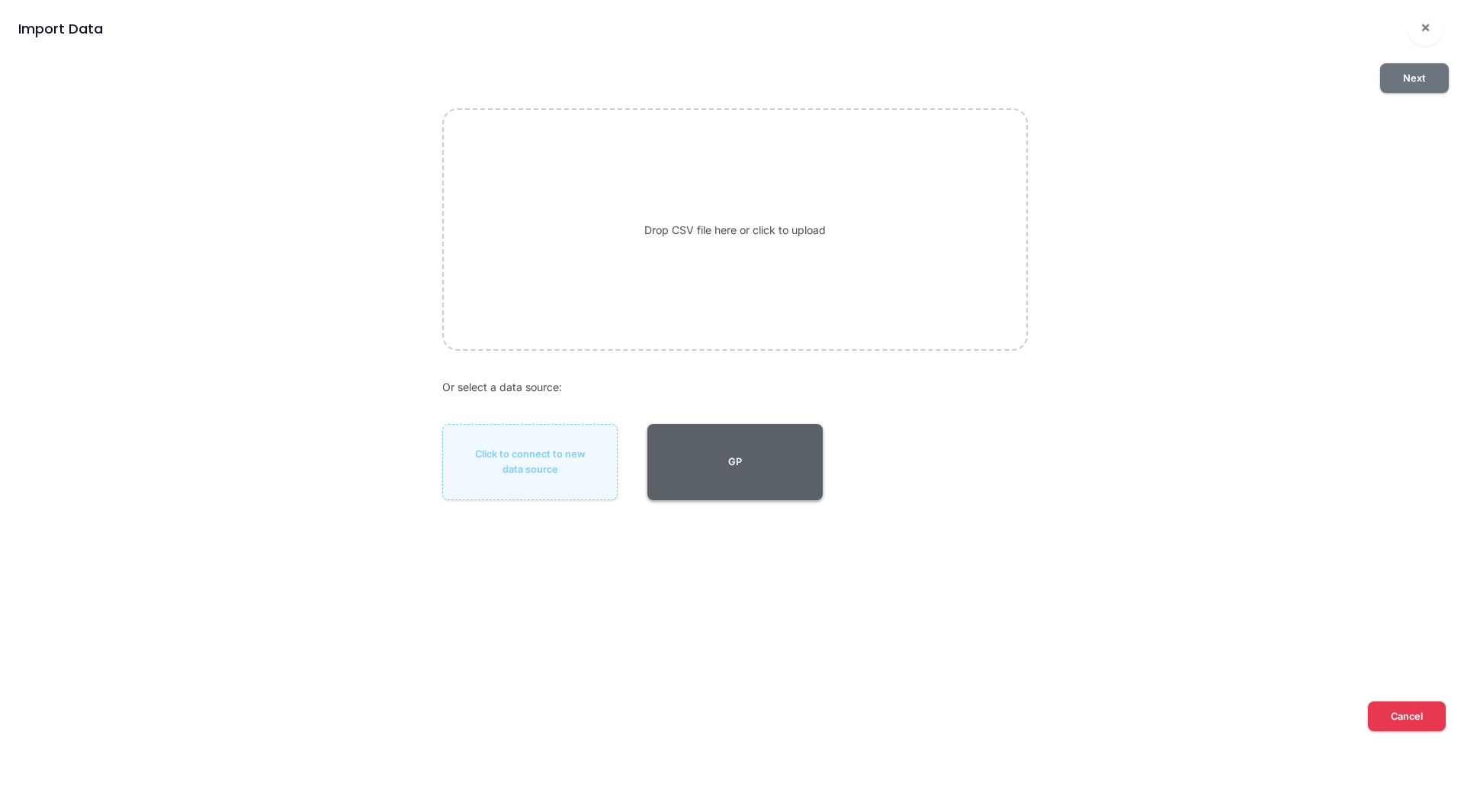
click at [741, 449] on button "GP" at bounding box center [734, 461] width 175 height 77
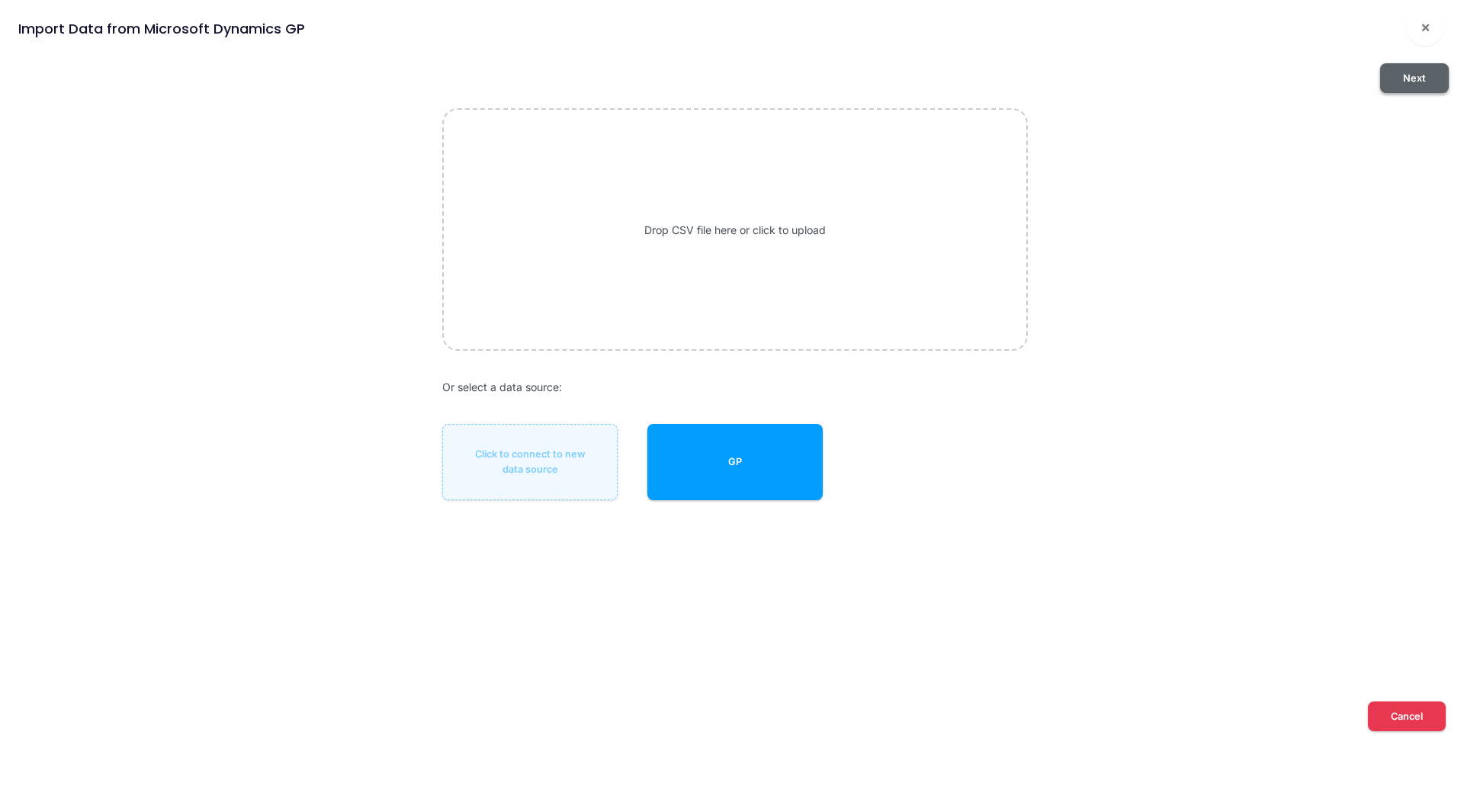
click at [1410, 80] on button "Next" at bounding box center [1413, 79] width 69 height 30
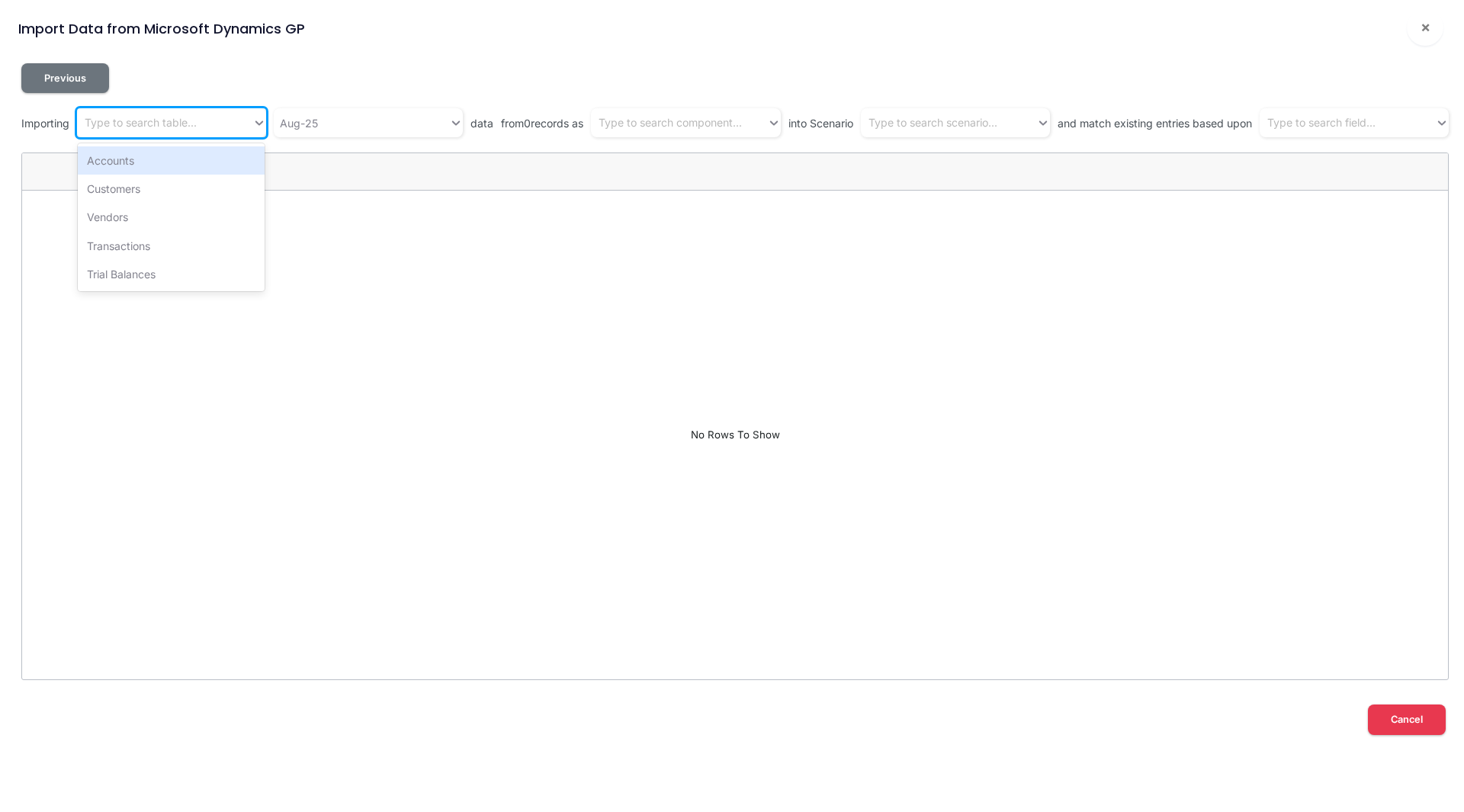
click at [193, 121] on div "Type to search table..." at bounding box center [140, 123] width 112 height 16
click at [138, 271] on div "Trial Balances" at bounding box center [171, 274] width 187 height 28
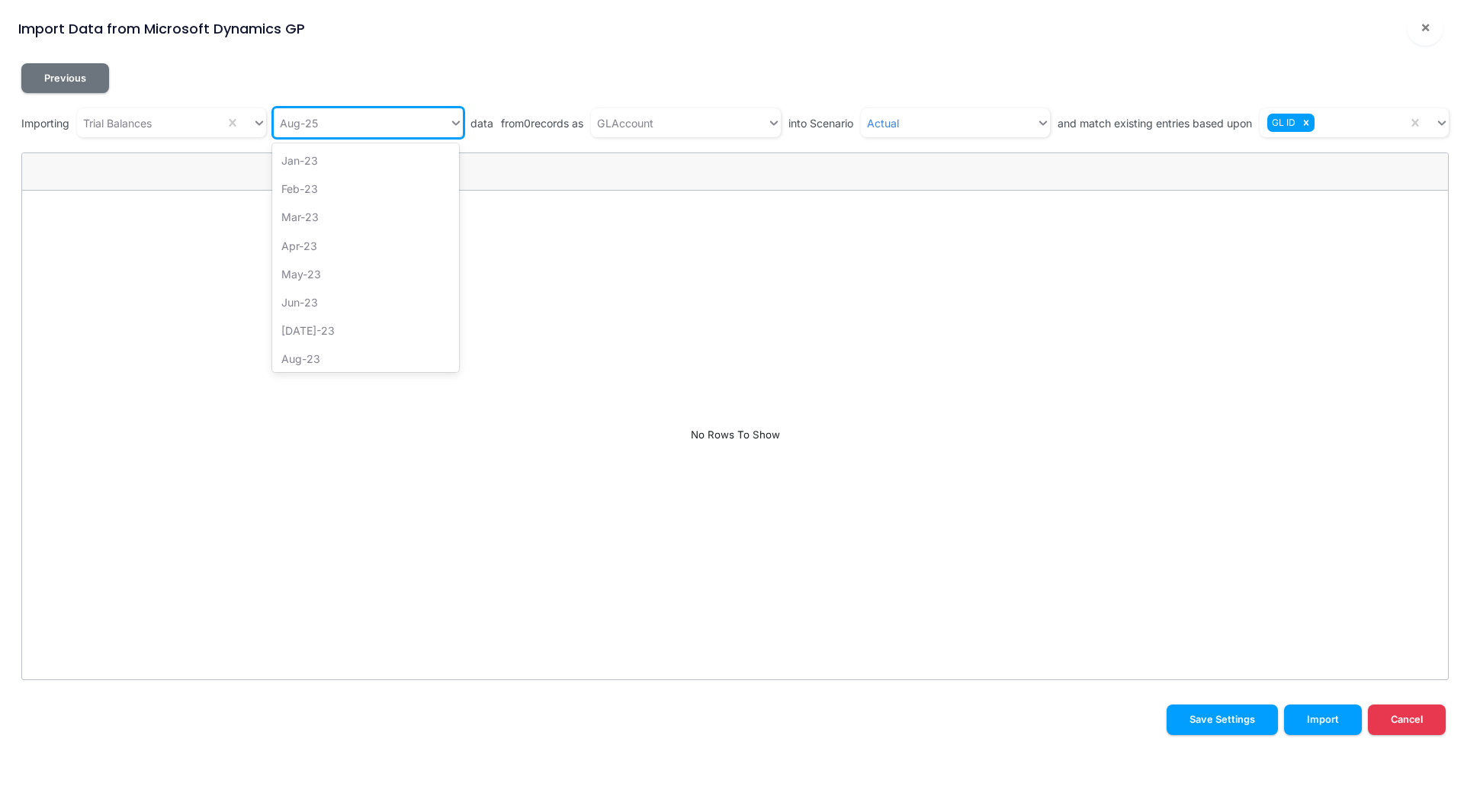
click at [326, 126] on div "Aug-25" at bounding box center [361, 122] width 175 height 25
type input "jun"
click at [281, 219] on div "Jun-25" at bounding box center [366, 217] width 187 height 28
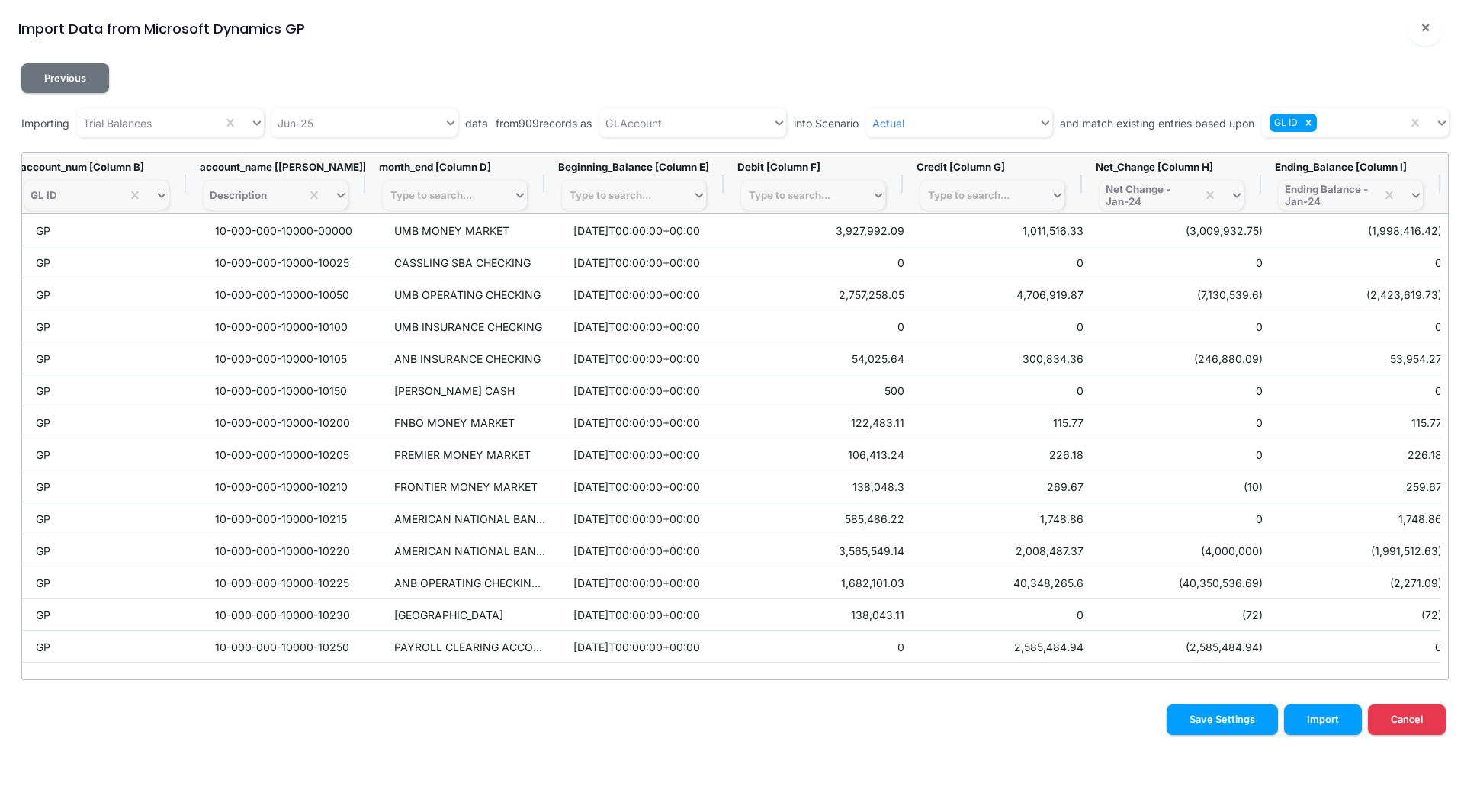
scroll to position [0, 195]
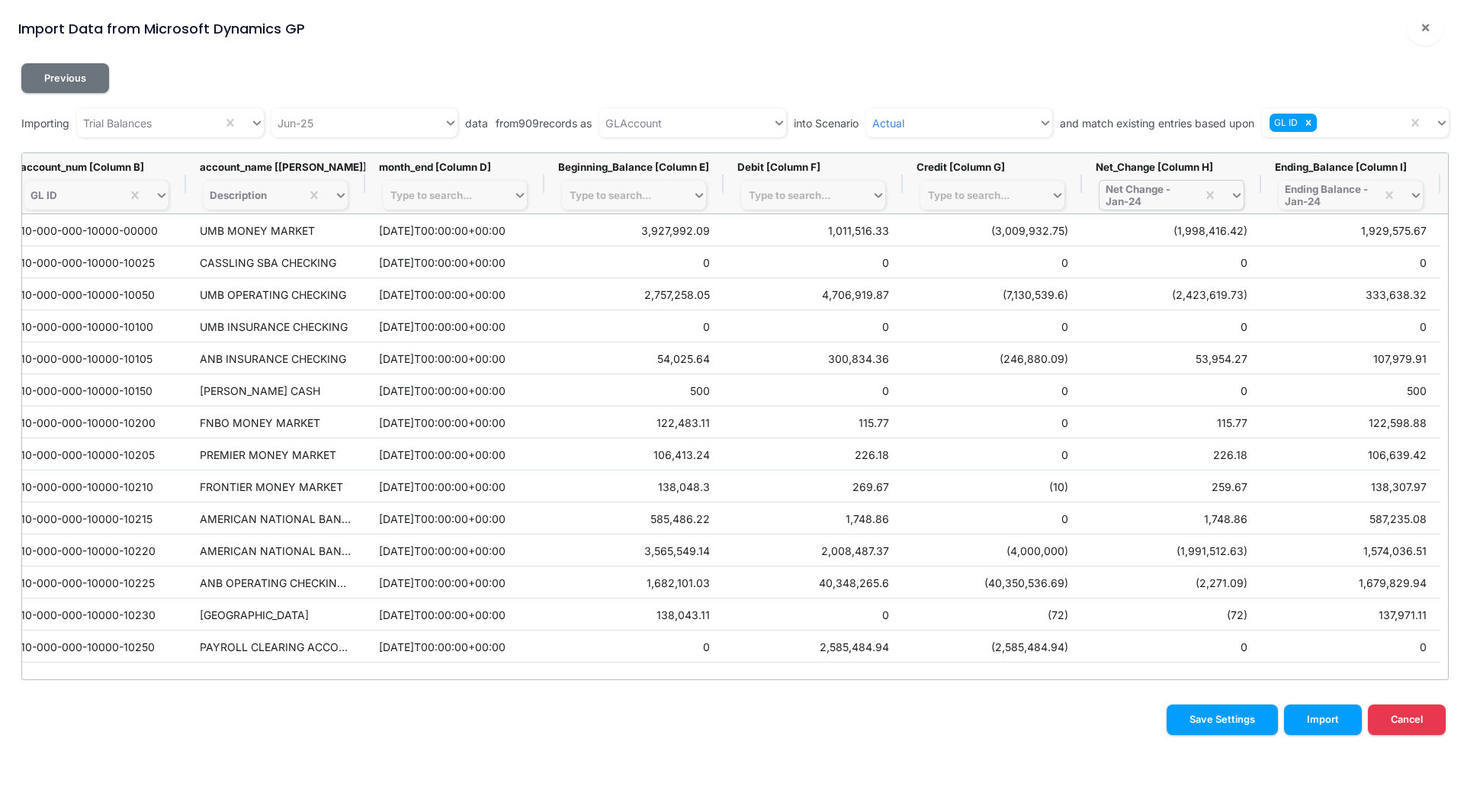
click at [1144, 203] on div "Net Change - Jan-24" at bounding box center [1147, 195] width 84 height 25
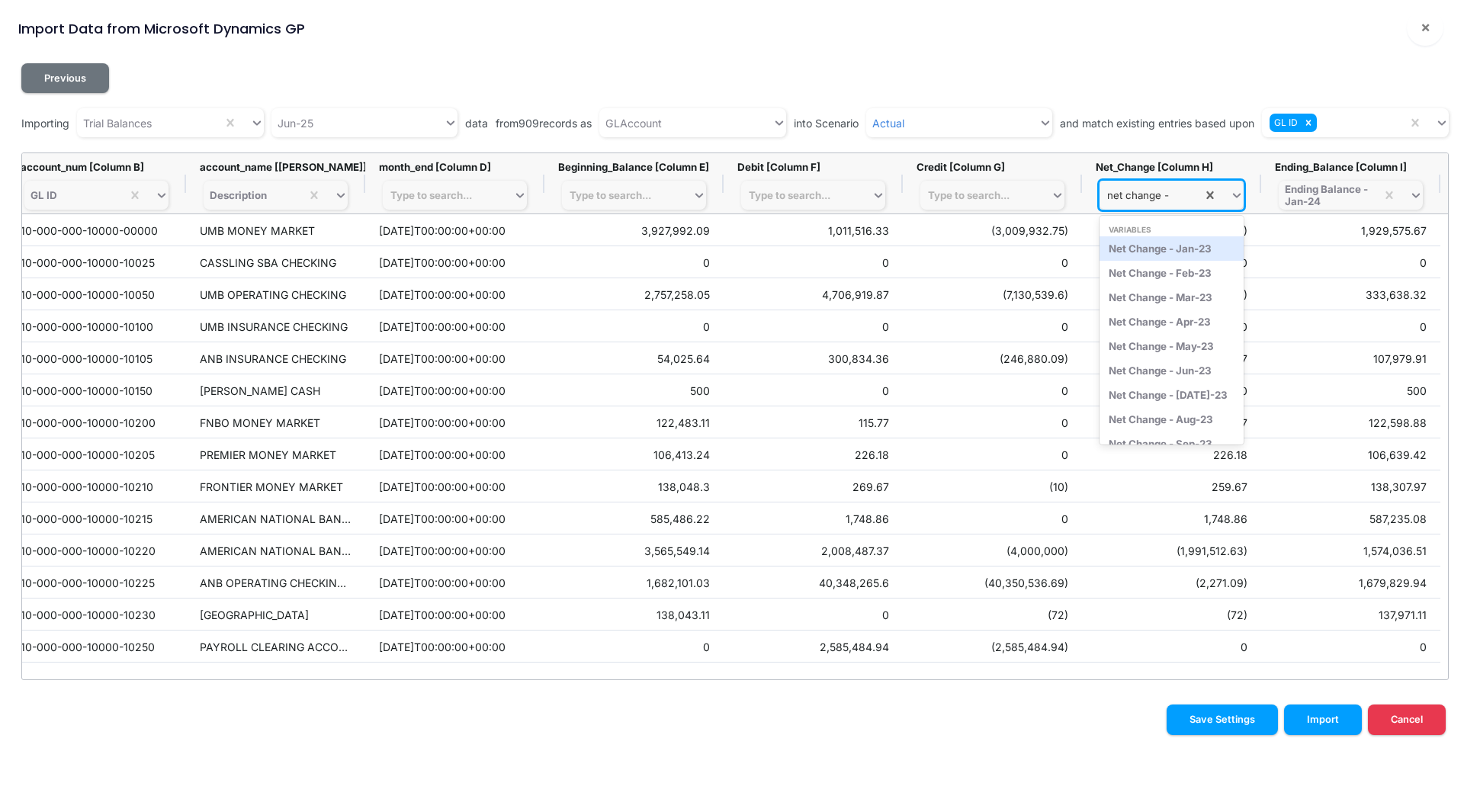
type input "net change - j"
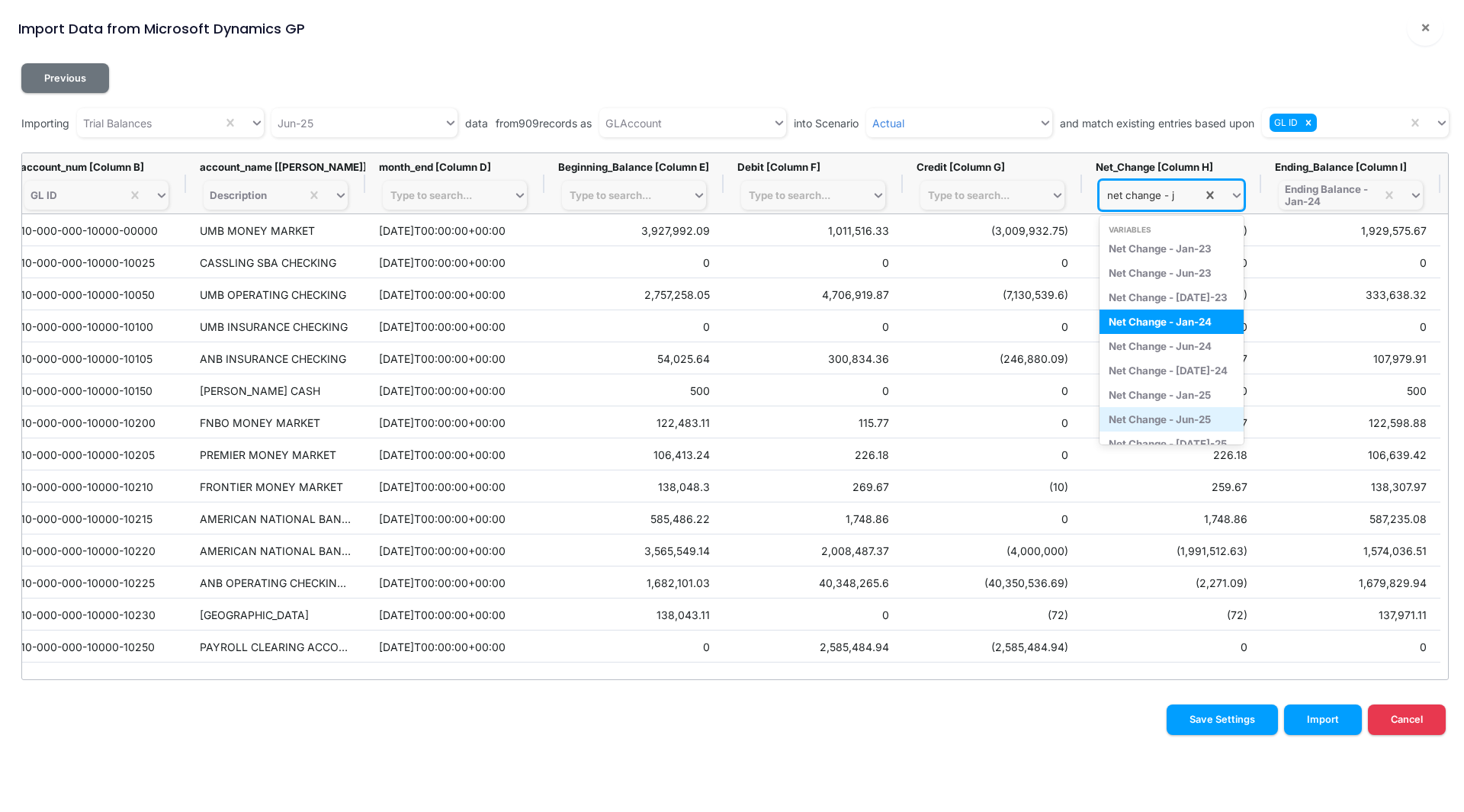
click at [1177, 412] on div "Net Change - Jun-25" at bounding box center [1171, 419] width 144 height 25
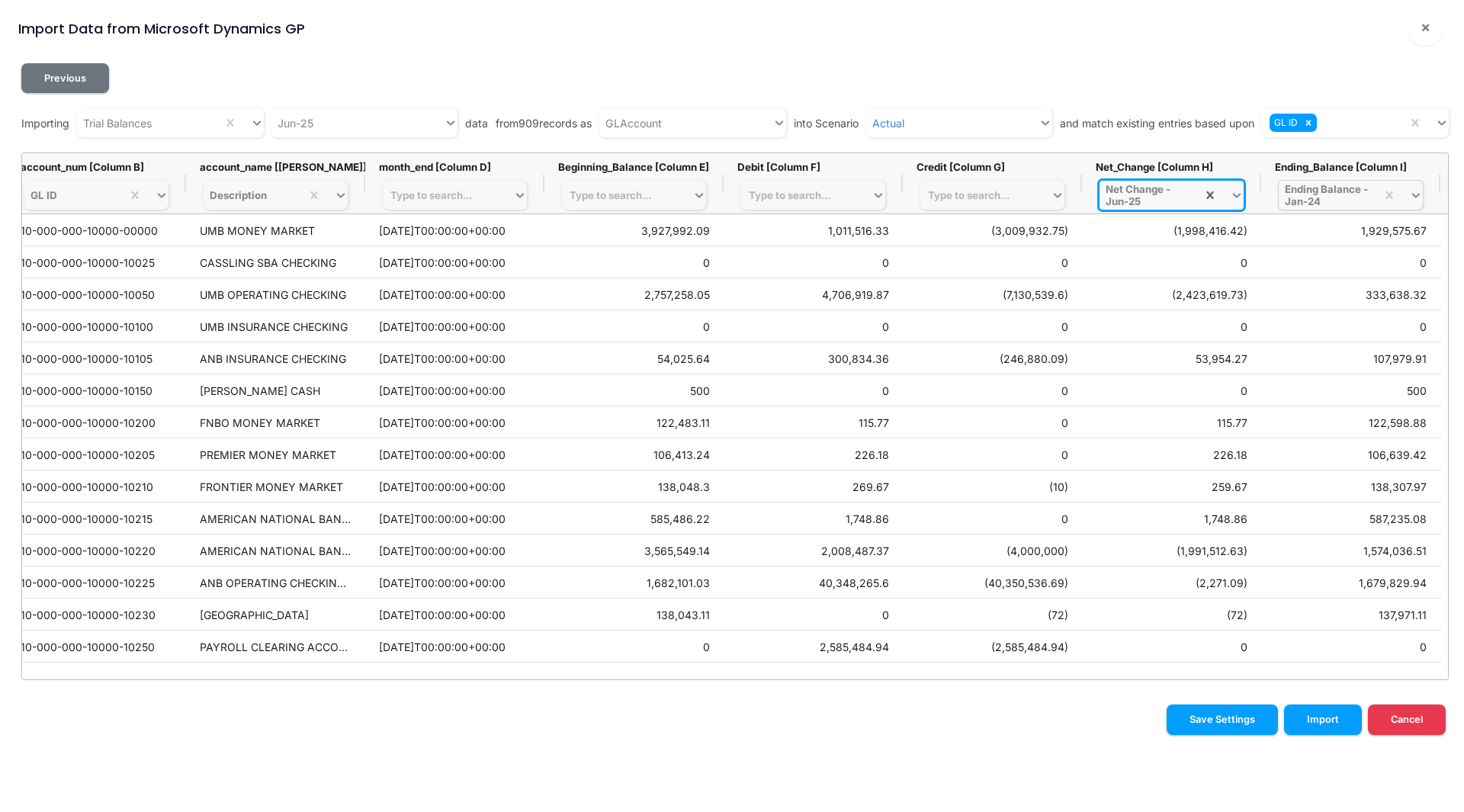
click at [1325, 190] on div "Ending Balance - Jan-24" at bounding box center [1326, 195] width 84 height 25
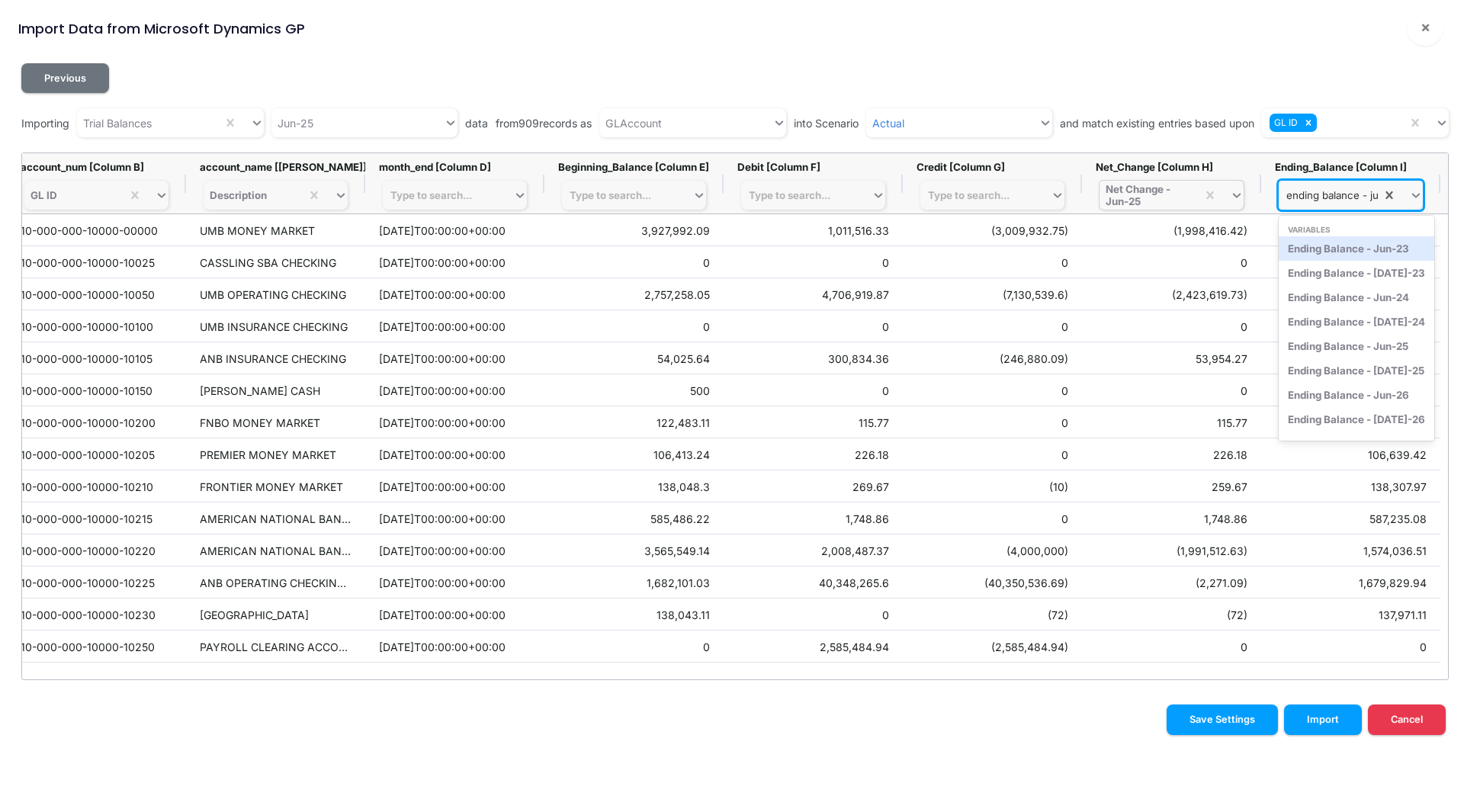
type input "ending balance - jun"
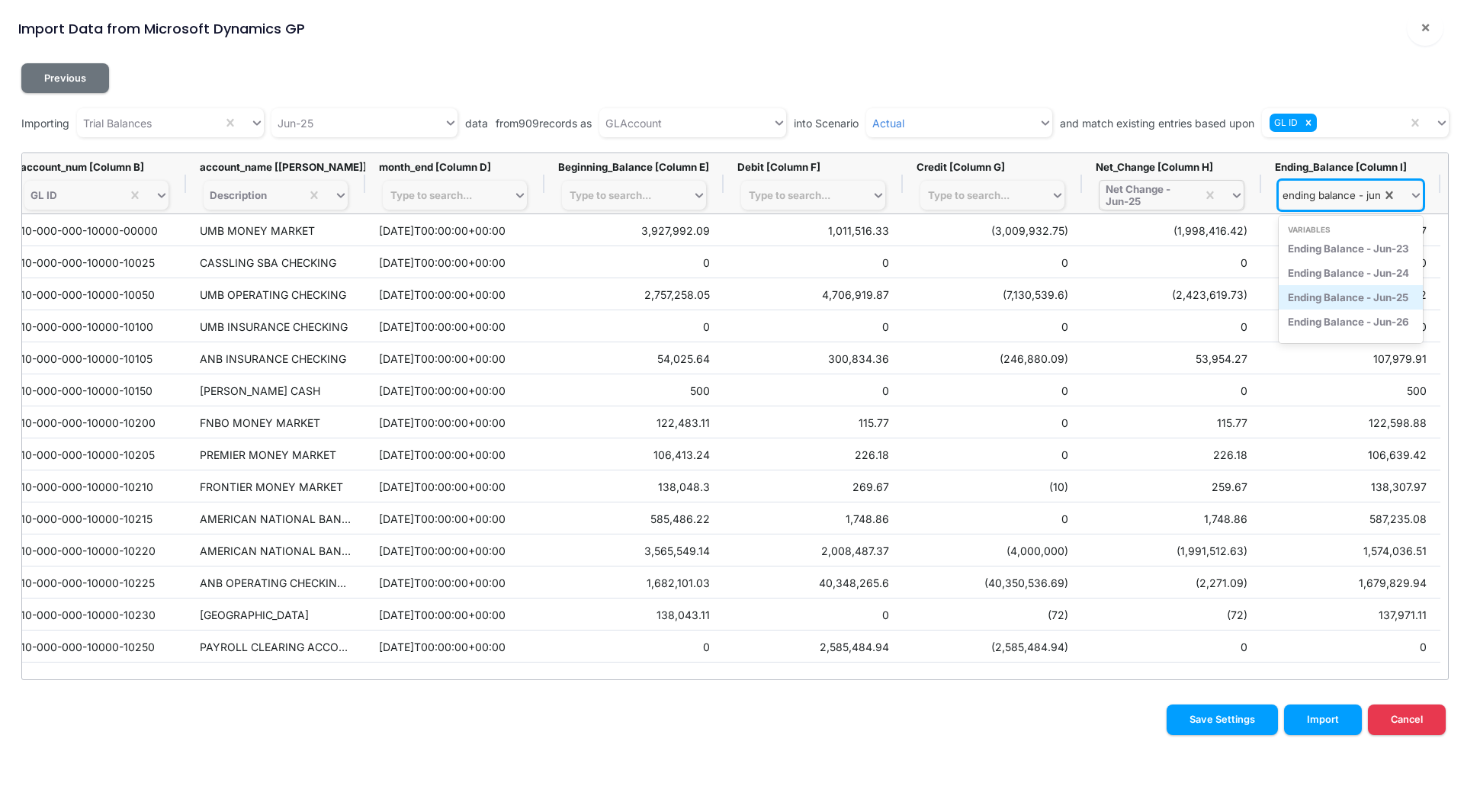
click at [1335, 296] on div "Ending Balance - Jun-25" at bounding box center [1350, 297] width 144 height 25
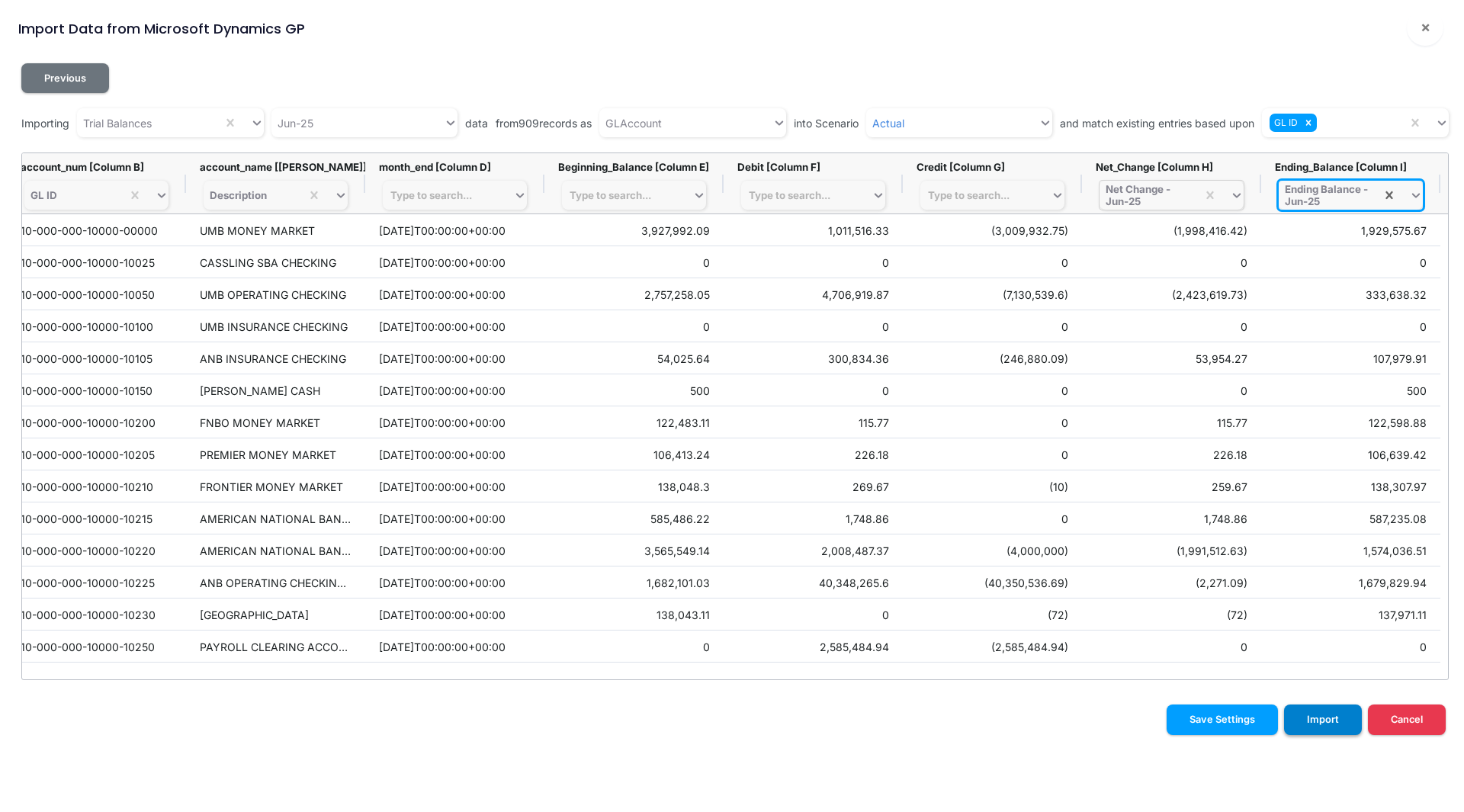
click at [1324, 715] on button "Import" at bounding box center [1323, 720] width 78 height 30
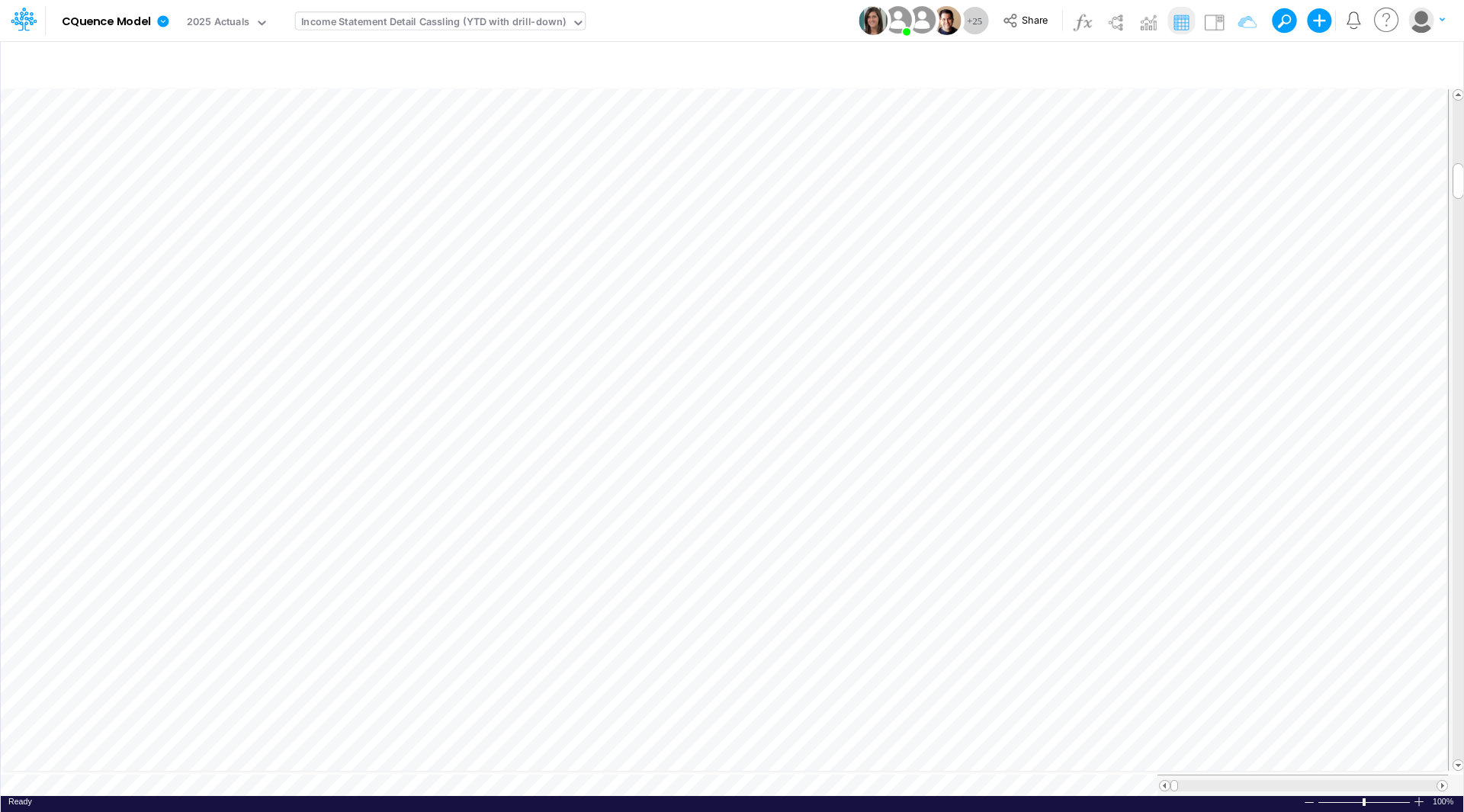
scroll to position [8, 1]
click at [165, 23] on icon at bounding box center [163, 21] width 12 height 12
click at [198, 113] on button "Import" at bounding box center [241, 108] width 163 height 25
click at [355, 137] on button "Data" at bounding box center [404, 142] width 163 height 24
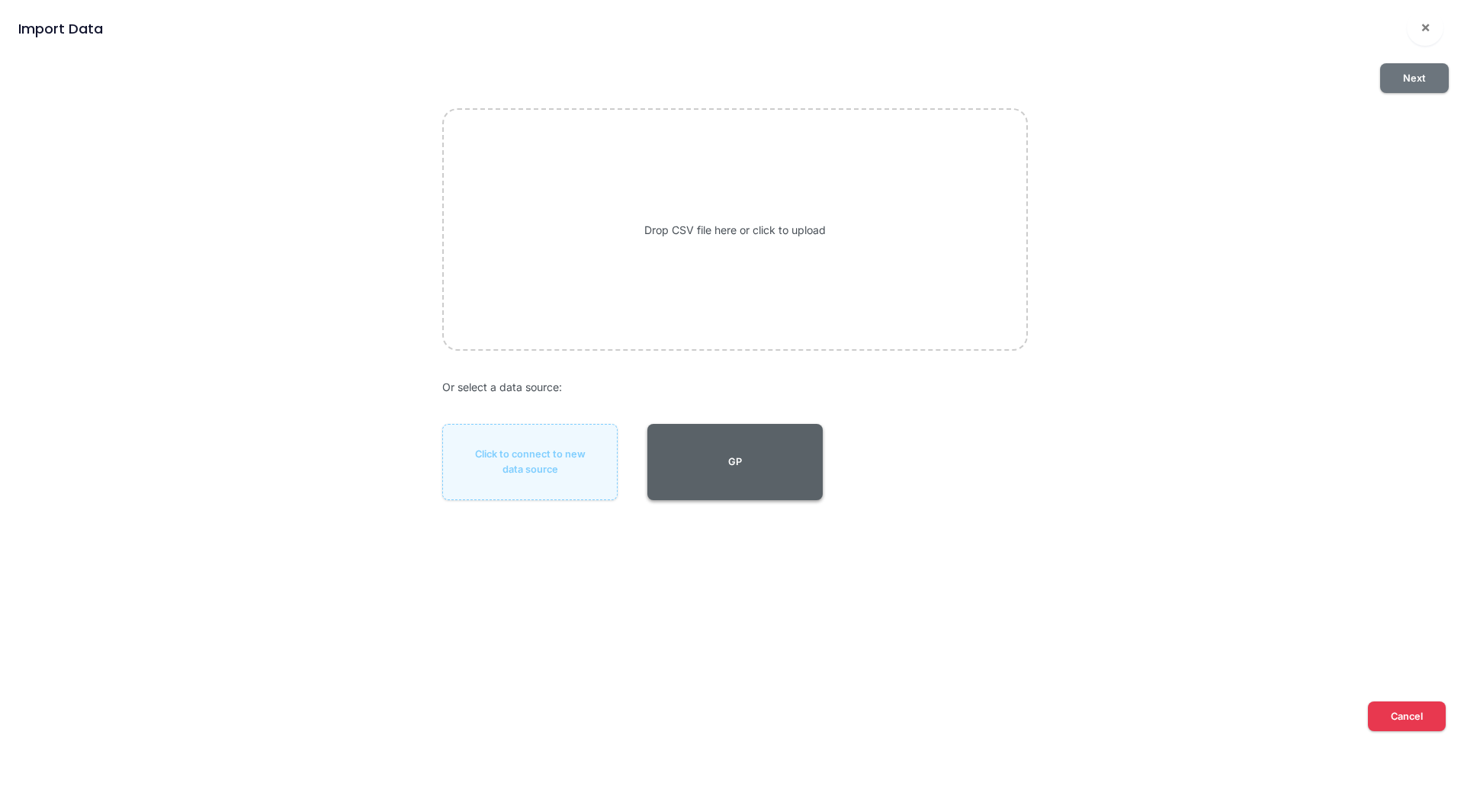
drag, startPoint x: 710, startPoint y: 460, endPoint x: 1045, endPoint y: 271, distance: 384.6
click at [712, 460] on button "GP" at bounding box center [734, 461] width 175 height 77
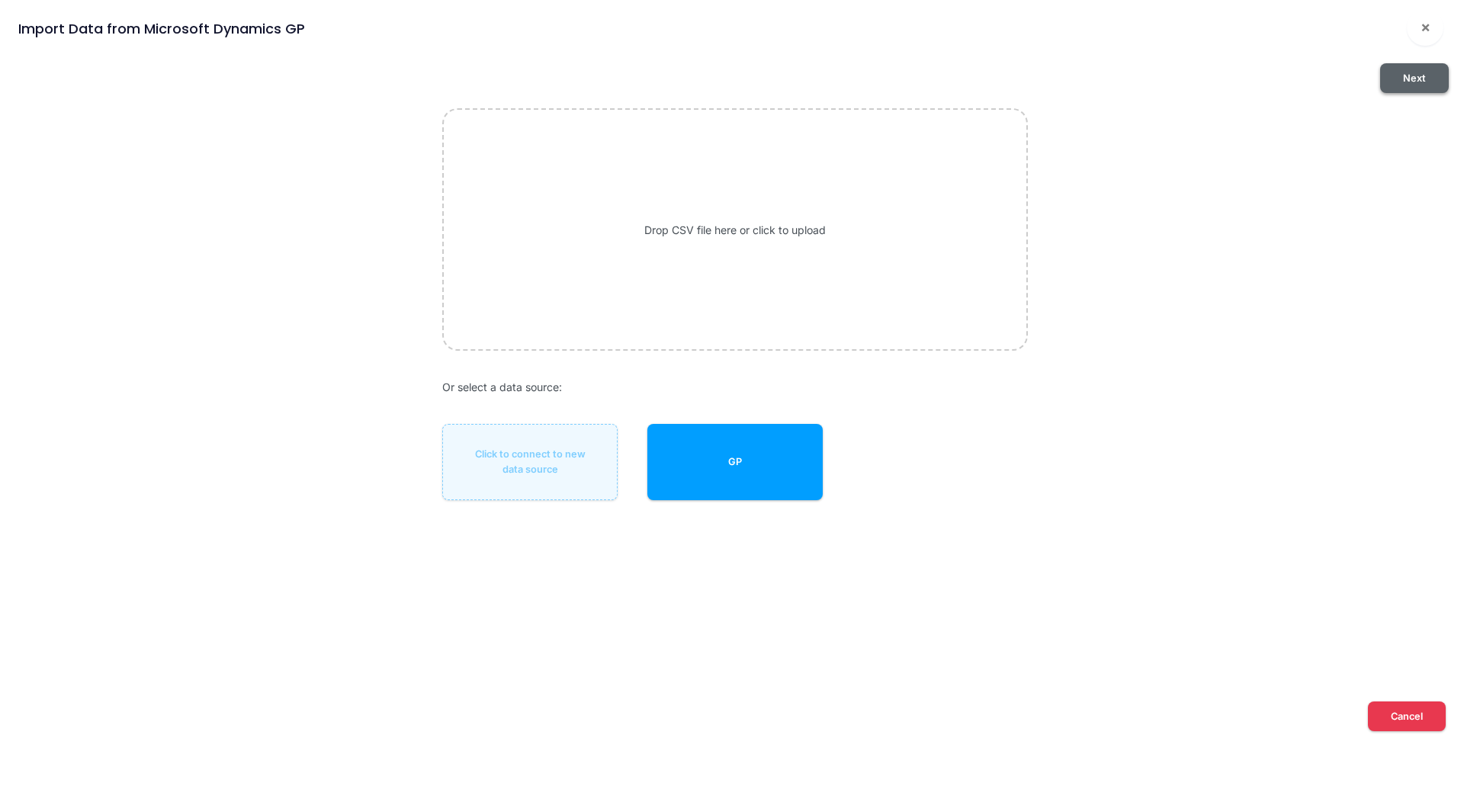
click at [1409, 79] on button "Next" at bounding box center [1413, 79] width 69 height 30
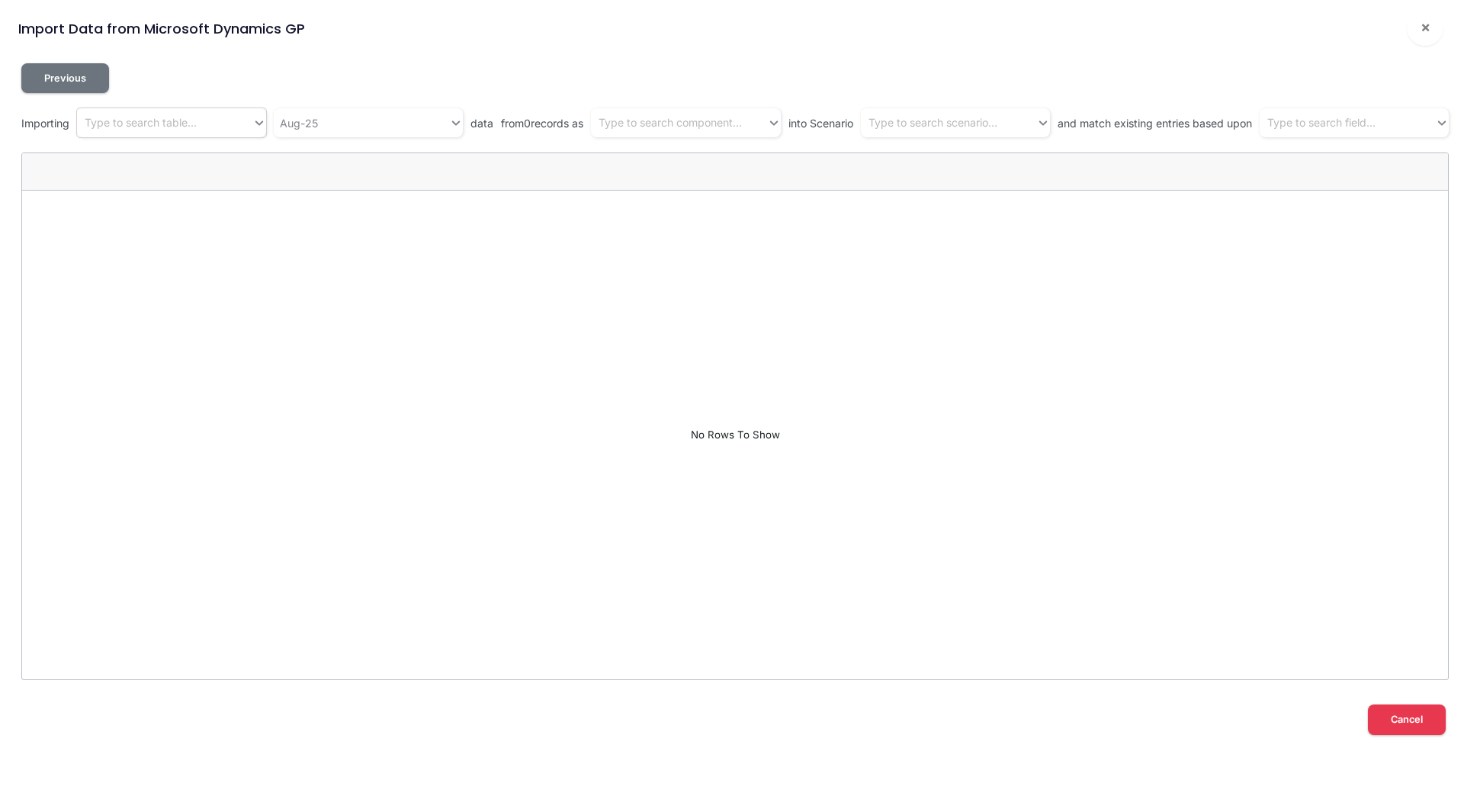
click at [146, 126] on div "Type to search table..." at bounding box center [140, 123] width 112 height 16
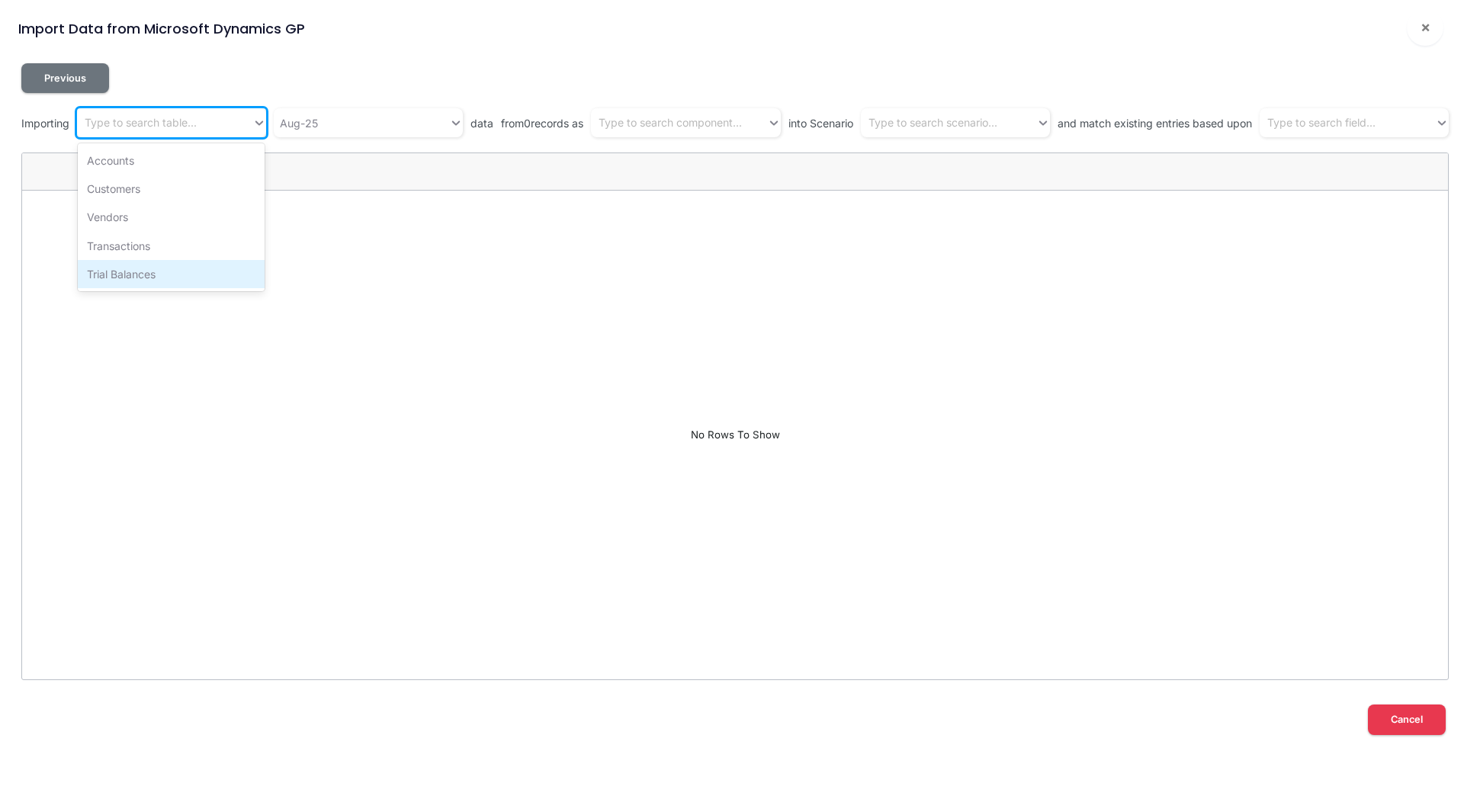
click at [139, 274] on div "Trial Balances" at bounding box center [171, 274] width 187 height 28
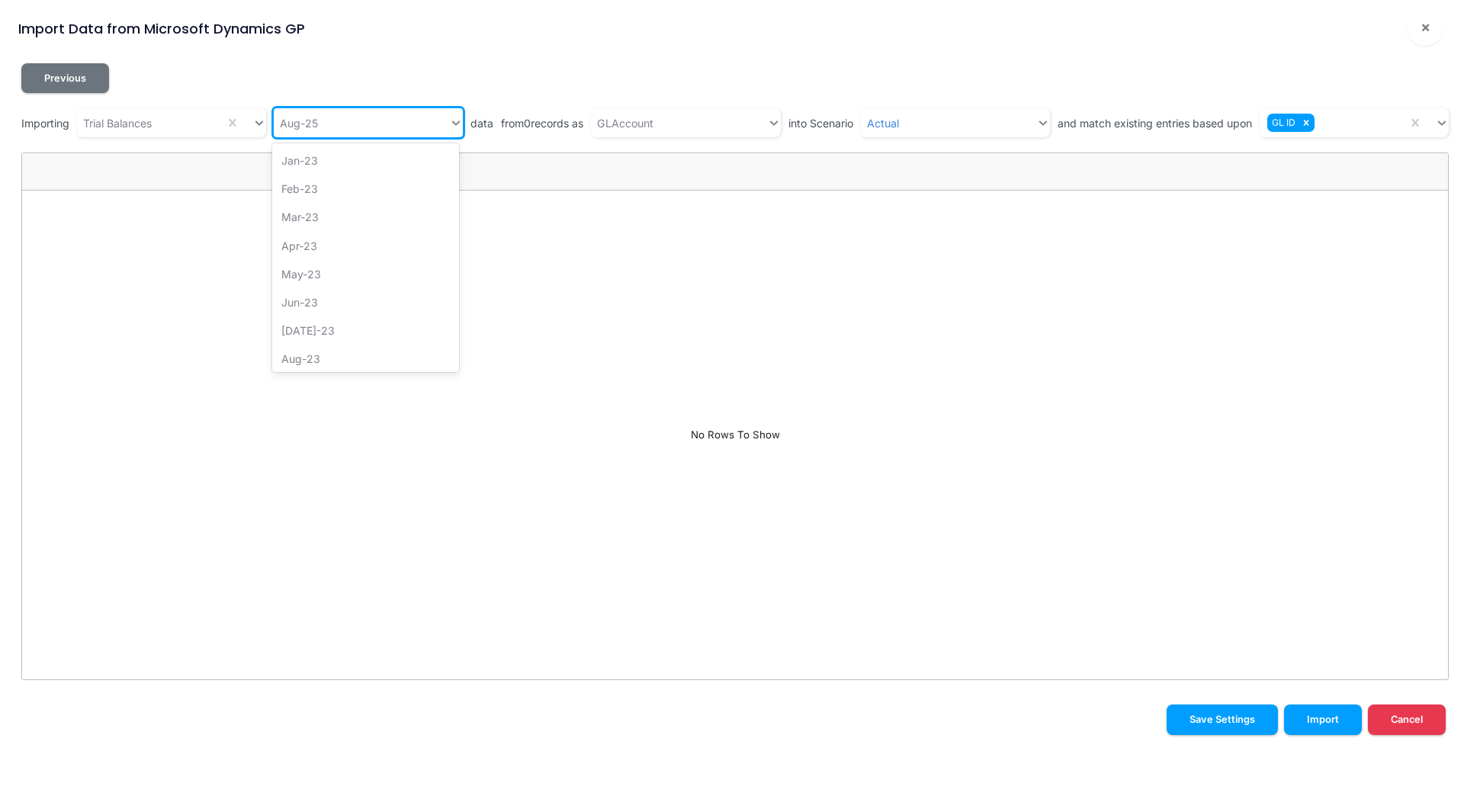
click at [326, 123] on div "Aug-25" at bounding box center [361, 122] width 175 height 25
type input "[DATE]"
click at [313, 210] on div "[DATE]-25" at bounding box center [366, 217] width 187 height 28
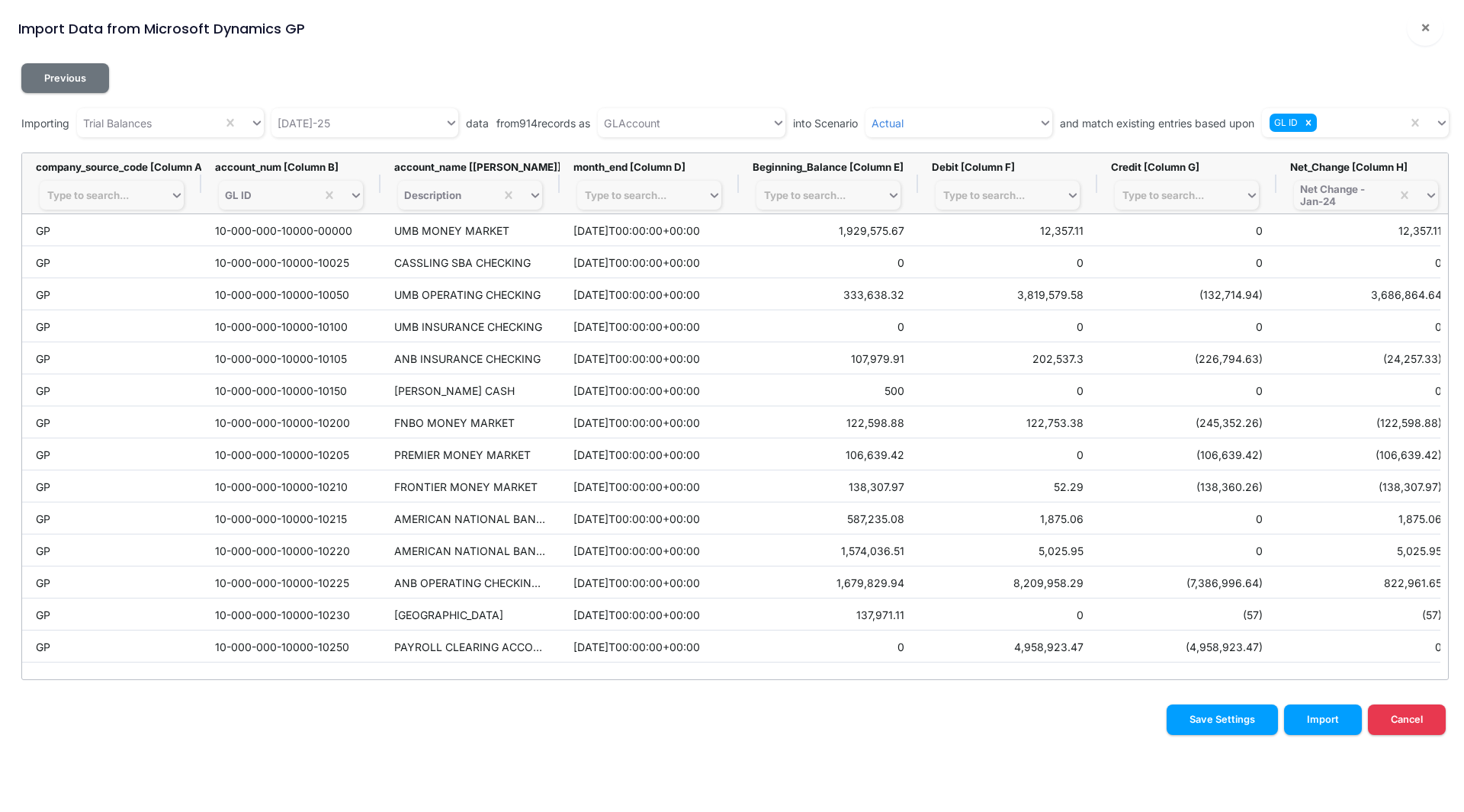
scroll to position [0, 195]
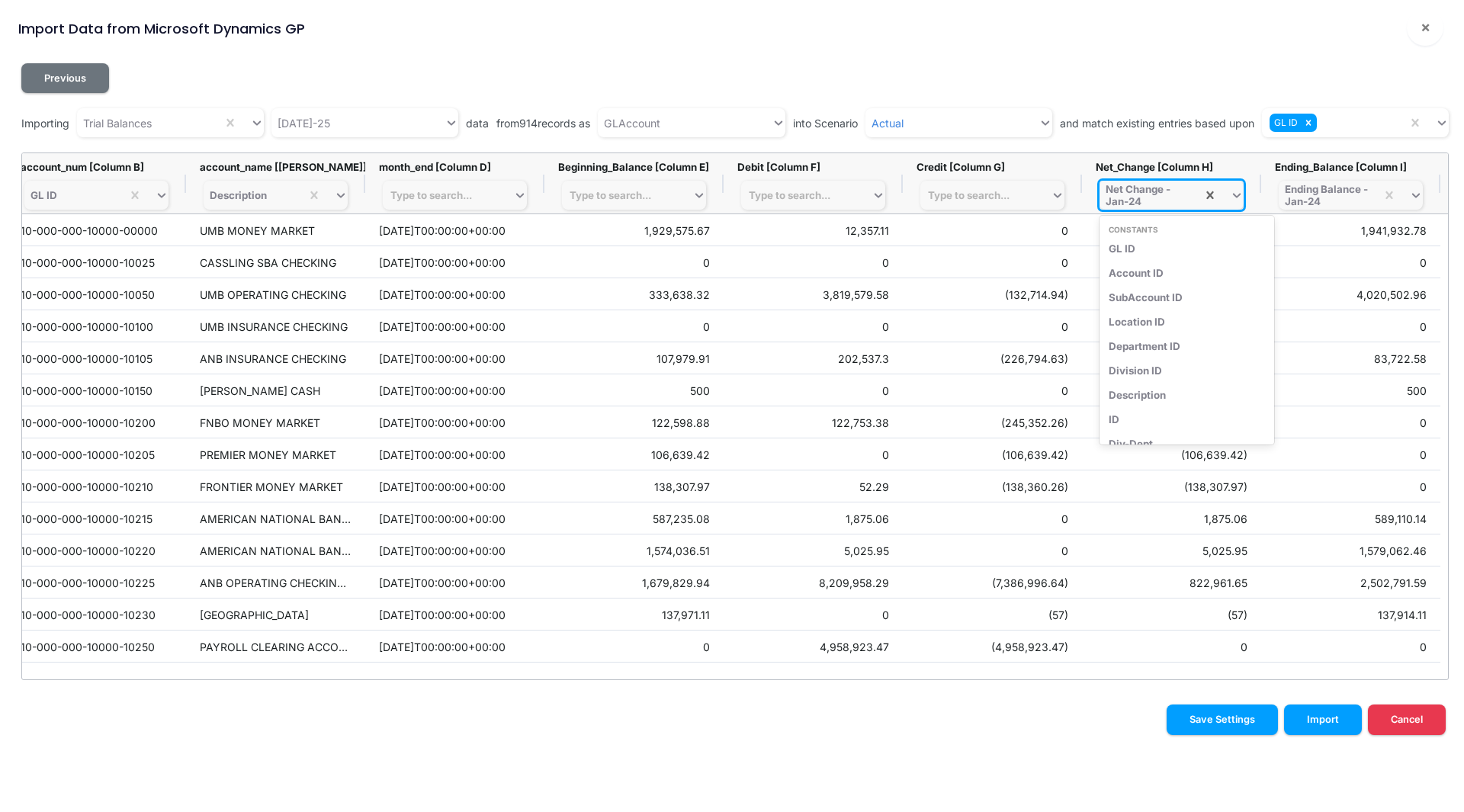
click at [1121, 203] on div "Net Change - Jan-24" at bounding box center [1147, 195] width 84 height 25
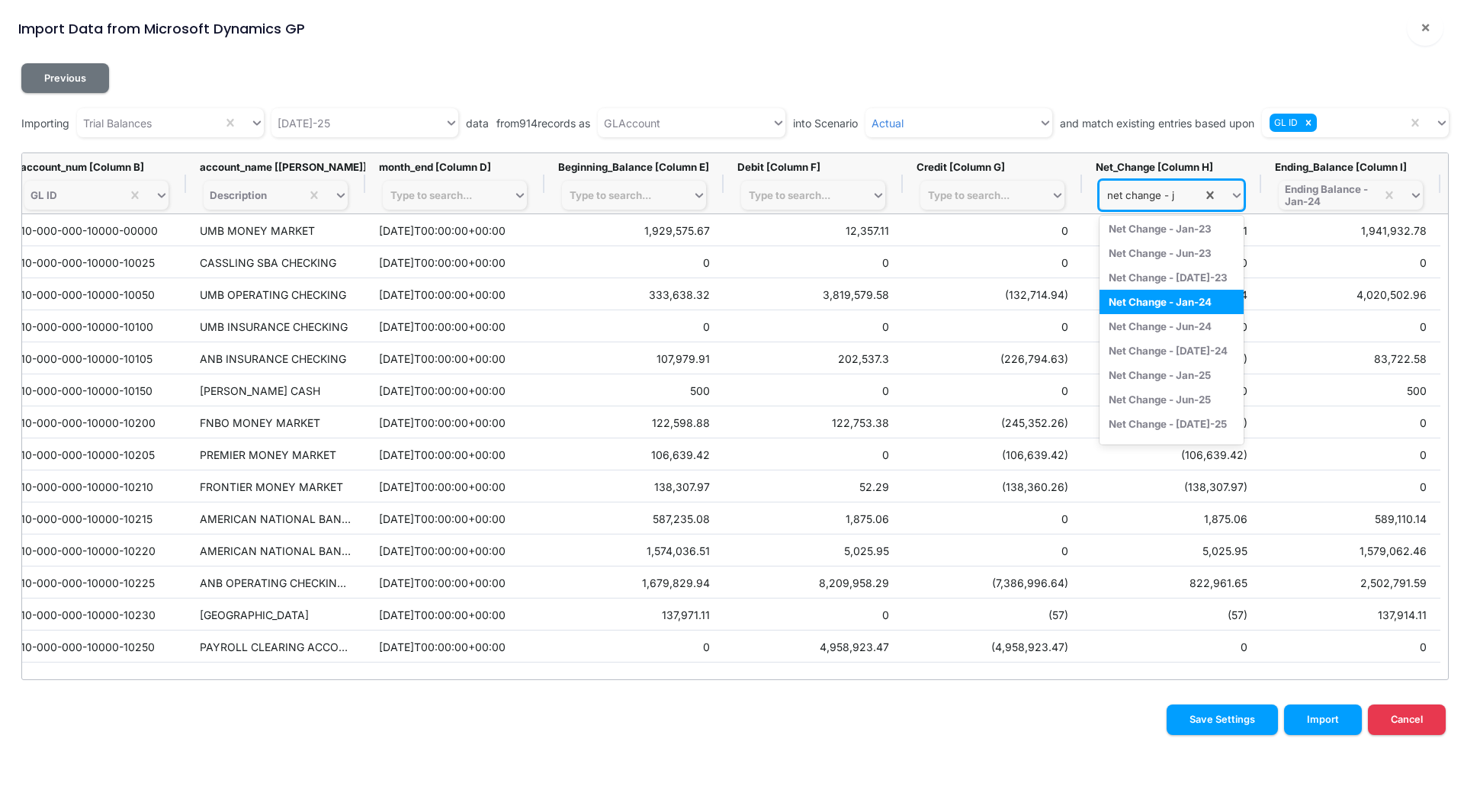
type input "net change - ju"
click at [1170, 373] on div "Net Change - [DATE]-25" at bounding box center [1171, 371] width 144 height 25
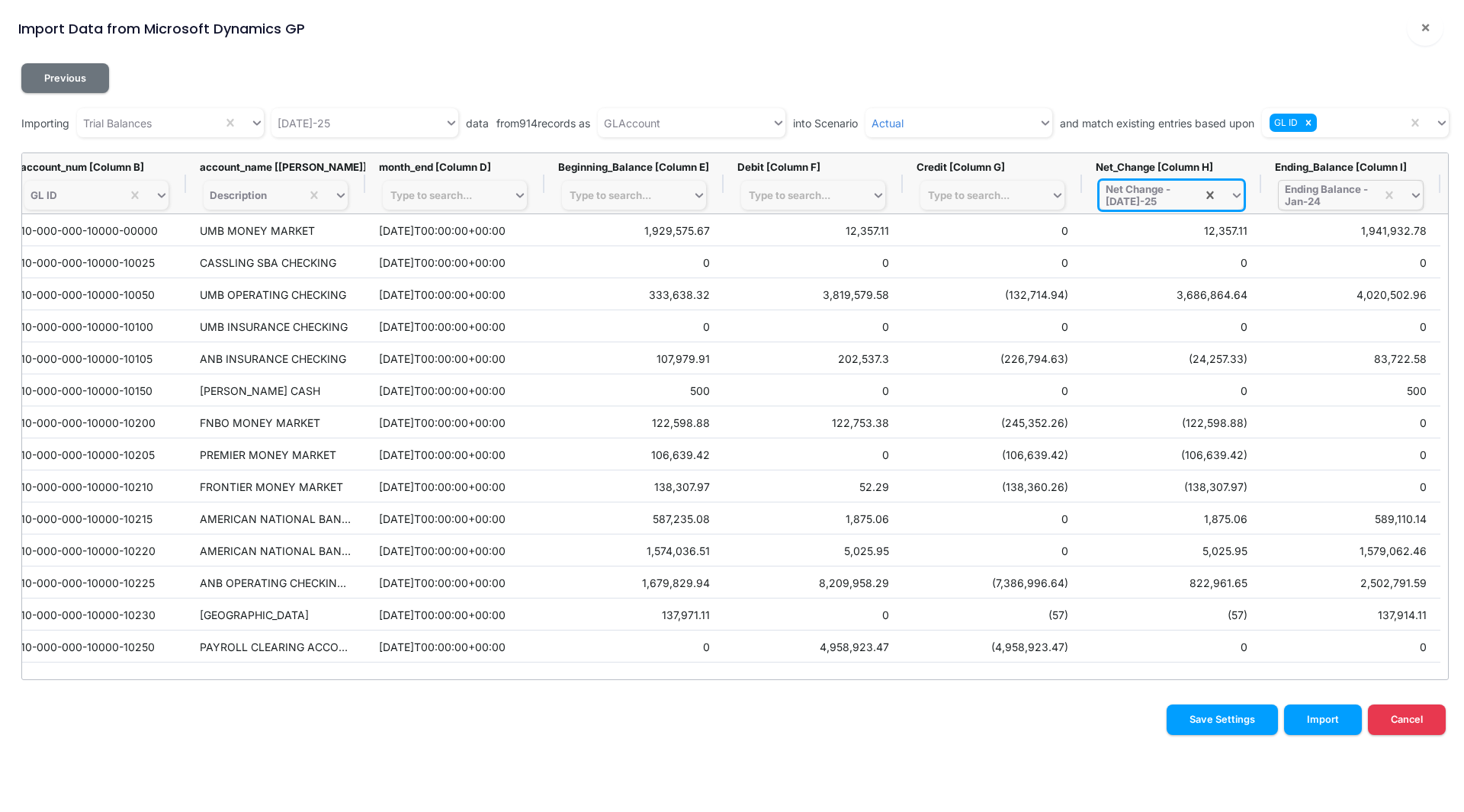
click at [1326, 198] on div "Ending Balance - Jan-24" at bounding box center [1326, 195] width 84 height 25
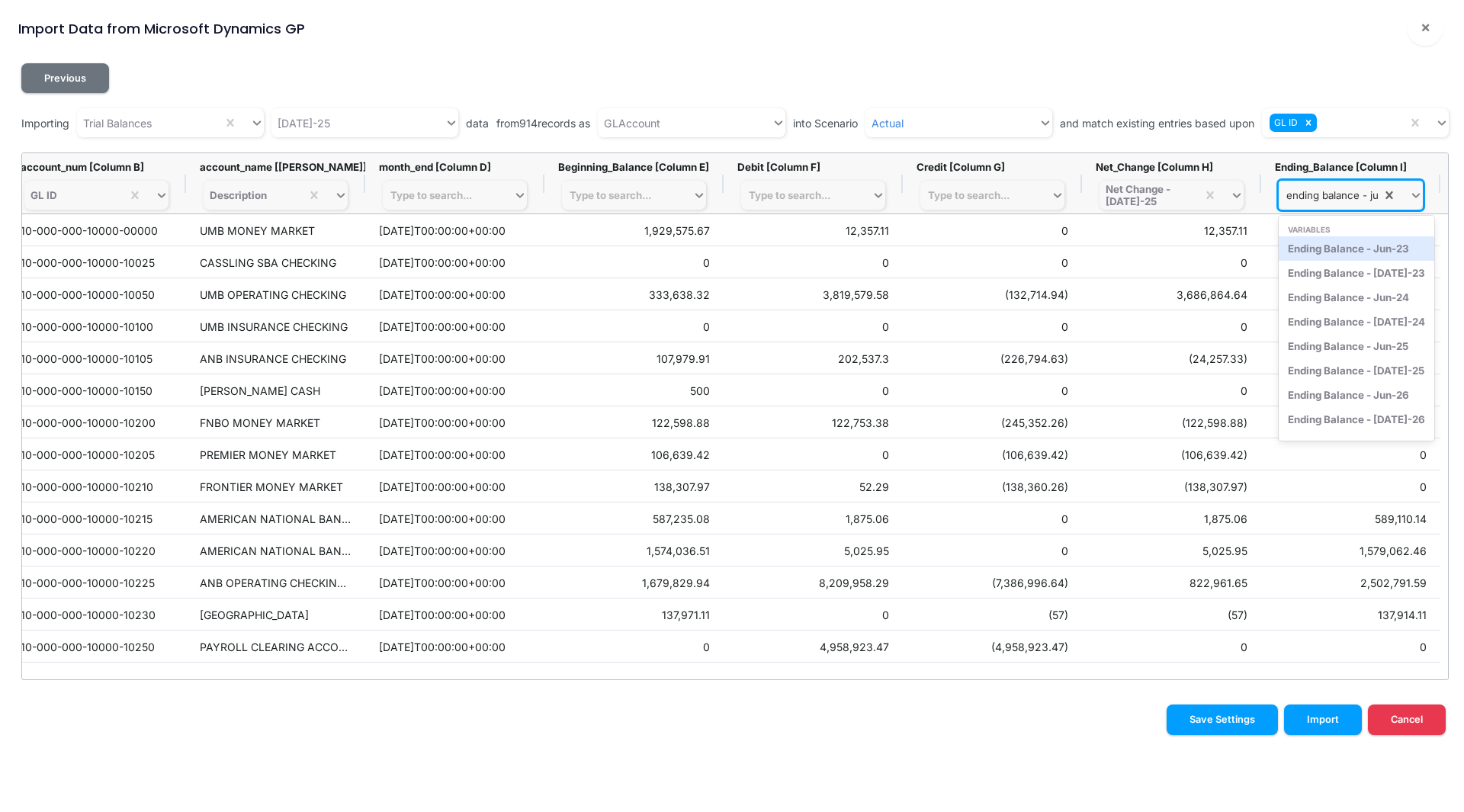
type input "ending balance - [DATE]"
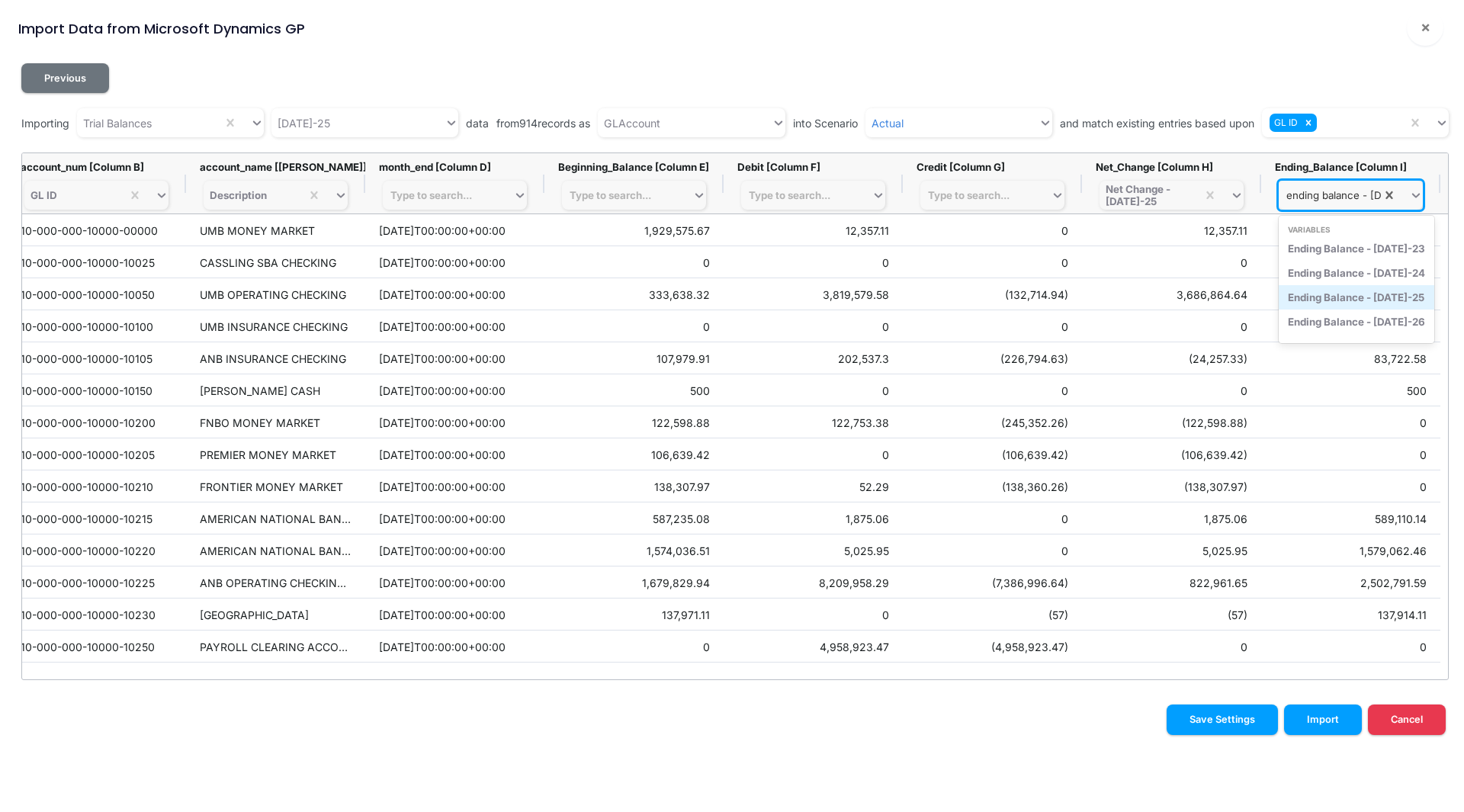
click at [1349, 295] on div "Ending Balance - [DATE]-25" at bounding box center [1356, 297] width 155 height 25
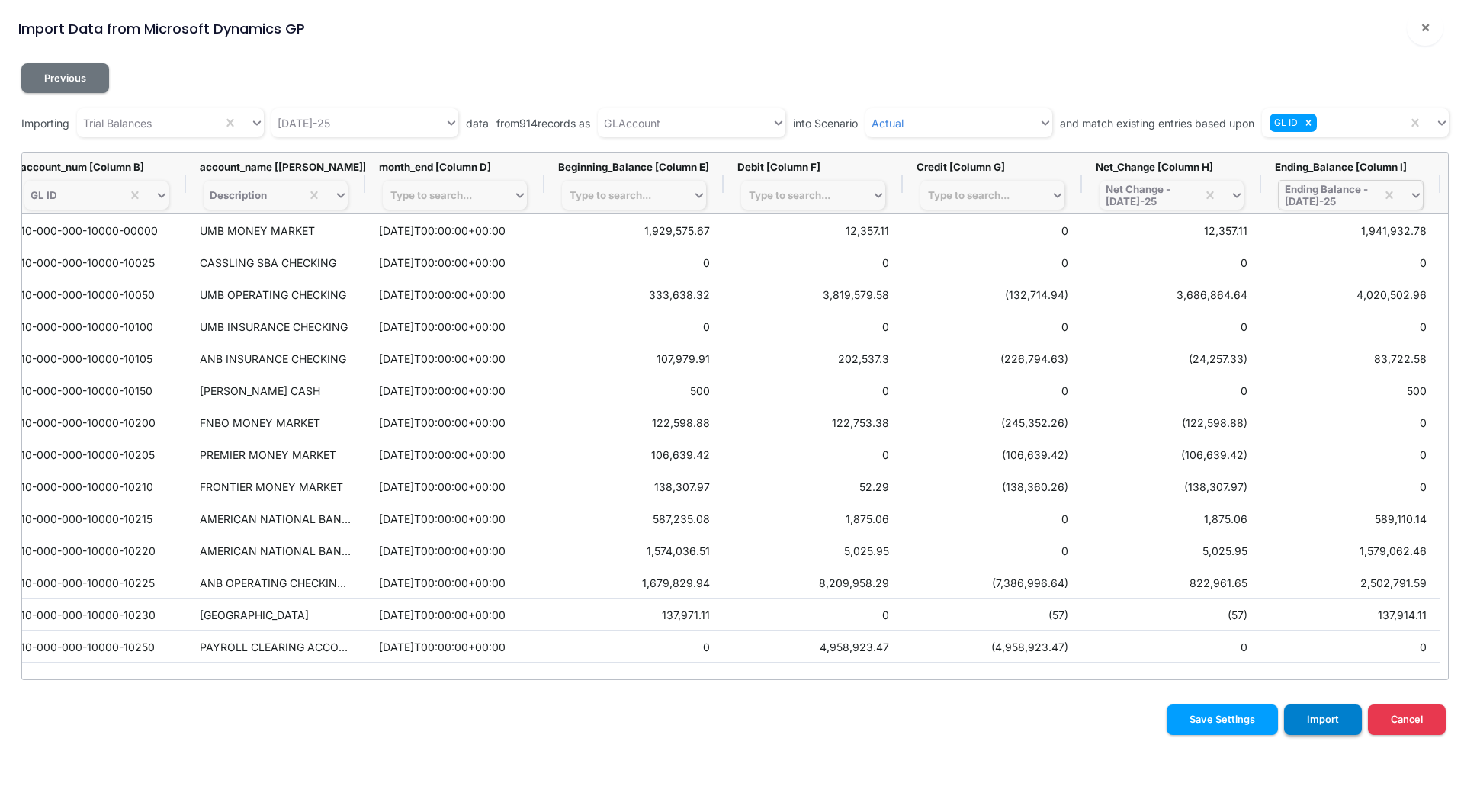
click at [1305, 714] on button "Import" at bounding box center [1323, 720] width 78 height 30
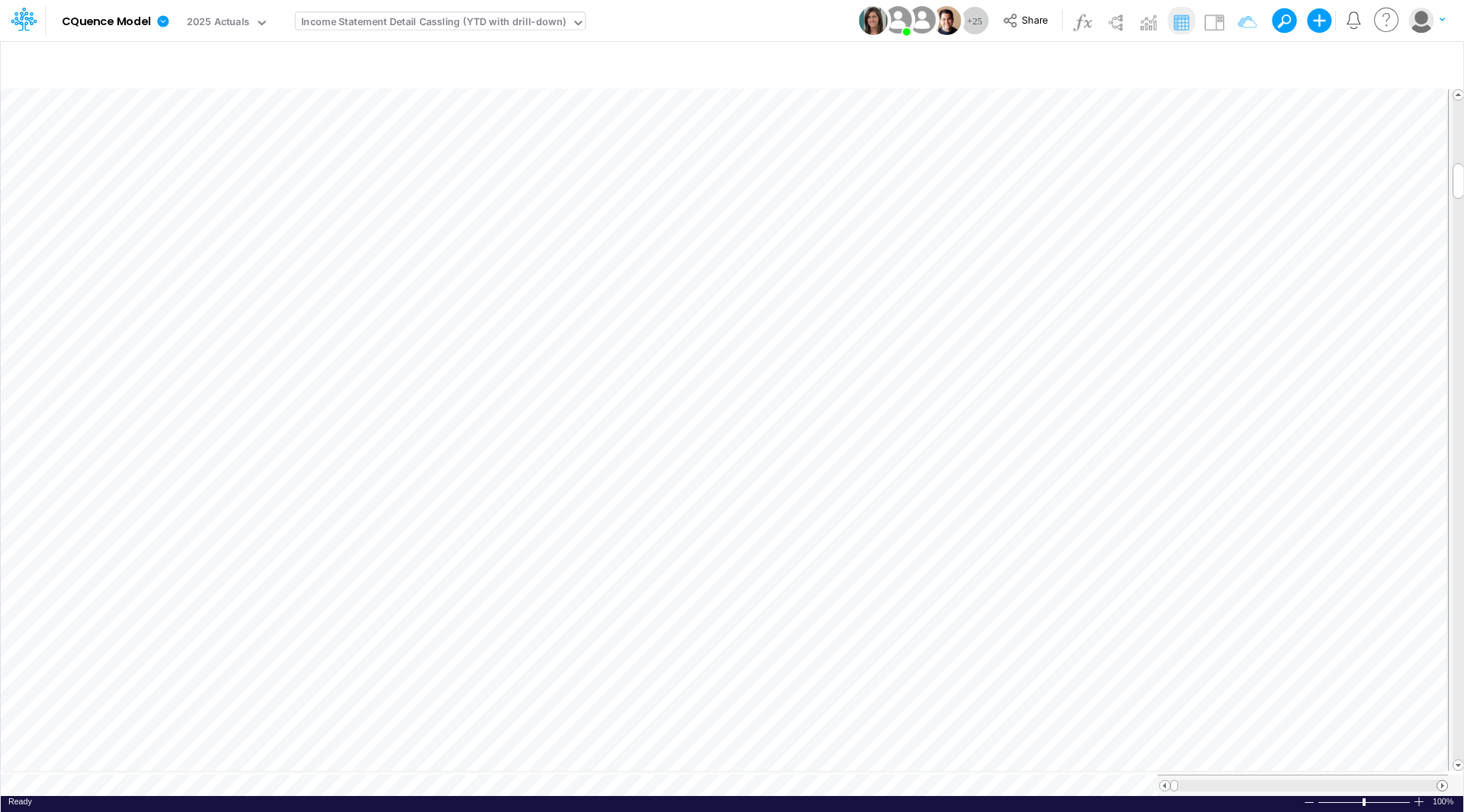
click at [1444, 780] on span at bounding box center [1442, 785] width 10 height 10
click at [1438, 780] on span at bounding box center [1442, 785] width 10 height 10
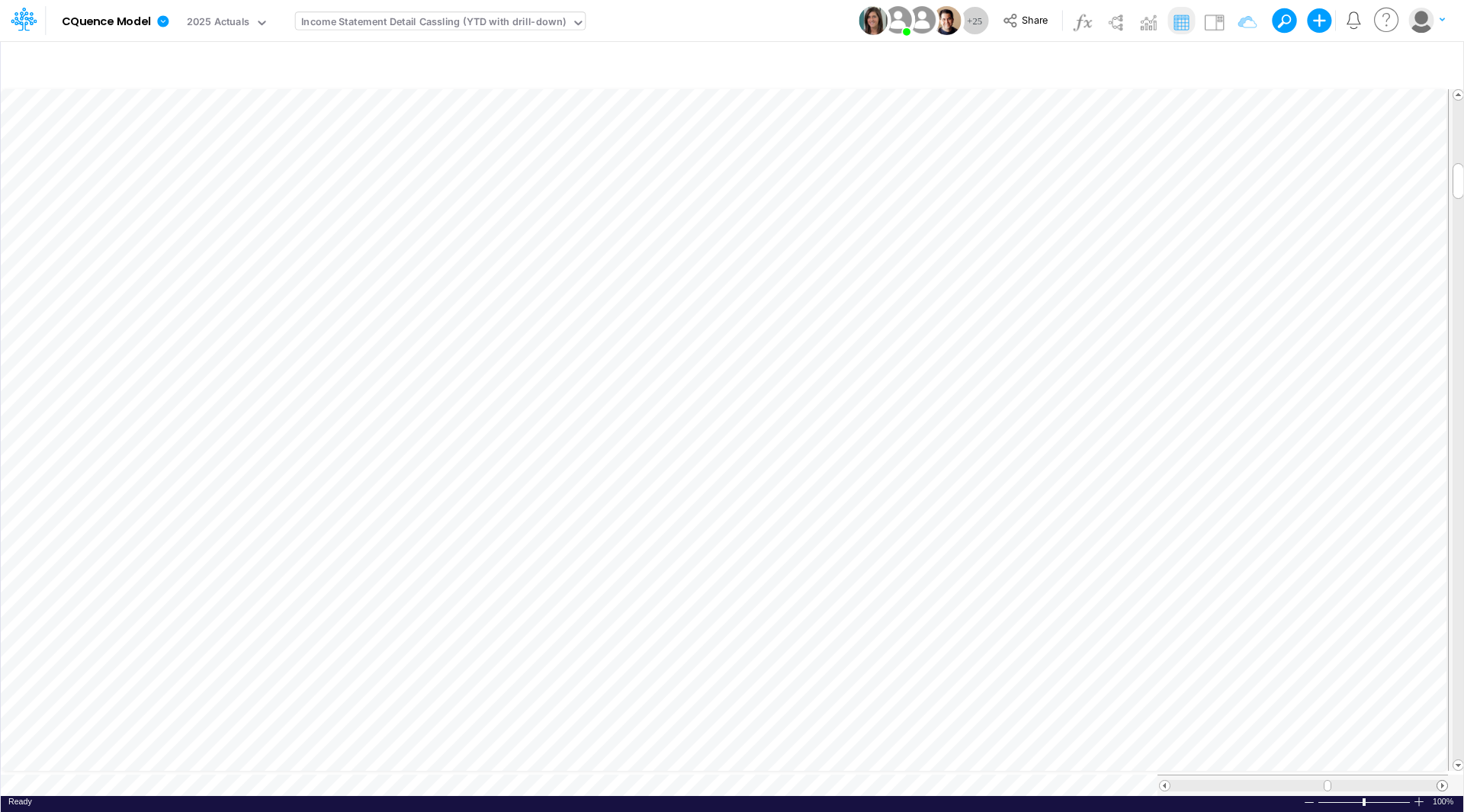
click at [1438, 780] on span at bounding box center [1442, 785] width 10 height 10
drag, startPoint x: 1457, startPoint y: 418, endPoint x: 1459, endPoint y: 502, distance: 84.0
click at [1460, 512] on div at bounding box center [1458, 429] width 12 height 659
click at [1444, 706] on tr at bounding box center [732, 429] width 1464 height 689
drag, startPoint x: 1458, startPoint y: 560, endPoint x: 1460, endPoint y: 115, distance: 445.0
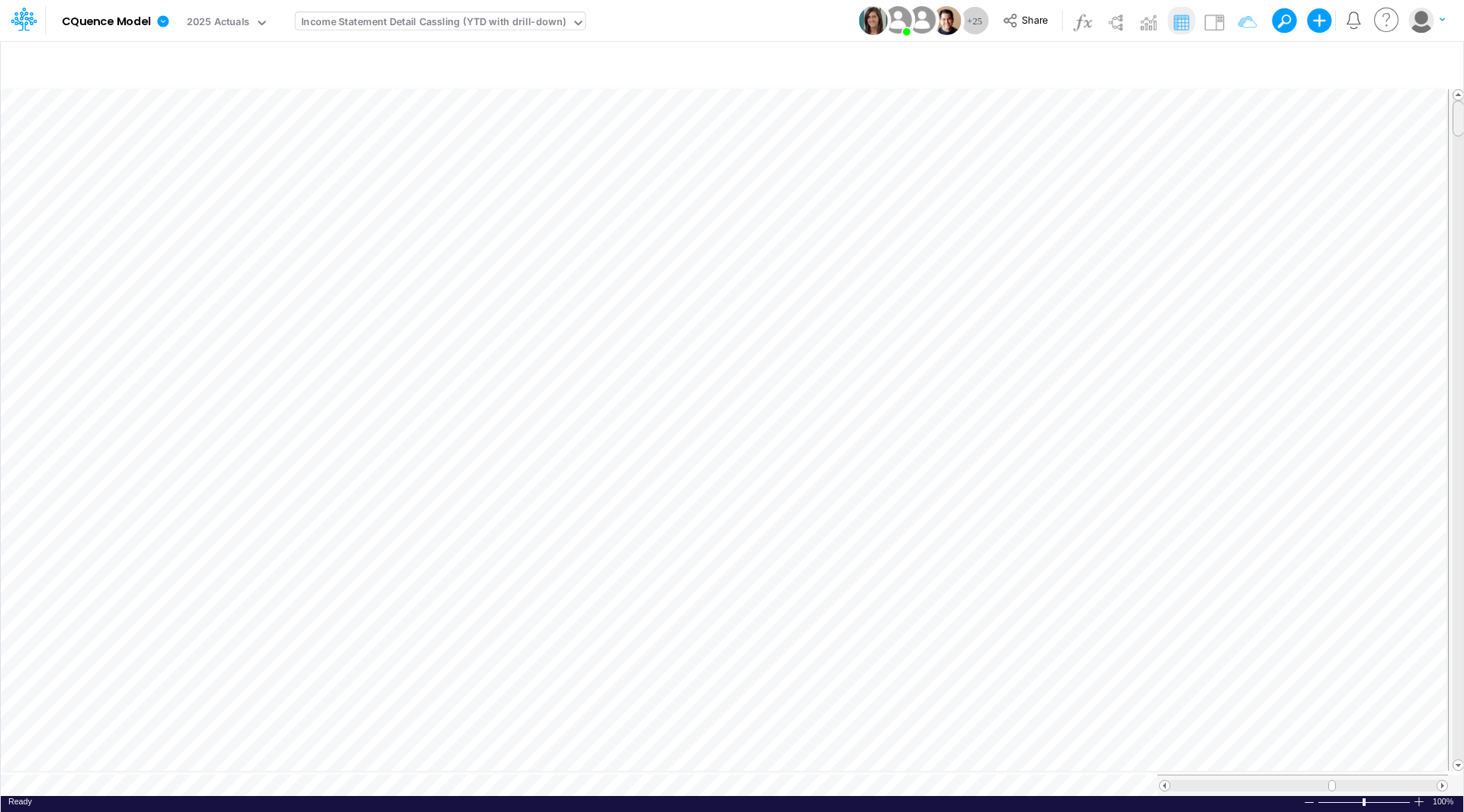
click at [1460, 115] on div at bounding box center [1458, 118] width 12 height 36
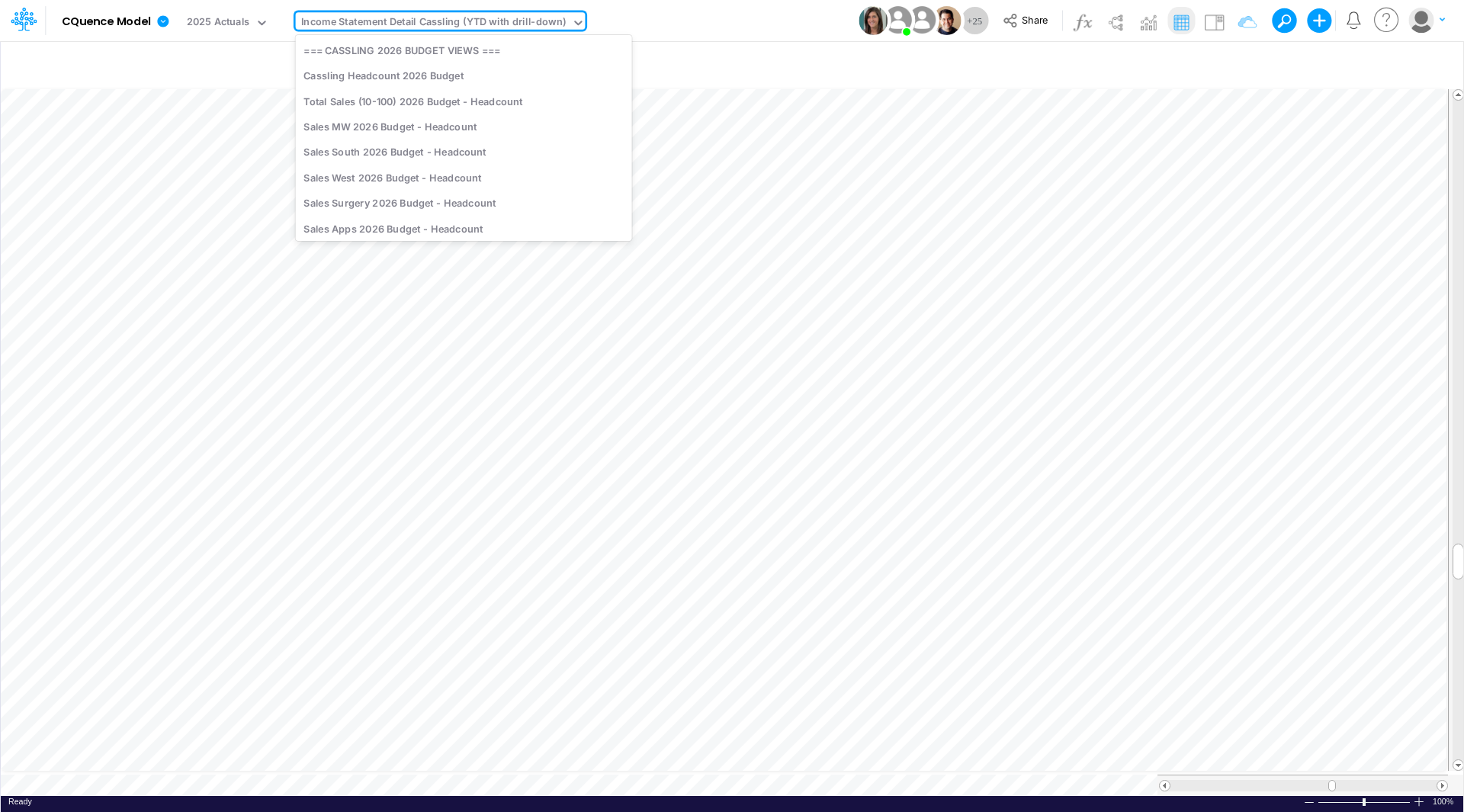
click at [439, 28] on div "Income Statement Detail Cassling (YTD with drill-down)" at bounding box center [433, 24] width 264 height 18
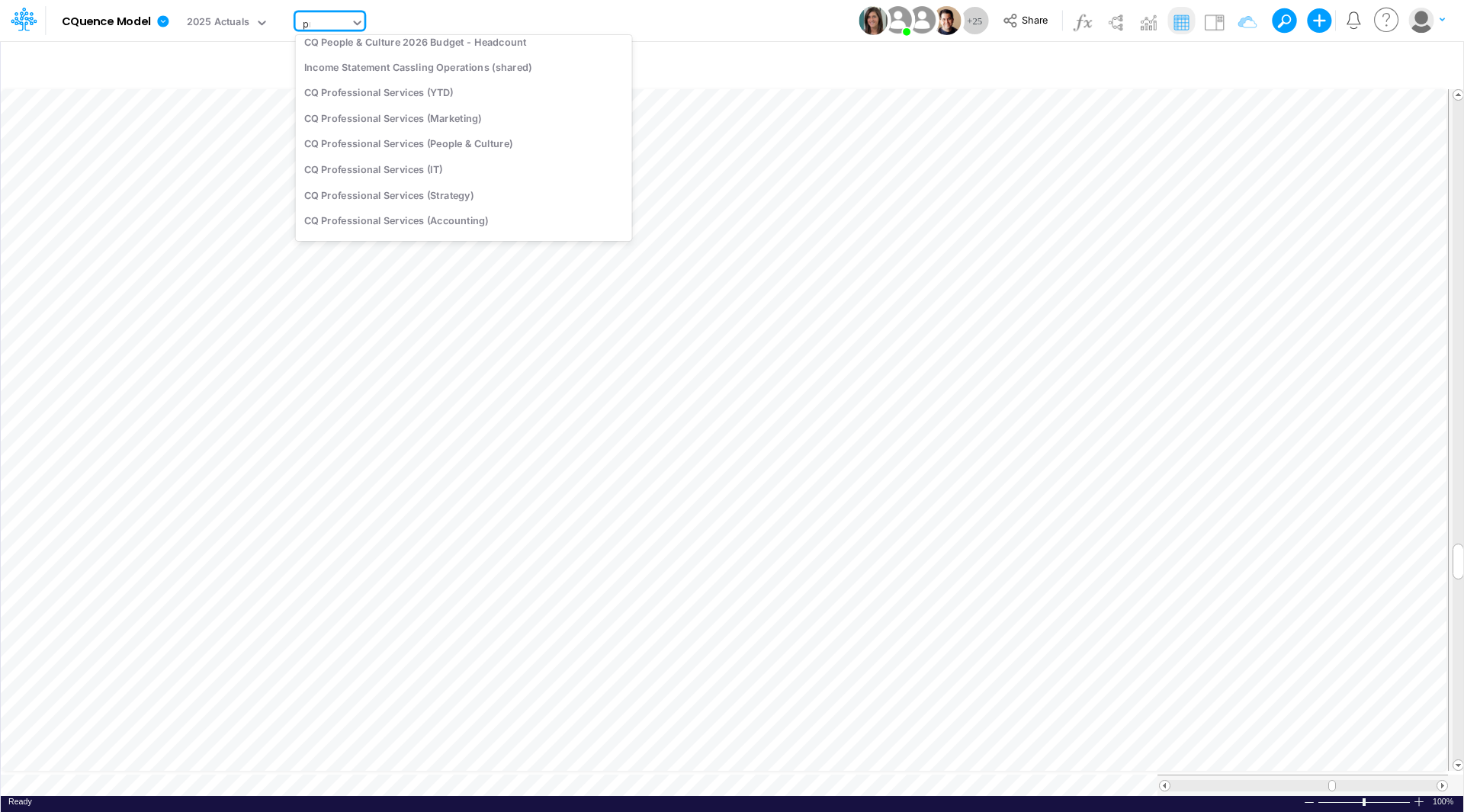
scroll to position [0, 0]
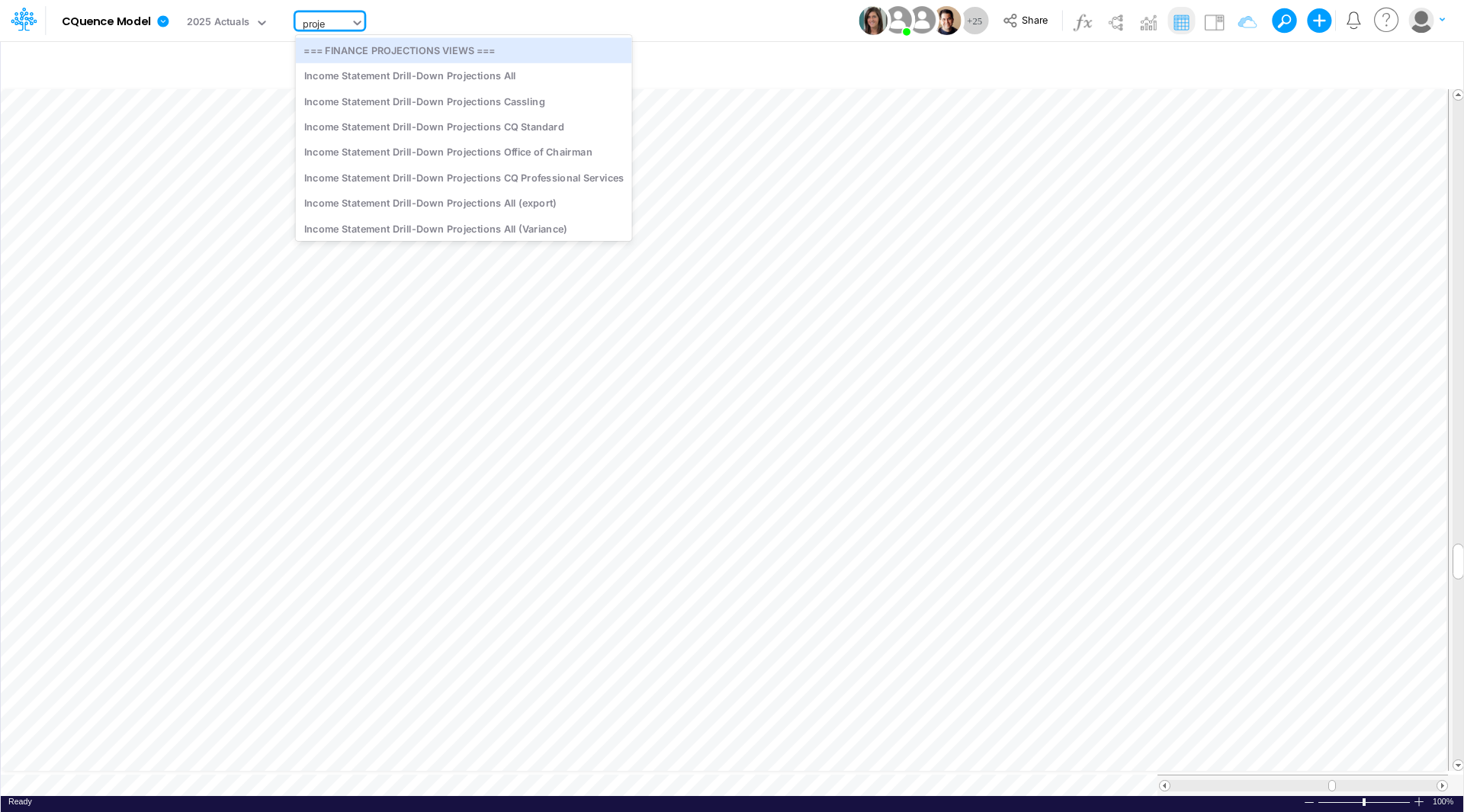
type input "projec"
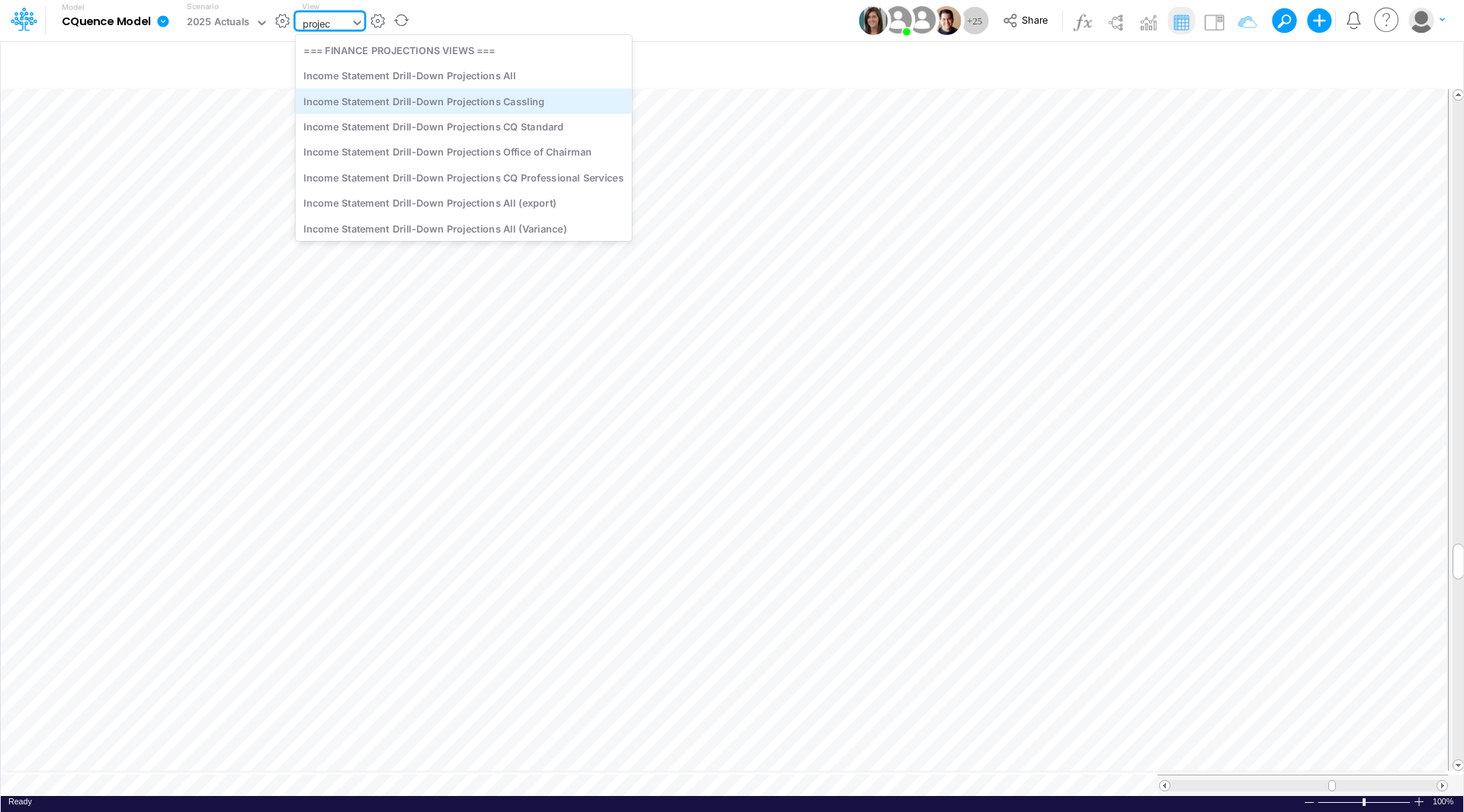
click at [448, 98] on div "Income Statement Drill-Down Projections Cassling" at bounding box center [464, 100] width 336 height 25
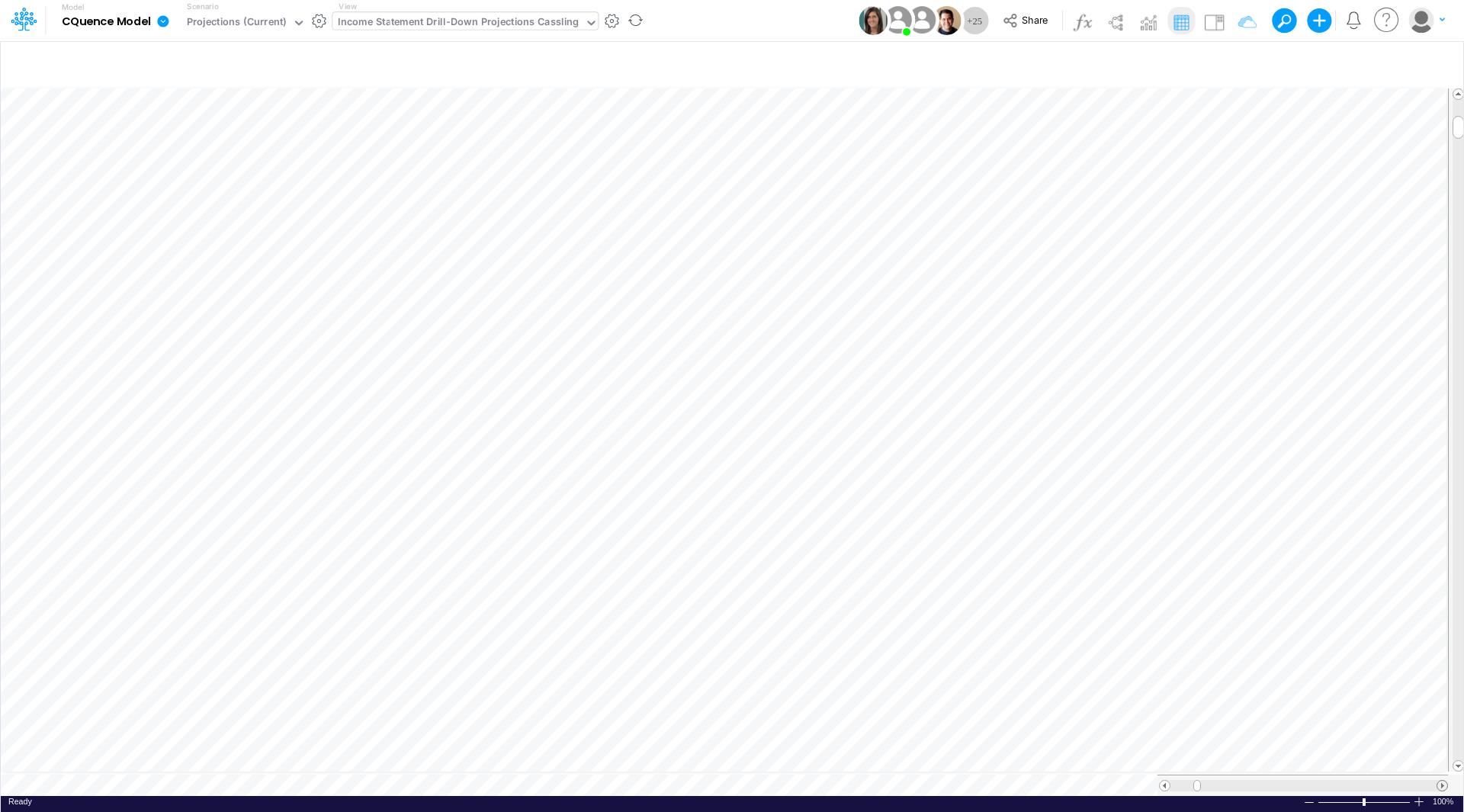
click at [1445, 780] on span at bounding box center [1442, 785] width 10 height 10
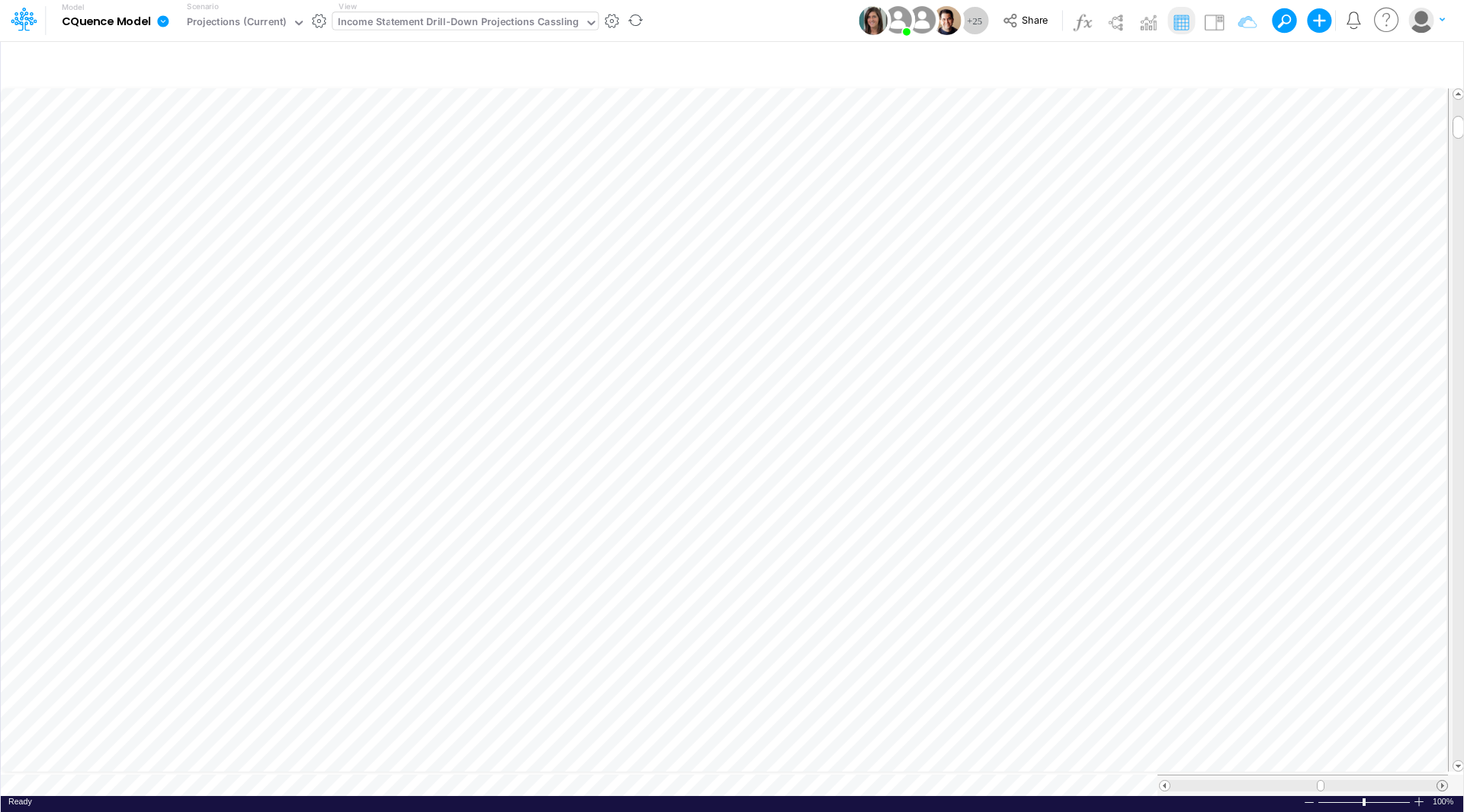
click at [1445, 780] on span at bounding box center [1442, 785] width 10 height 10
click at [1422, 683] on tr at bounding box center [732, 429] width 1464 height 689
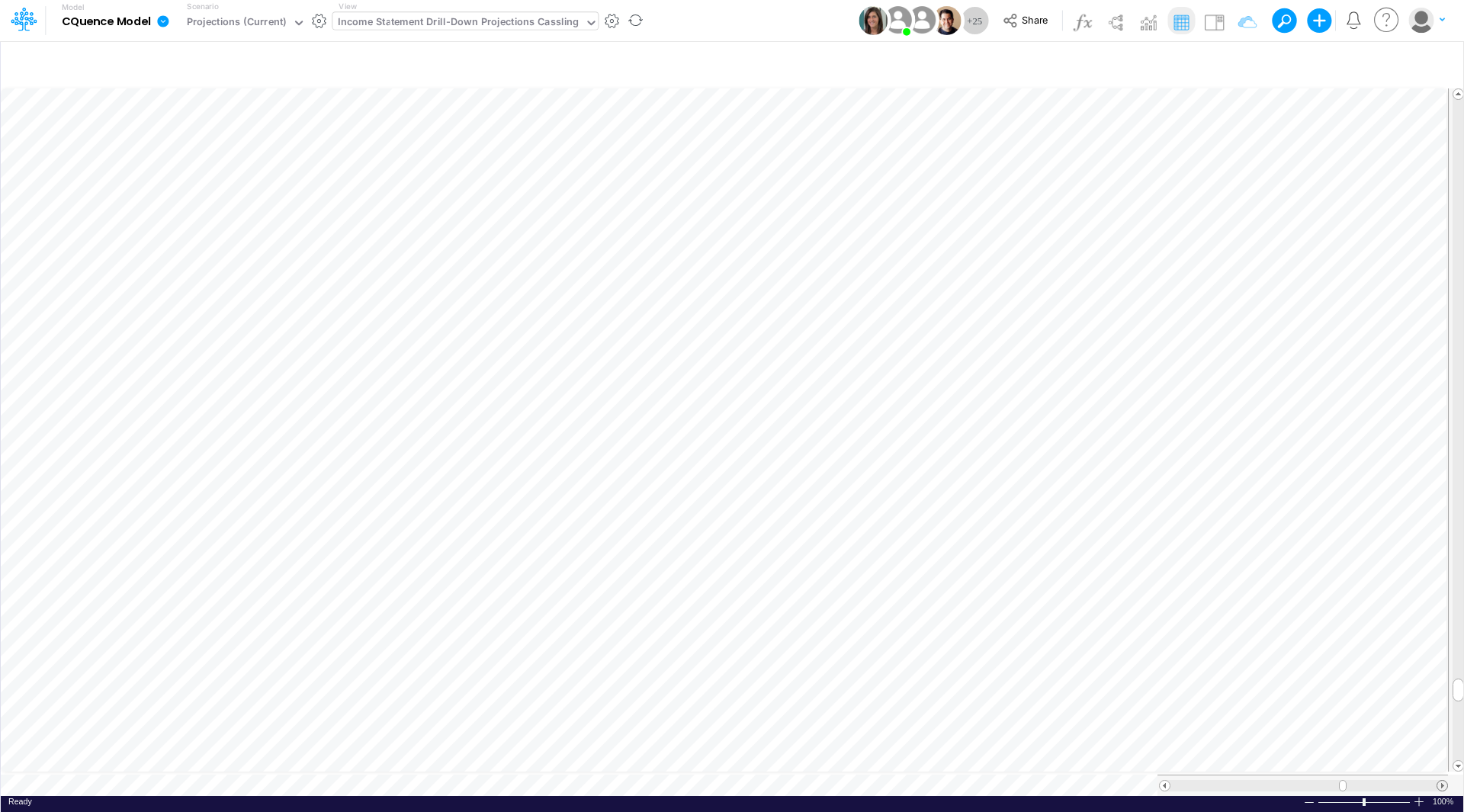
click at [1439, 780] on span at bounding box center [1442, 785] width 10 height 10
click at [1170, 780] on div at bounding box center [1165, 786] width 12 height 12
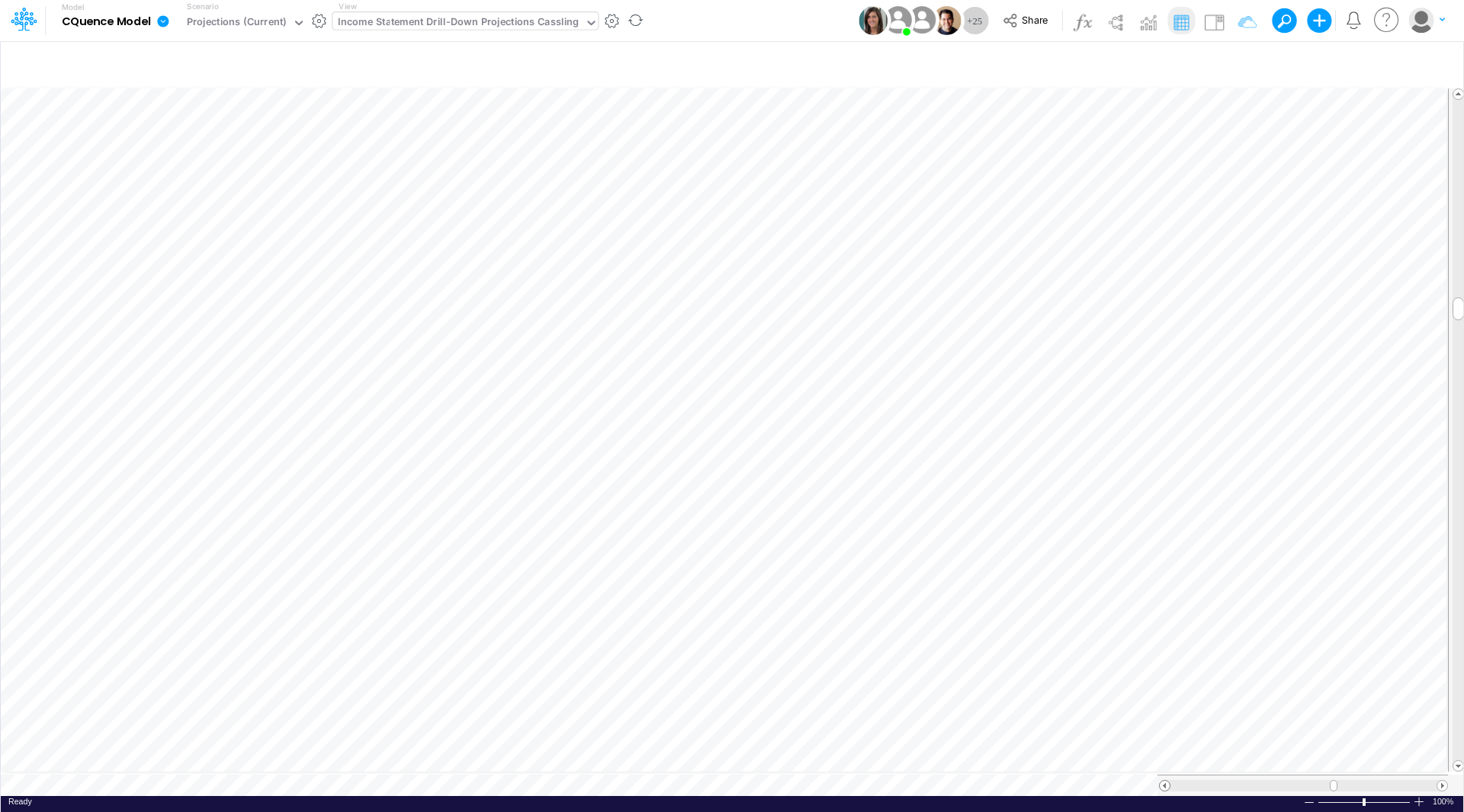
click at [1170, 780] on div at bounding box center [1165, 786] width 12 height 12
click at [1444, 780] on span at bounding box center [1442, 785] width 10 height 10
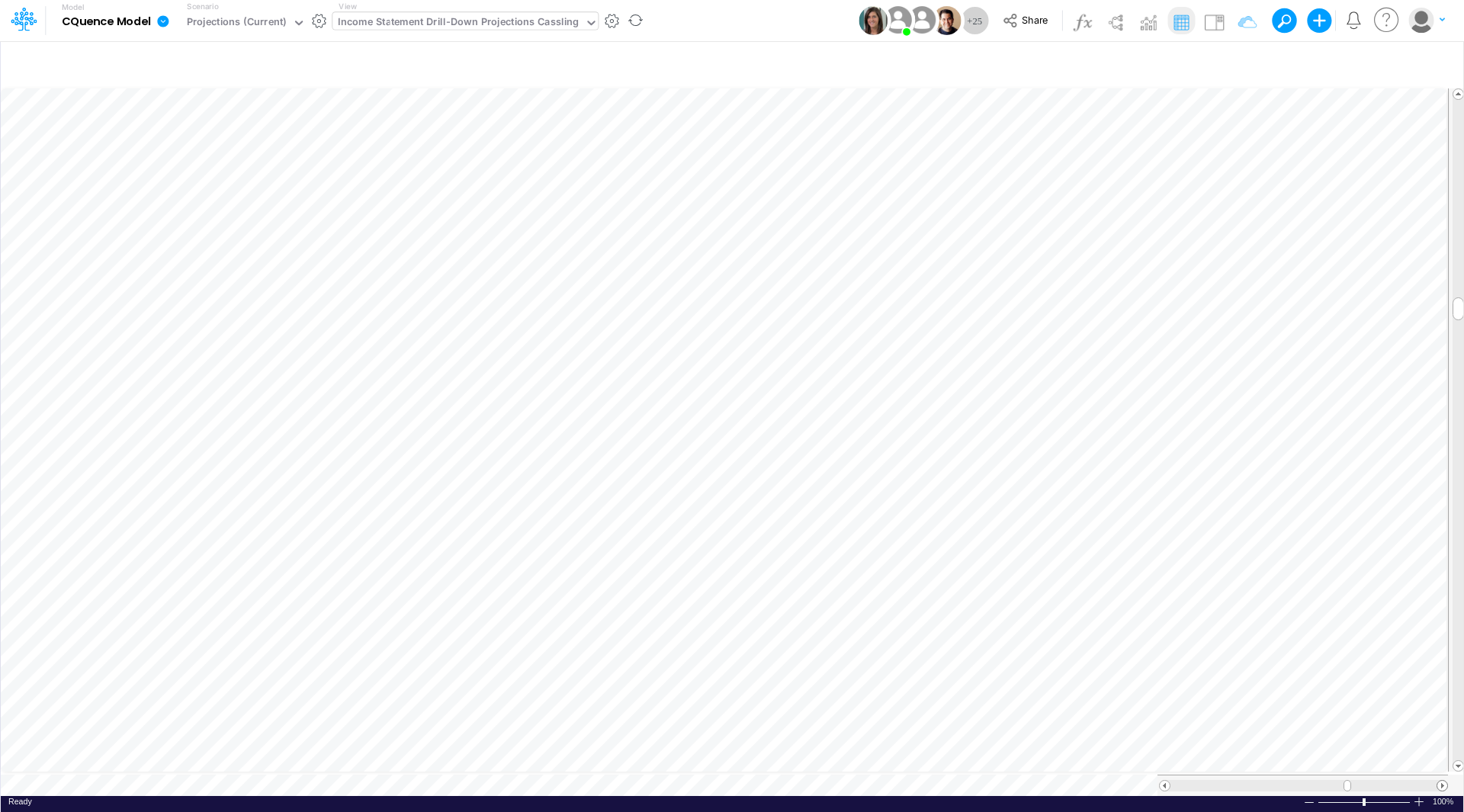
click at [1444, 780] on span at bounding box center [1442, 785] width 10 height 10
click at [512, 26] on div "Income Statement Drill-Down Projections Cassling" at bounding box center [458, 24] width 241 height 18
type input "live"
click at [498, 47] on div "Income Statement Drill-Down LIVE YTD Actuals" at bounding box center [452, 50] width 242 height 25
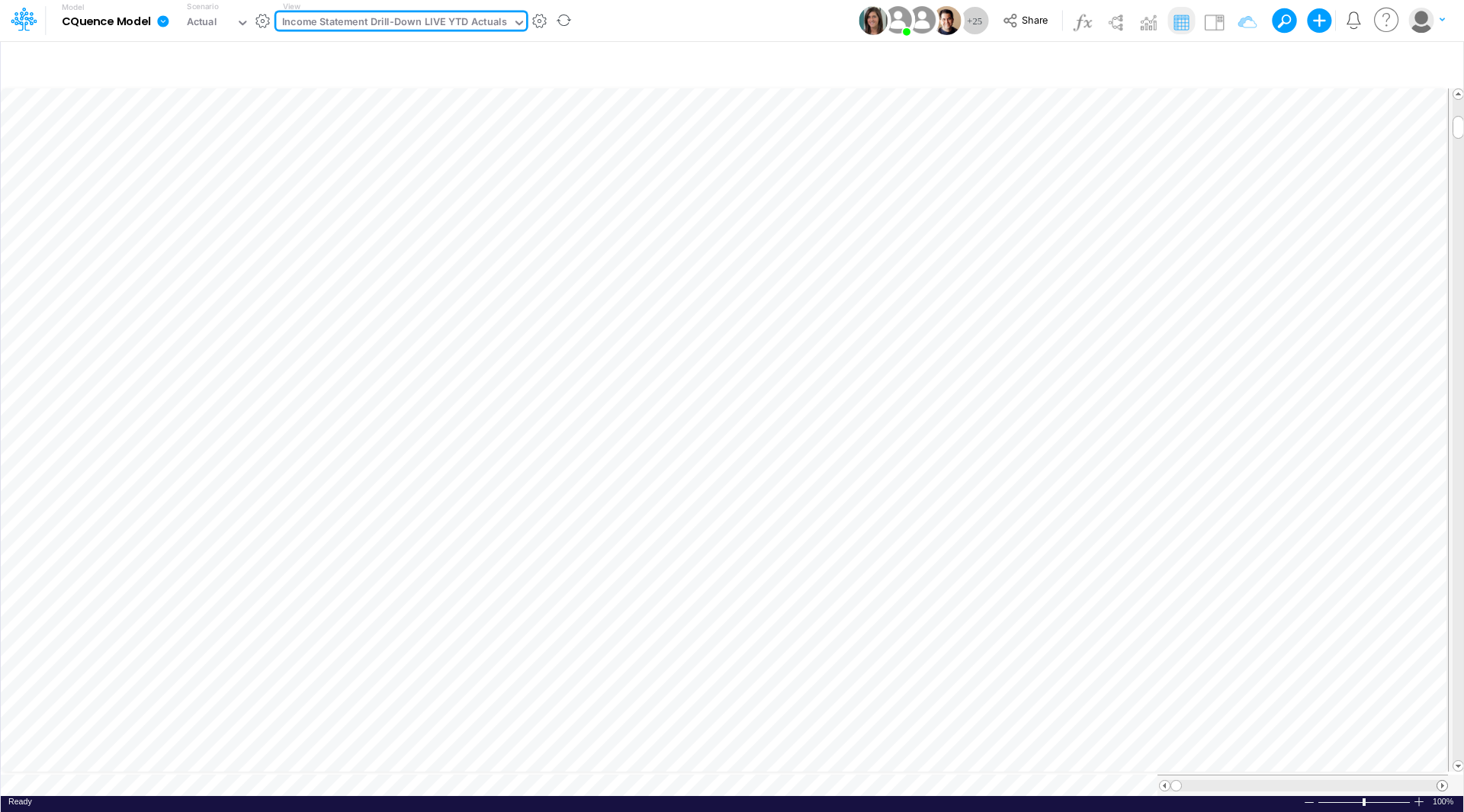
click at [1443, 780] on span at bounding box center [1442, 785] width 10 height 10
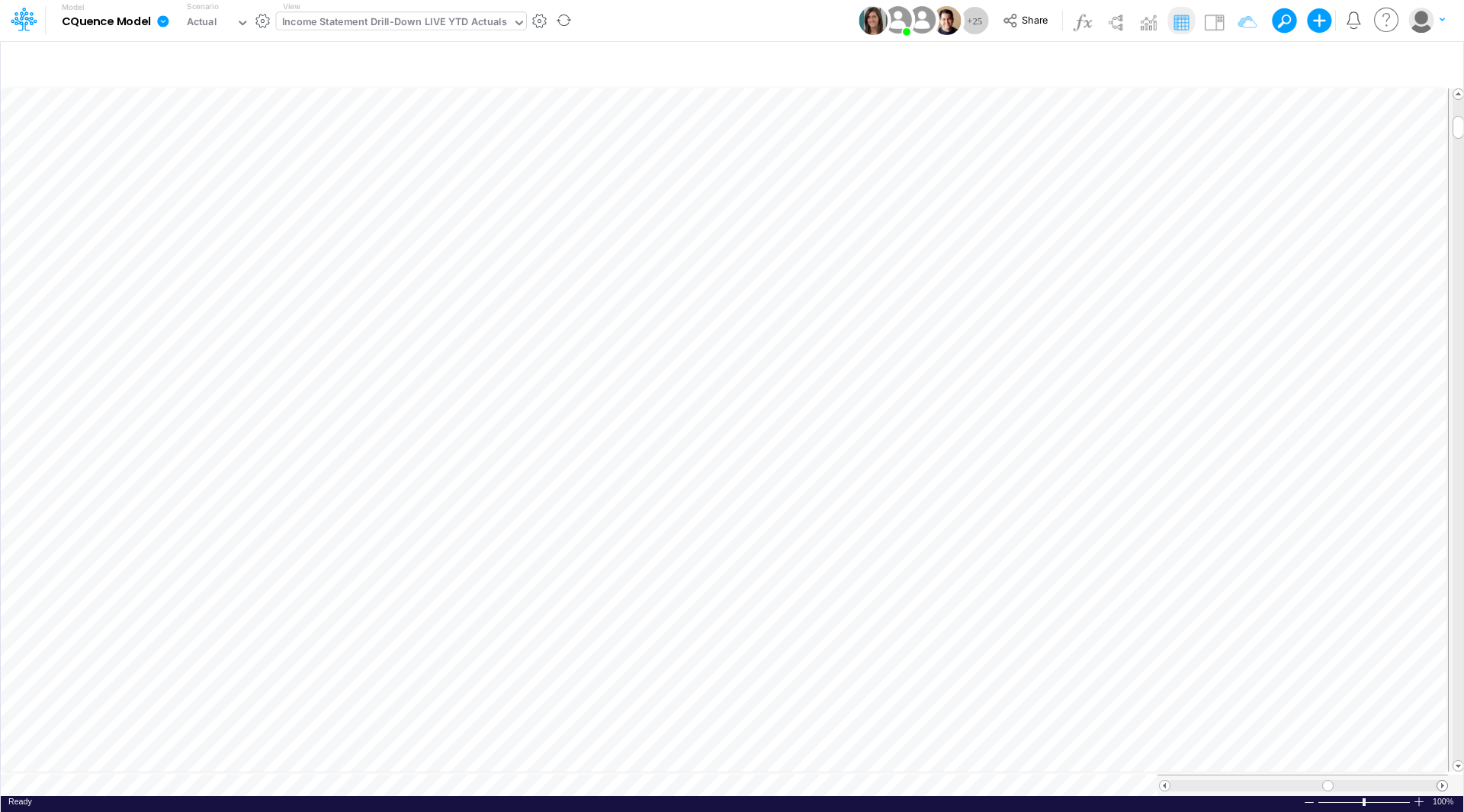
click at [1443, 780] on span at bounding box center [1442, 785] width 10 height 10
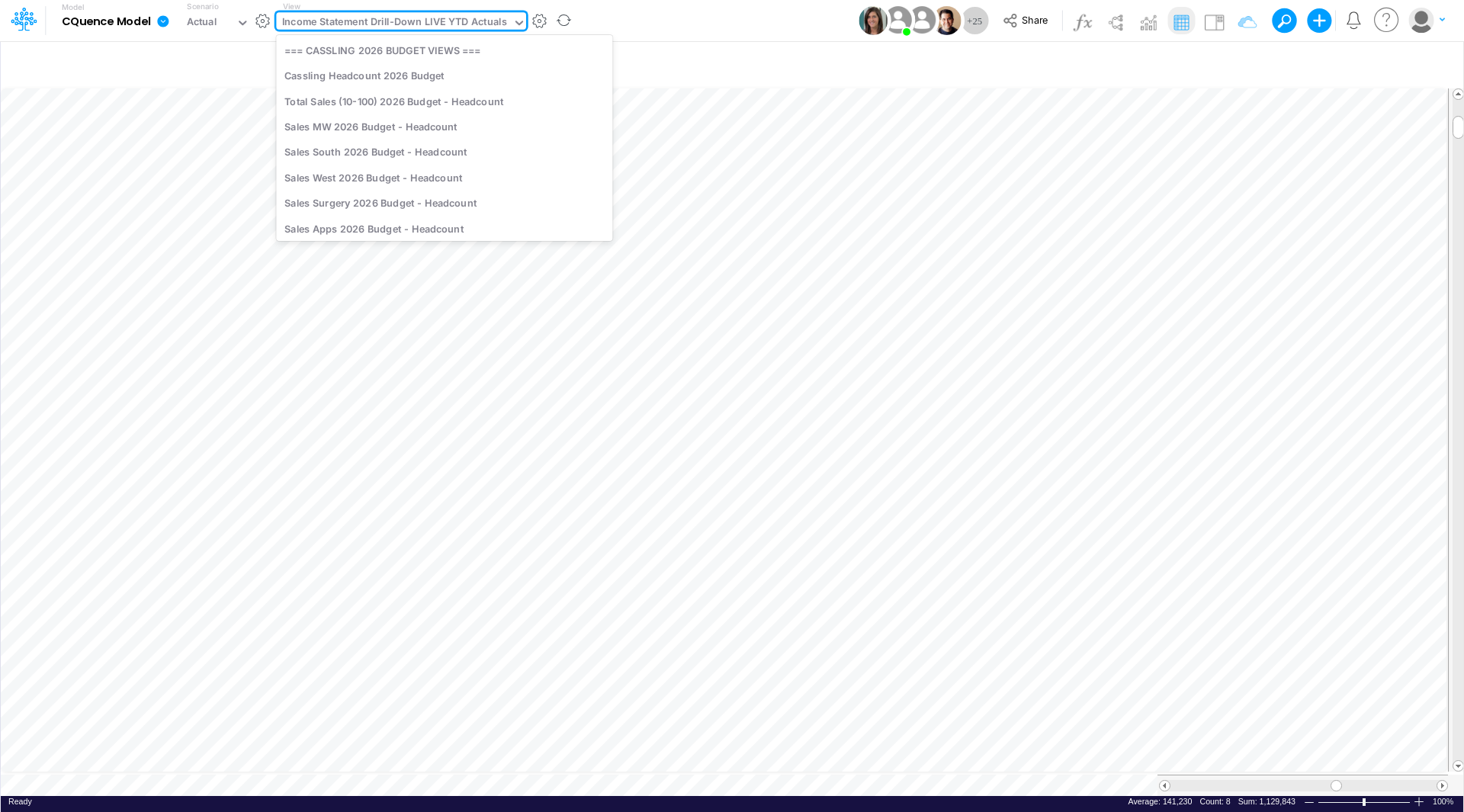
click at [458, 23] on div "Income Statement Drill-Down LIVE YTD Actuals" at bounding box center [395, 24] width 225 height 18
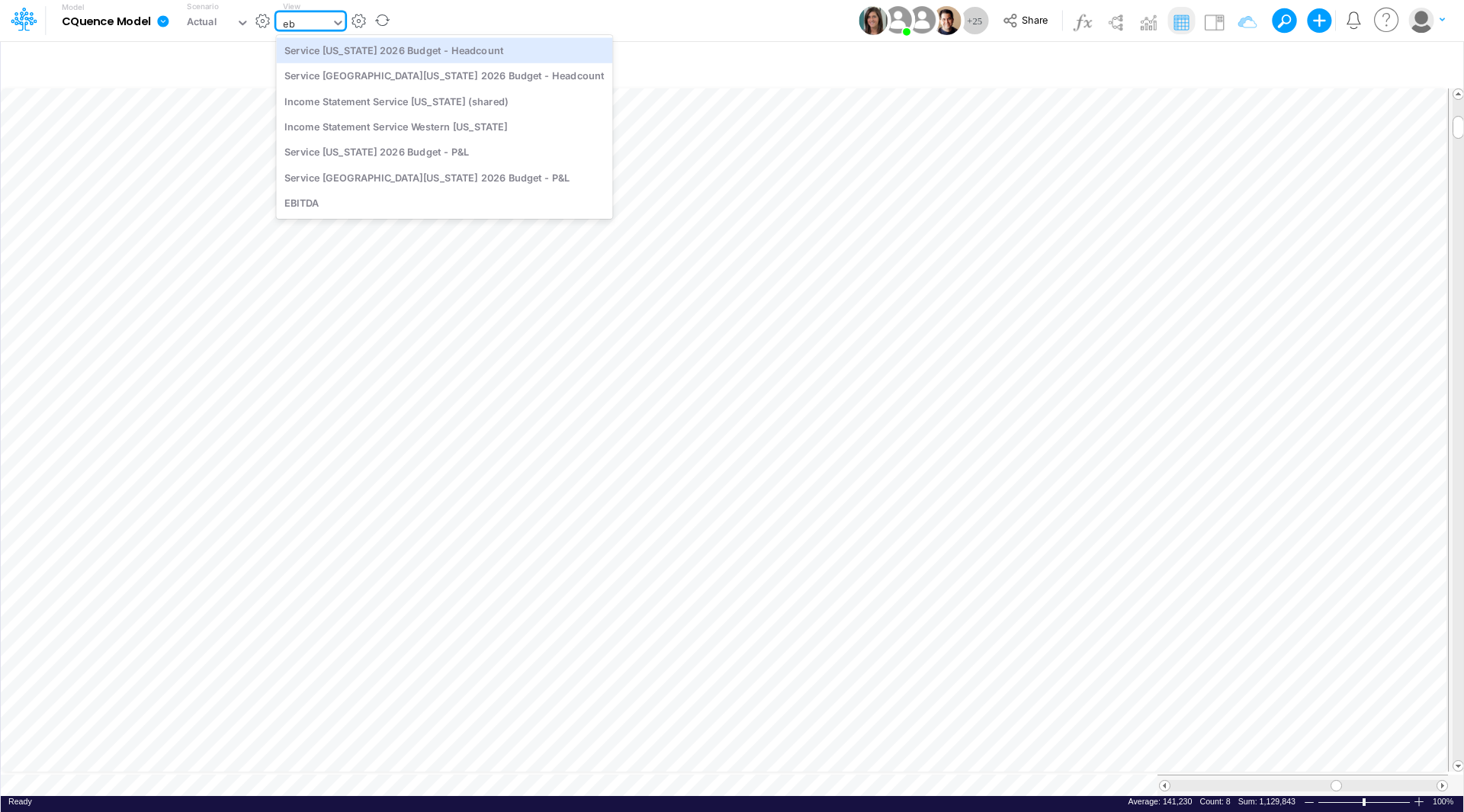
scroll to position [0, 0]
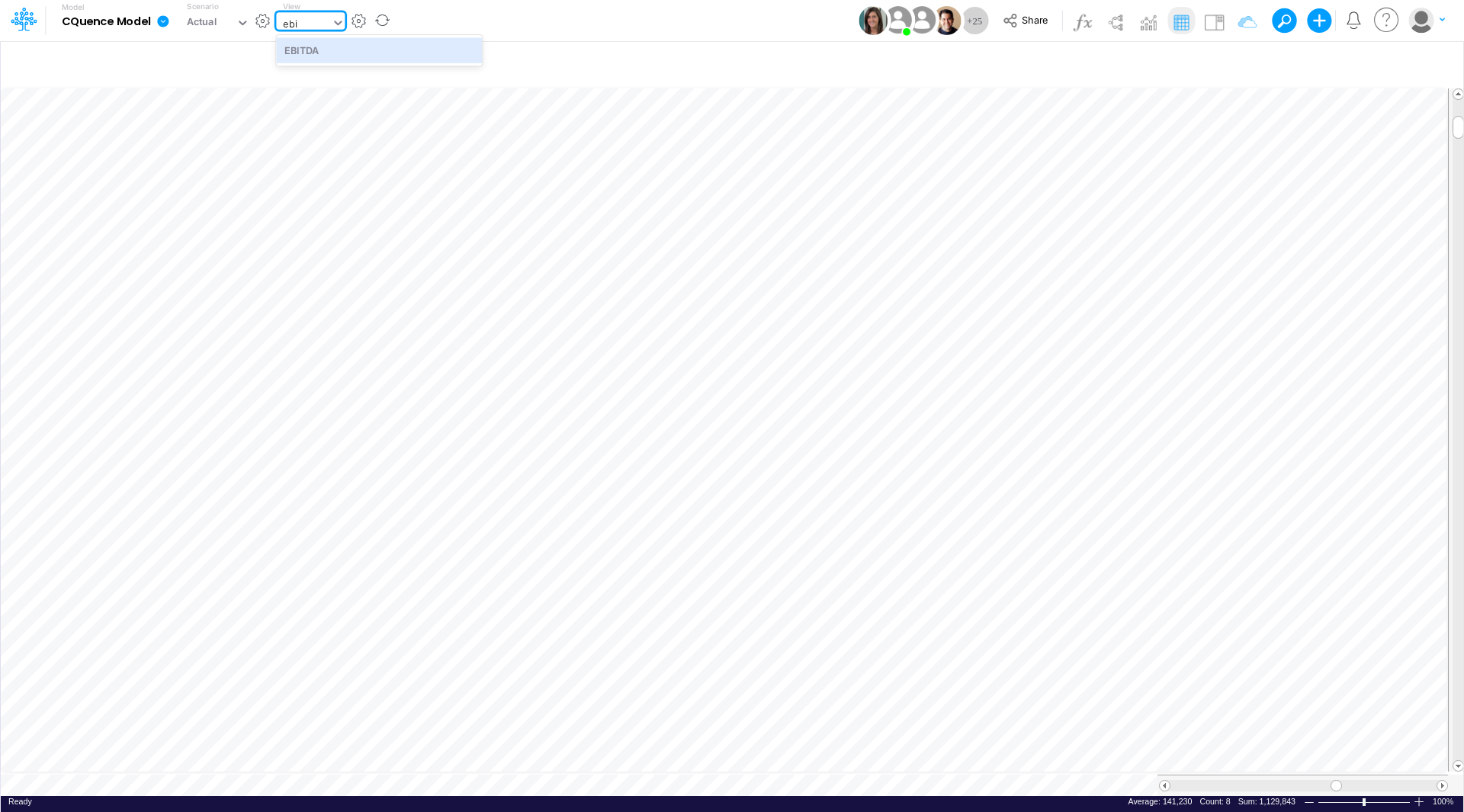
type input "ebit"
click at [345, 52] on div "EBITDA" at bounding box center [379, 50] width 206 height 25
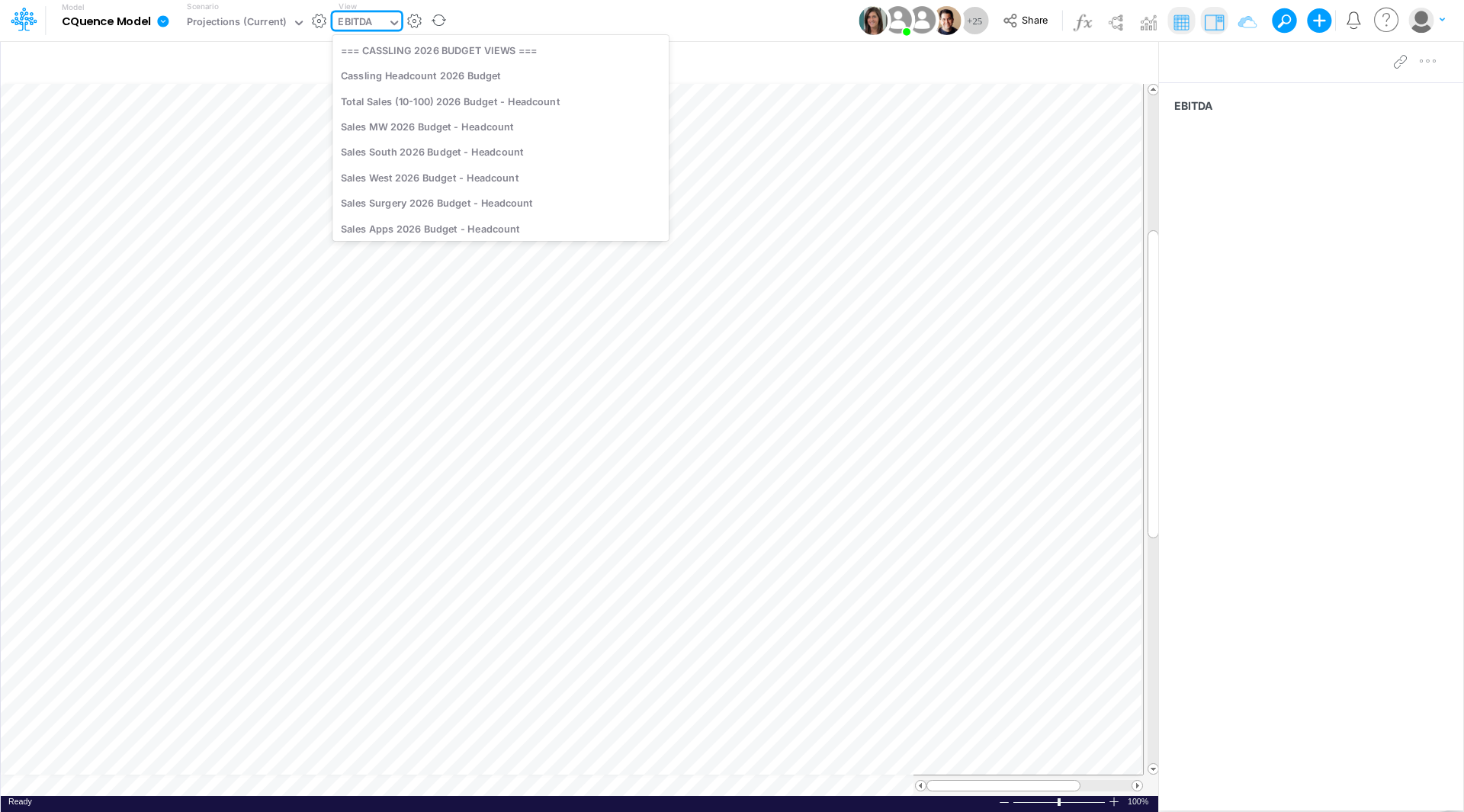
click at [360, 20] on div "EBITDA" at bounding box center [355, 24] width 35 height 18
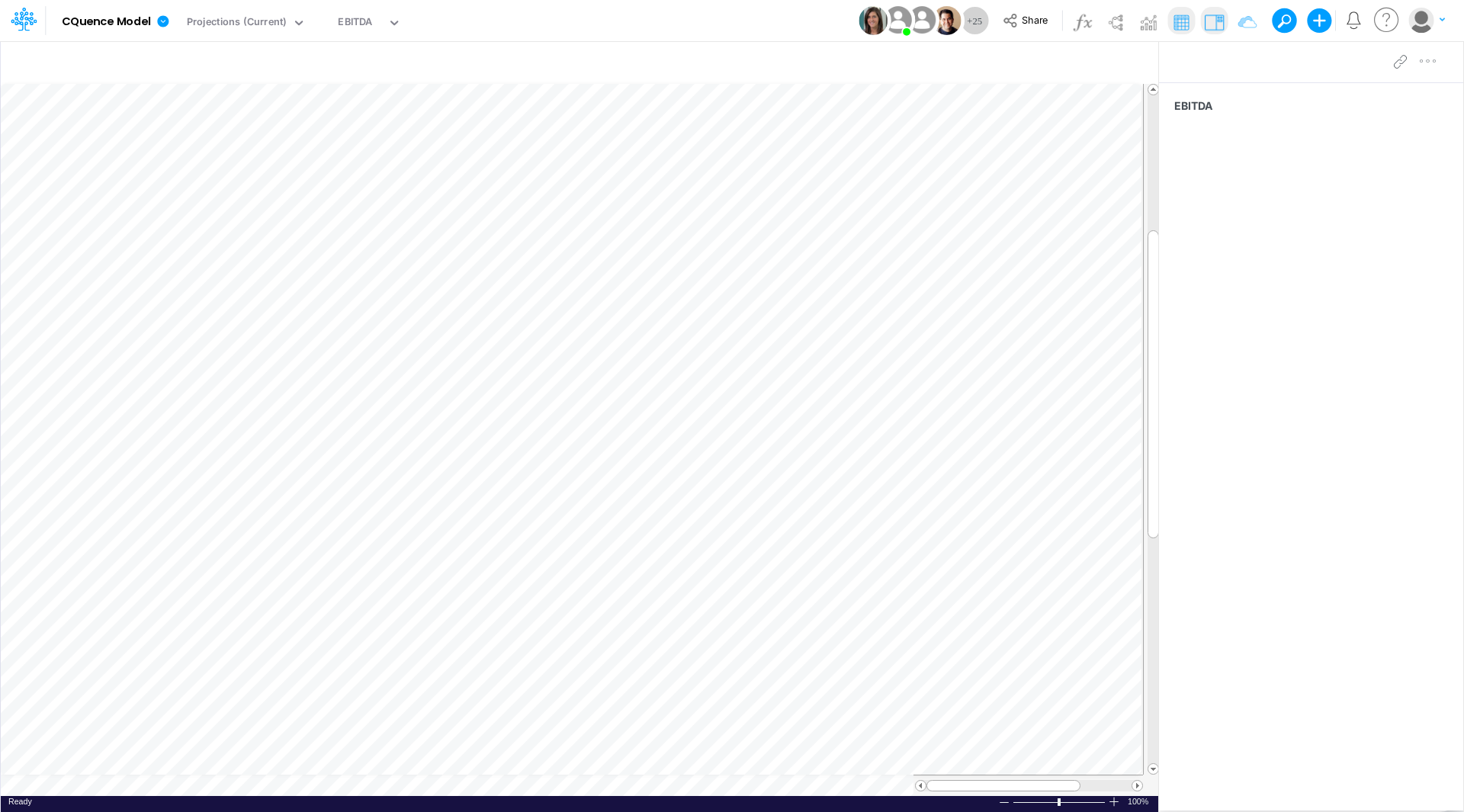
scroll to position [8, 0]
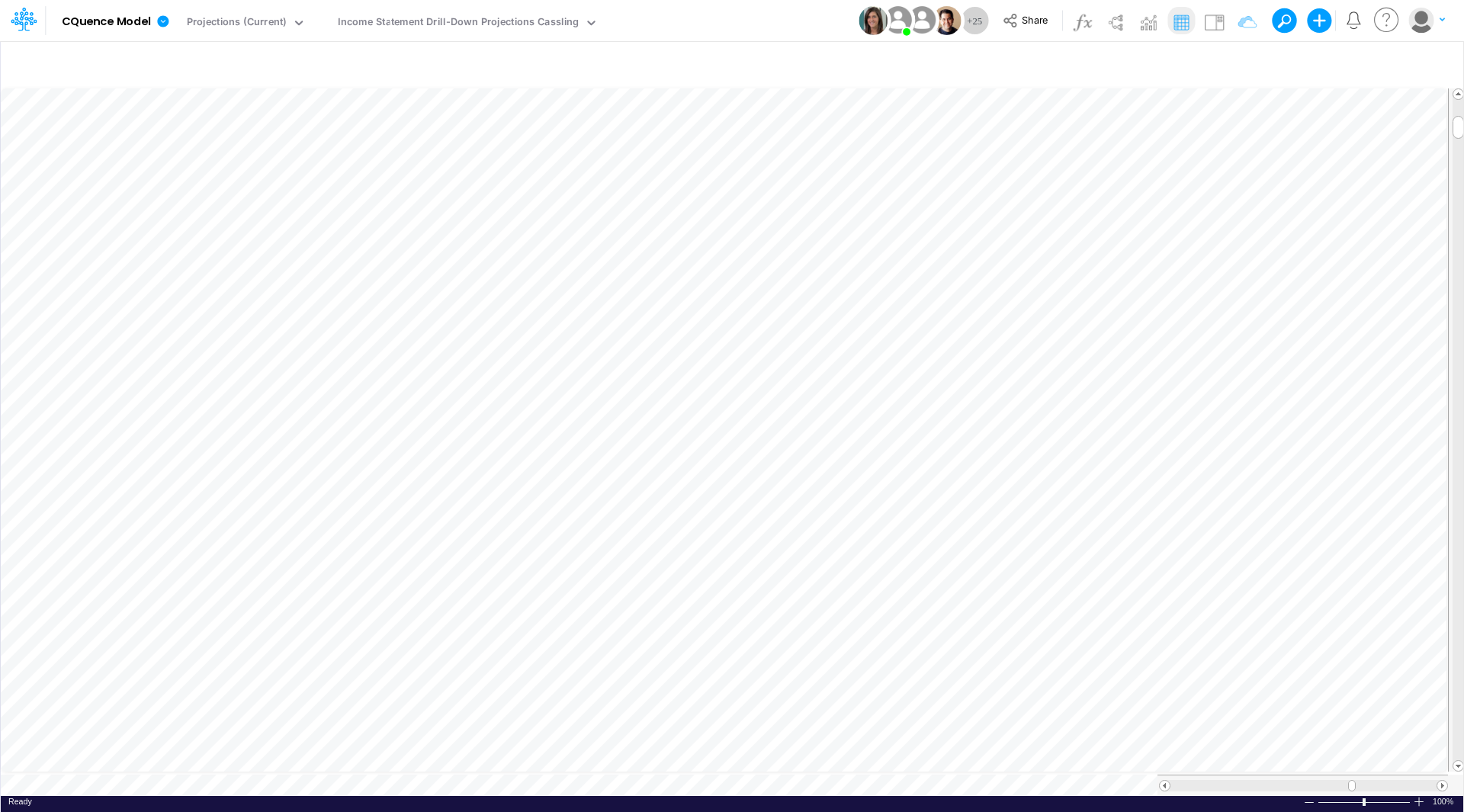
scroll to position [8, 1]
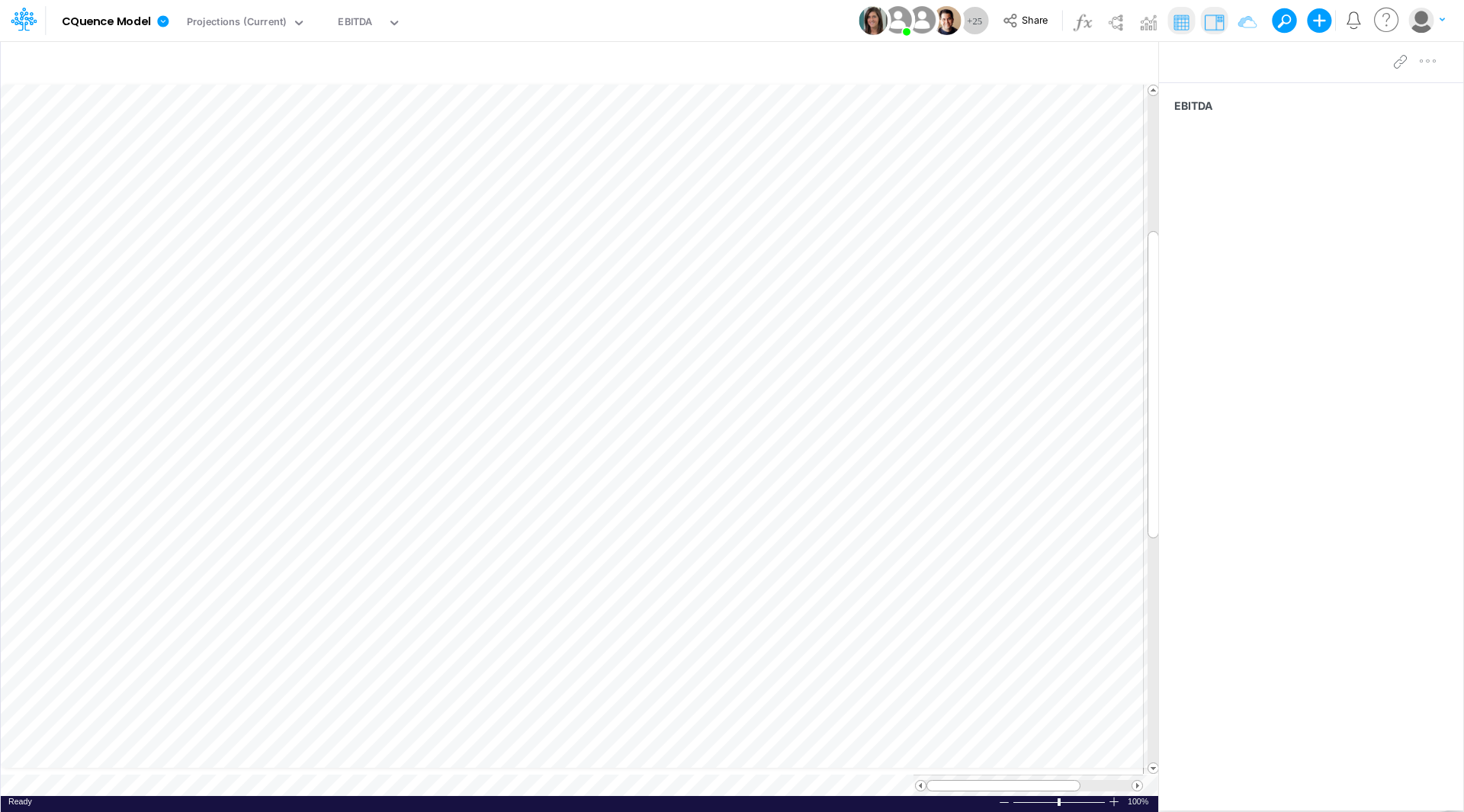
scroll to position [8, 0]
